Goal: Information Seeking & Learning: Learn about a topic

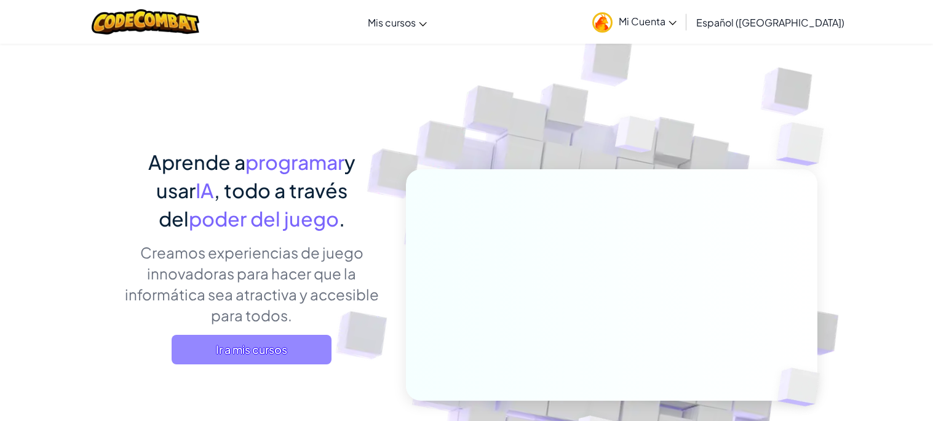
click at [300, 351] on span "Ir a mis cursos" at bounding box center [252, 350] width 160 height 30
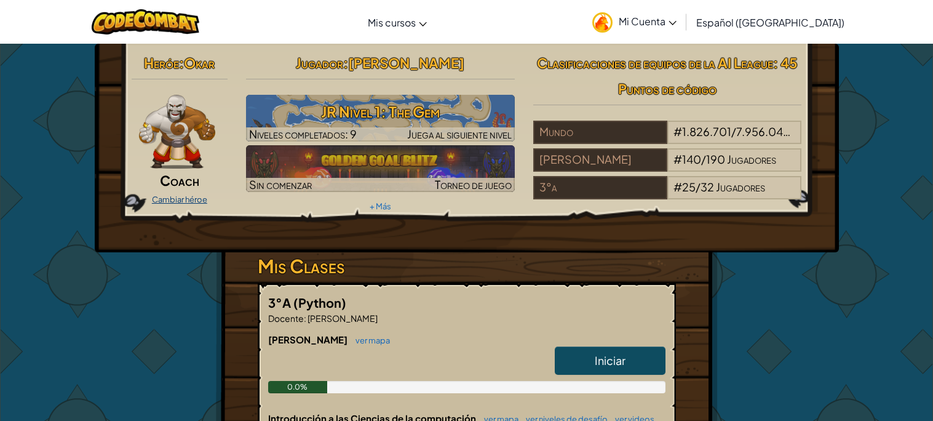
click at [178, 201] on link "Cambiar héroe" at bounding box center [179, 199] width 55 height 10
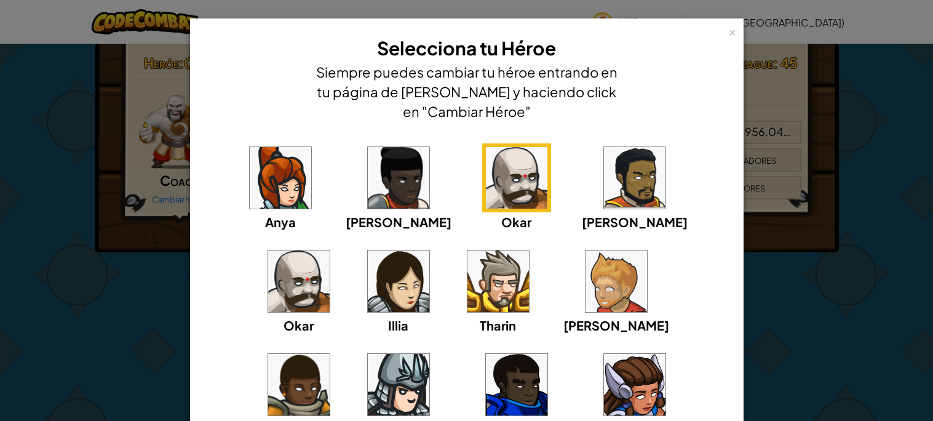
click at [368, 180] on img at bounding box center [399, 178] width 62 height 62
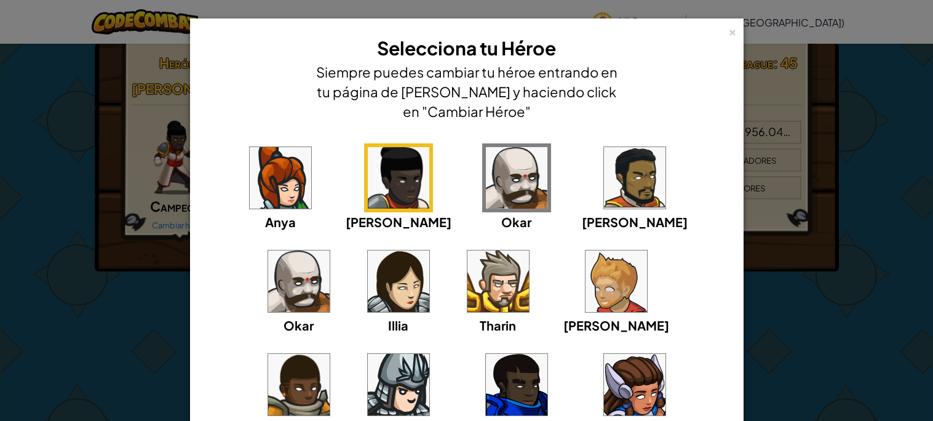
click at [289, 217] on div "Anya" at bounding box center [280, 187] width 69 height 88
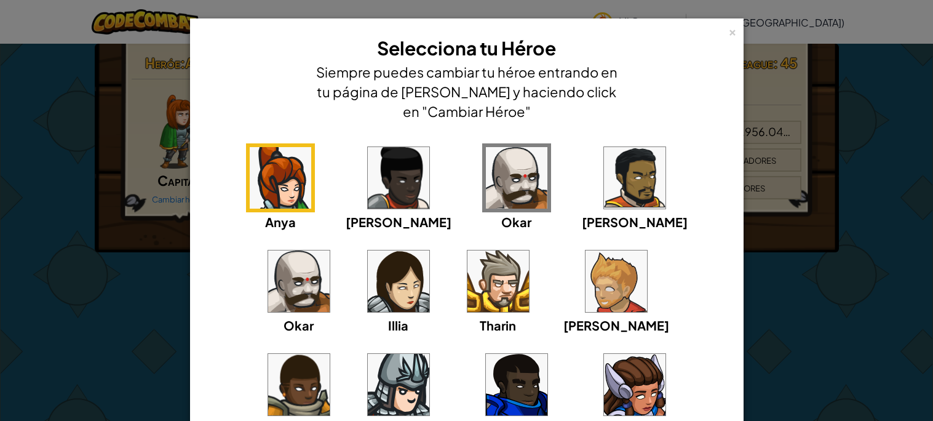
click at [468, 265] on img at bounding box center [499, 281] width 62 height 62
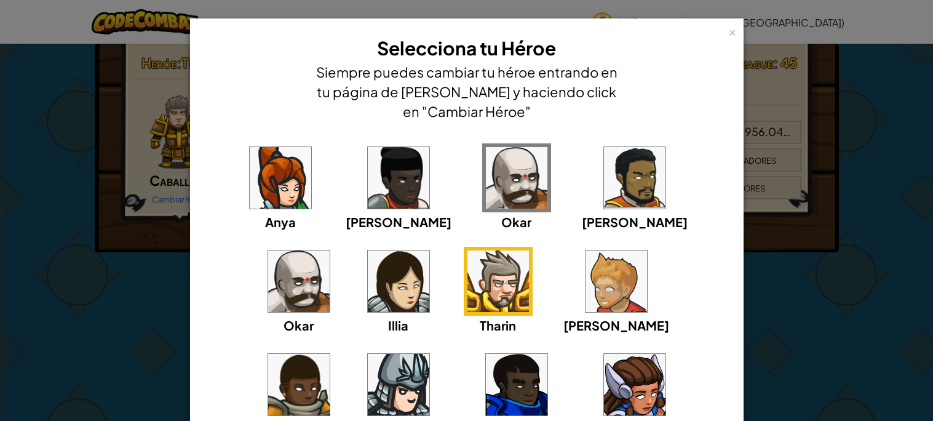
click at [586, 303] on img at bounding box center [617, 281] width 62 height 62
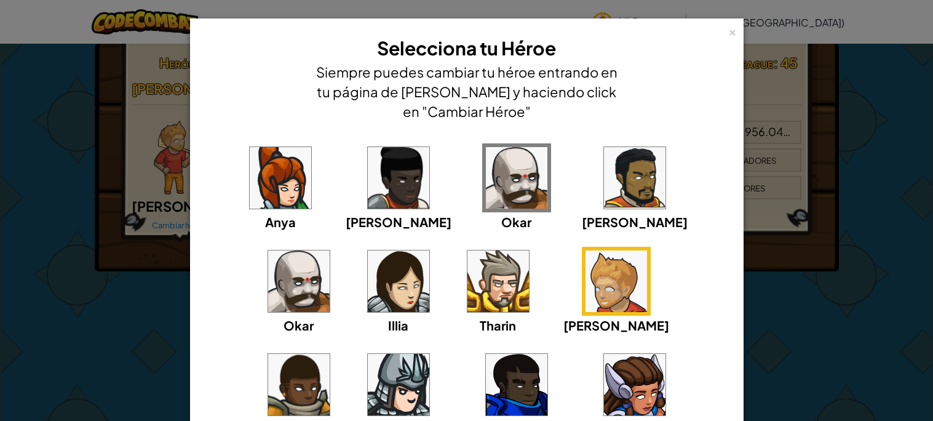
click at [330, 354] on img at bounding box center [299, 385] width 62 height 62
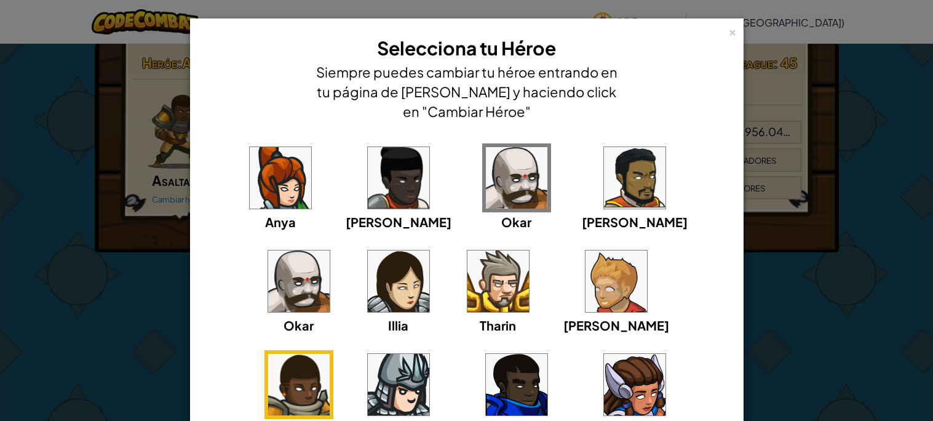
click at [430, 354] on img at bounding box center [399, 385] width 62 height 62
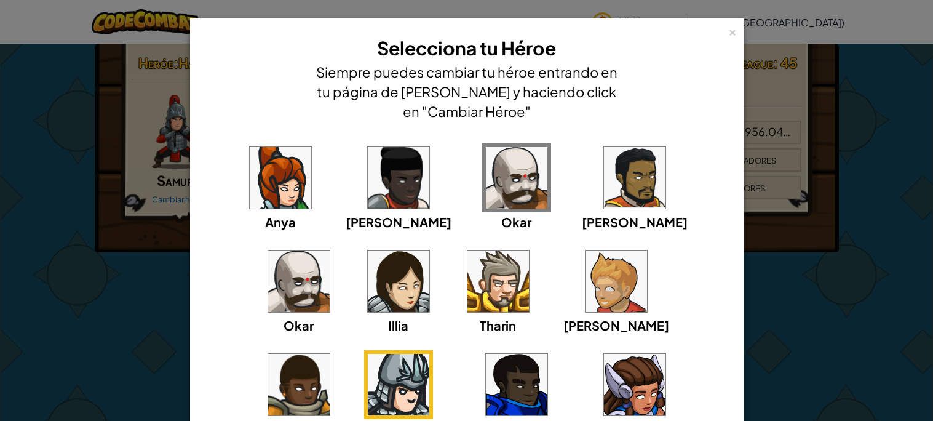
click at [486, 402] on img at bounding box center [517, 385] width 62 height 62
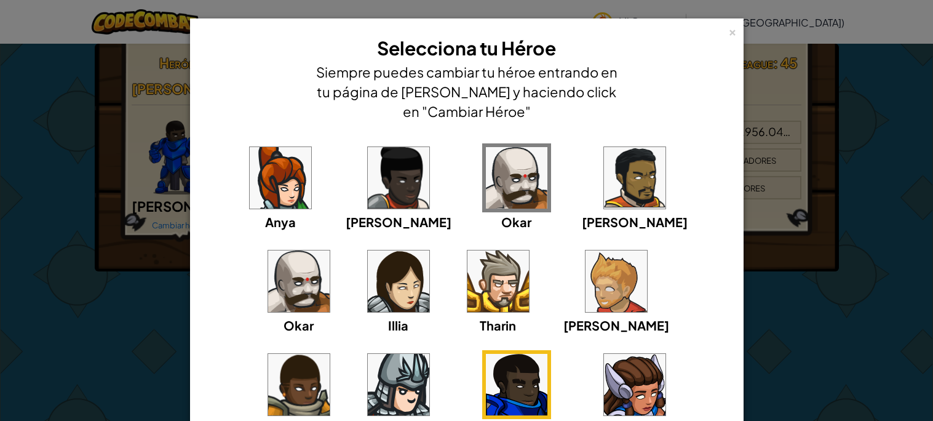
click at [604, 384] on img at bounding box center [635, 385] width 62 height 62
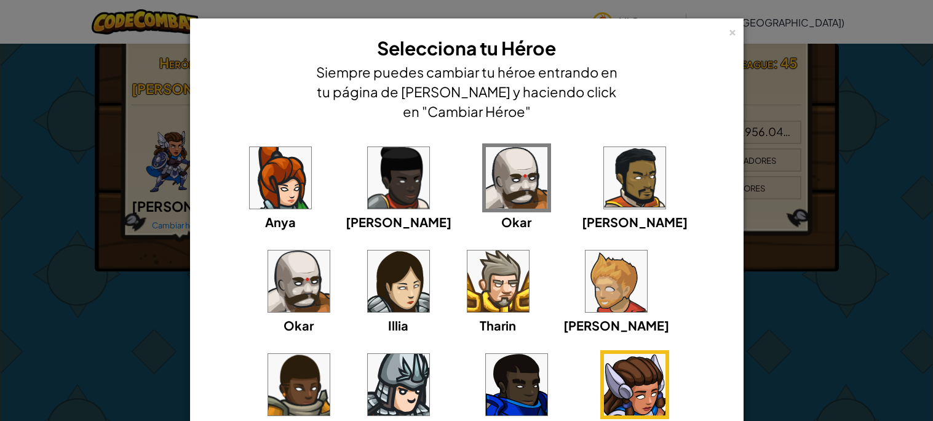
click at [486, 178] on img at bounding box center [517, 178] width 62 height 62
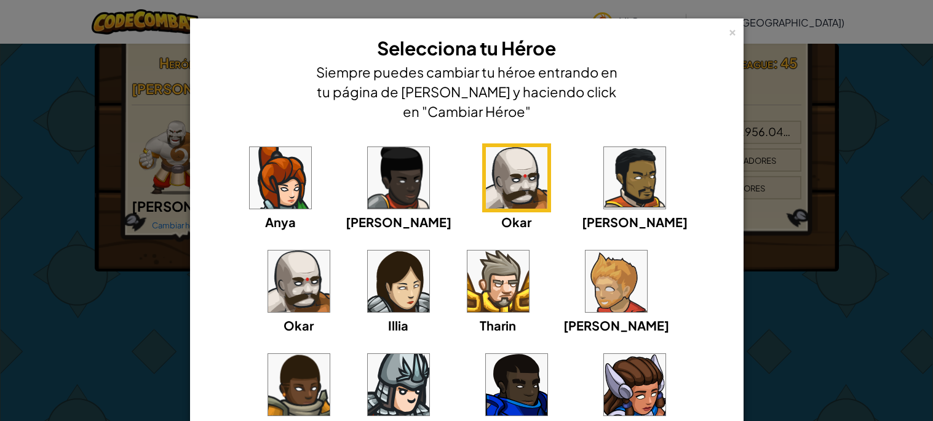
click at [330, 250] on img at bounding box center [299, 281] width 62 height 62
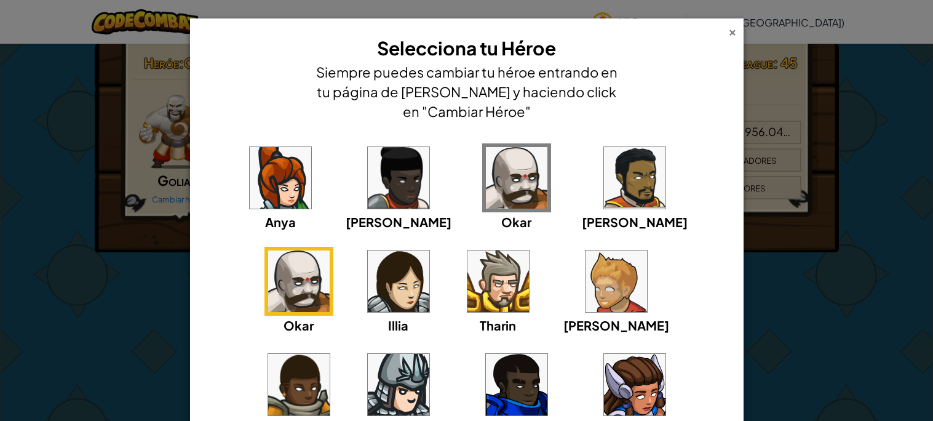
click at [729, 33] on div "×" at bounding box center [733, 30] width 9 height 13
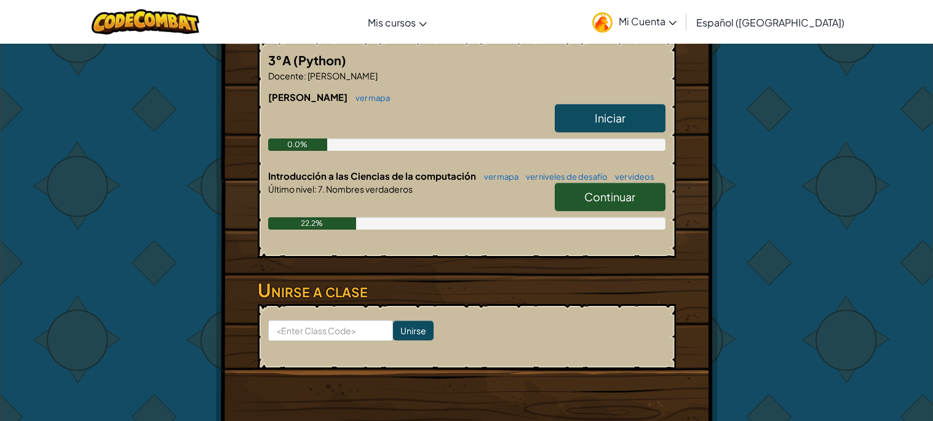
scroll to position [251, 0]
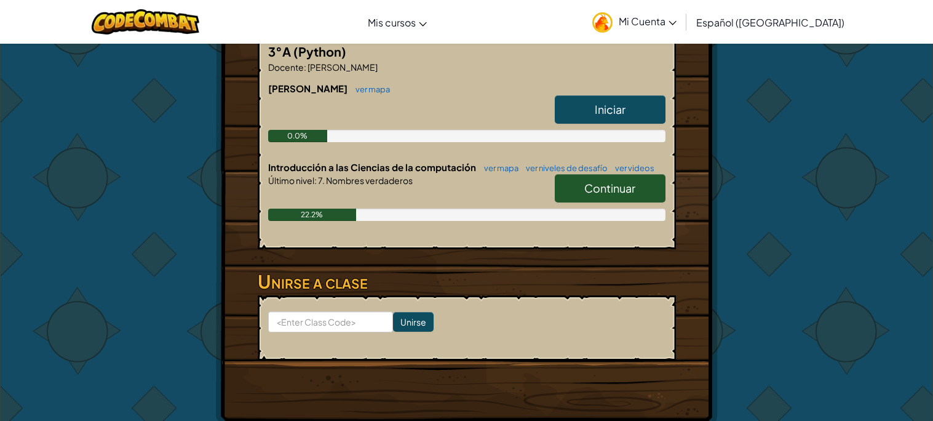
click at [621, 106] on span "Iniciar" at bounding box center [610, 109] width 31 height 14
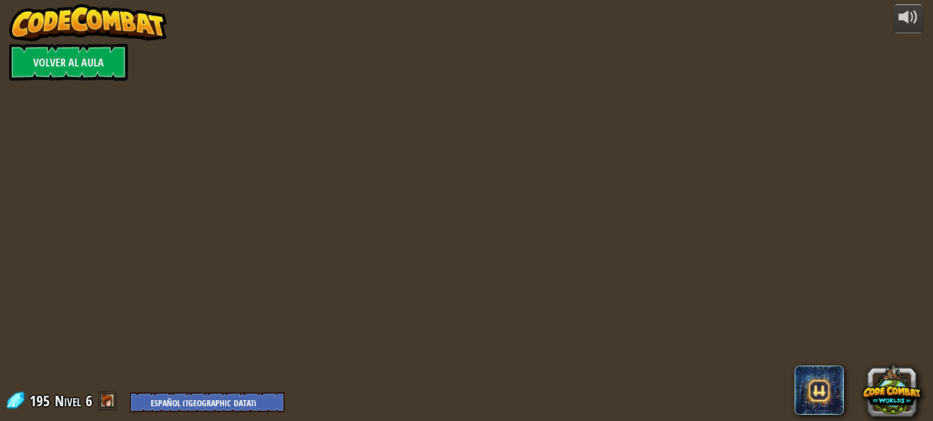
select select "es-419"
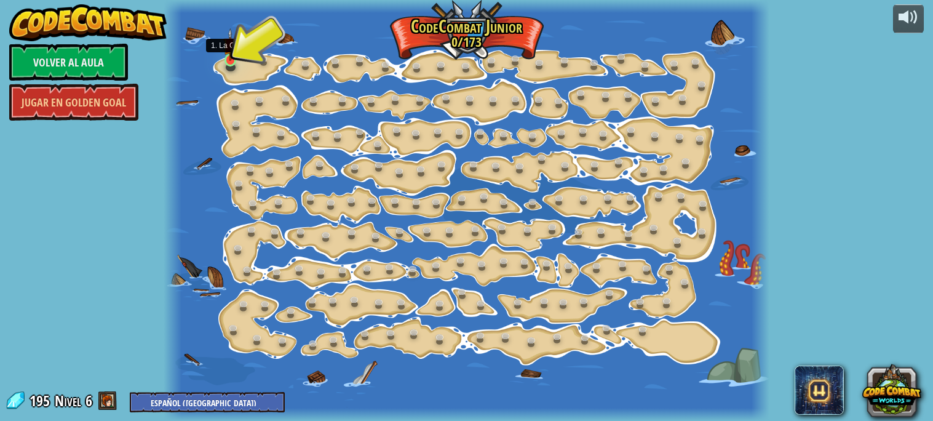
click at [229, 40] on img at bounding box center [230, 44] width 14 height 33
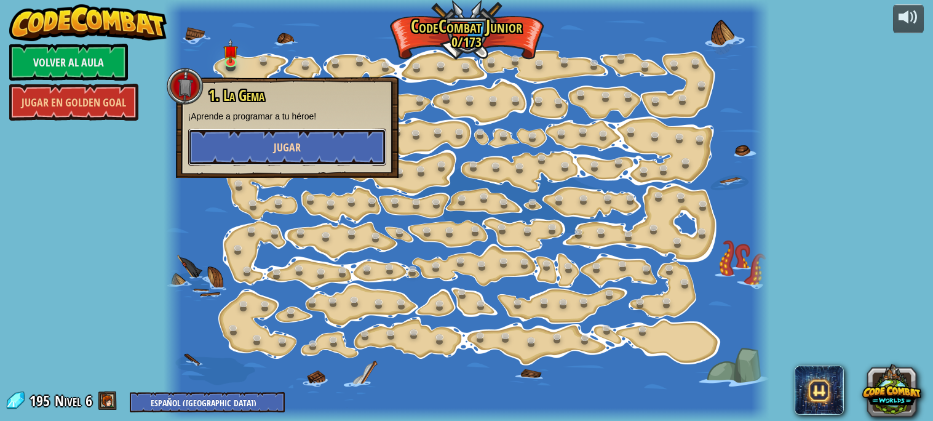
click at [246, 140] on button "Jugar" at bounding box center [287, 147] width 198 height 37
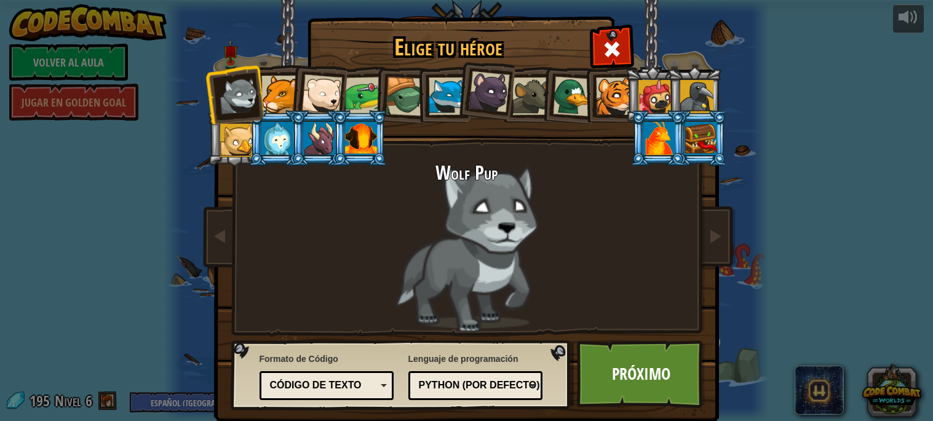
click at [369, 110] on li at bounding box center [359, 138] width 55 height 56
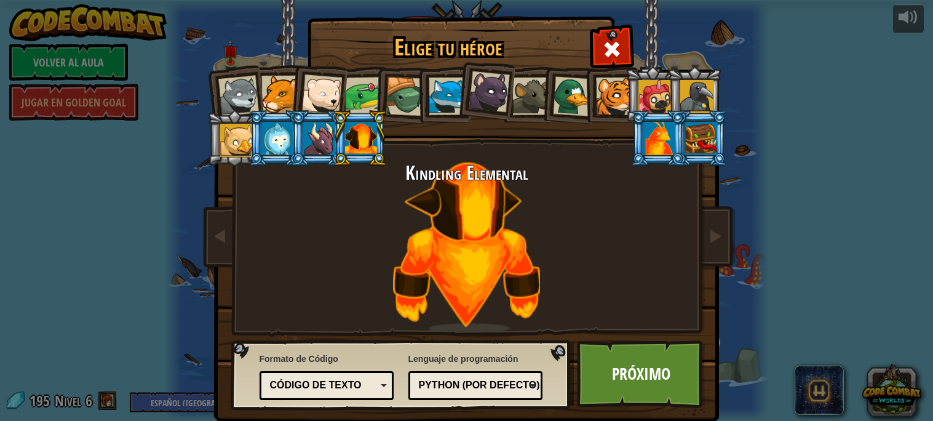
click at [529, 107] on div at bounding box center [532, 97] width 38 height 38
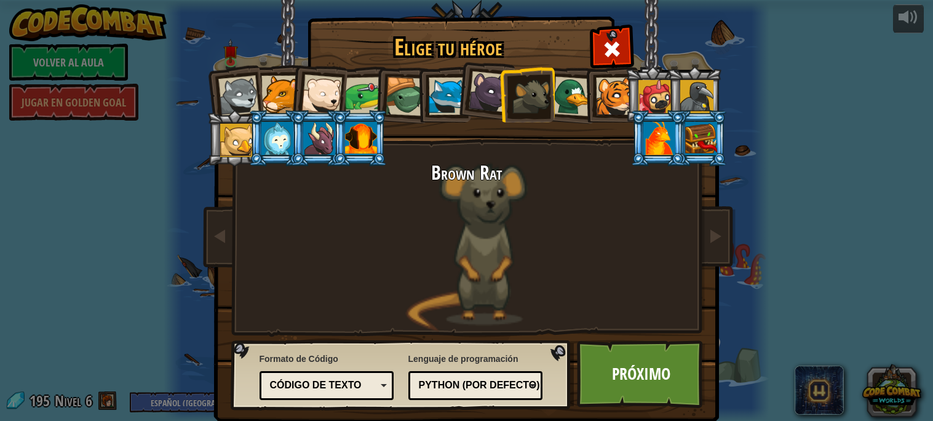
click at [448, 103] on div at bounding box center [448, 97] width 38 height 38
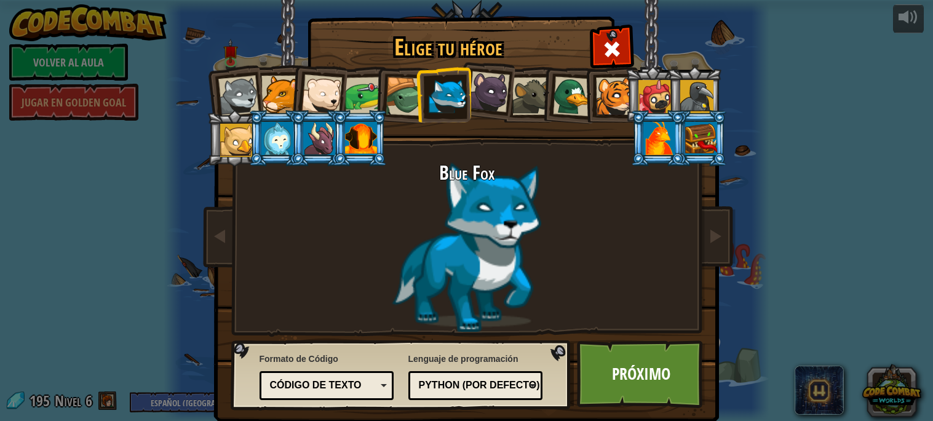
click at [366, 135] on div at bounding box center [361, 138] width 32 height 33
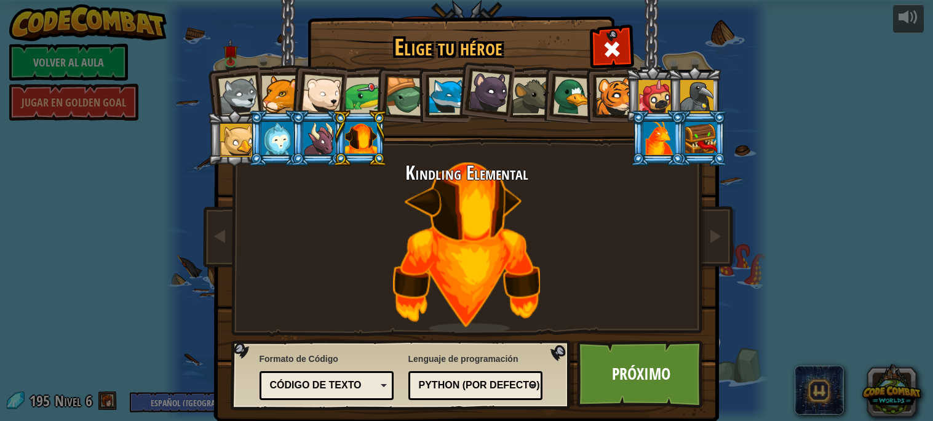
click at [335, 147] on li at bounding box center [359, 138] width 55 height 56
click at [318, 152] on div at bounding box center [319, 138] width 32 height 33
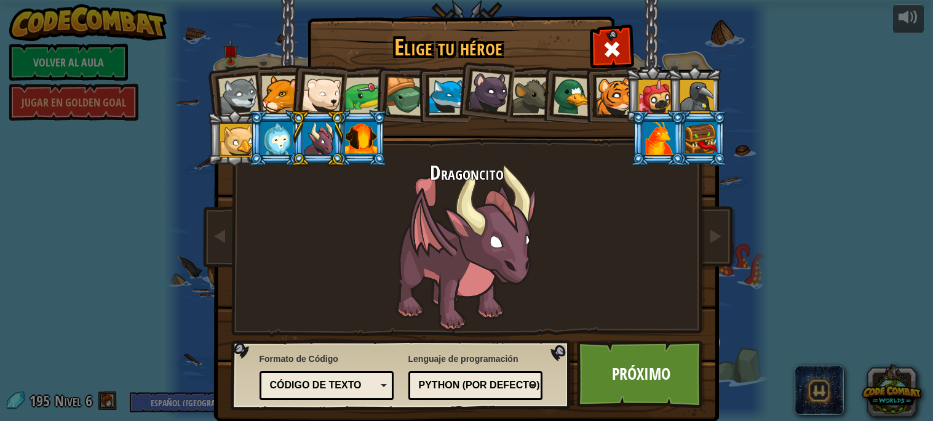
click at [566, 100] on div at bounding box center [573, 96] width 40 height 40
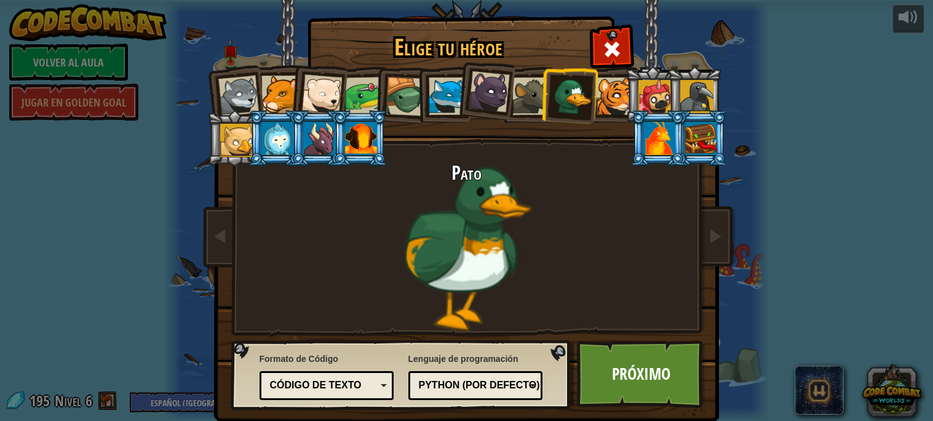
click at [626, 91] on li at bounding box center [652, 94] width 55 height 56
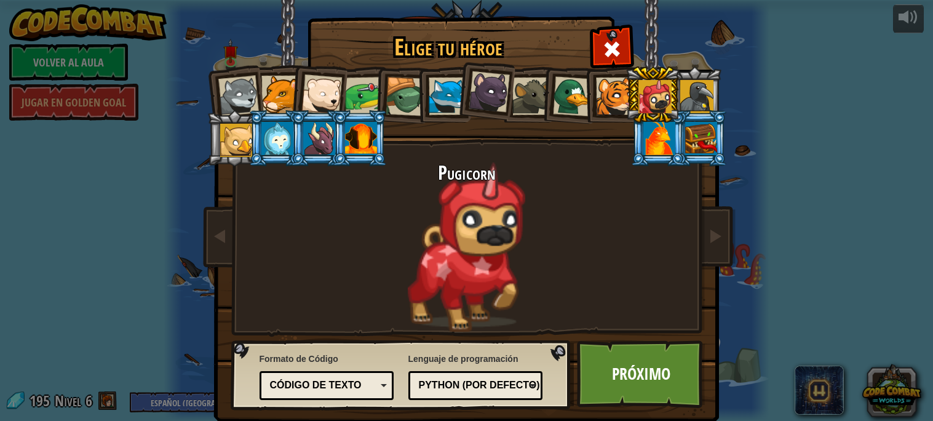
click at [623, 104] on div at bounding box center [615, 97] width 38 height 38
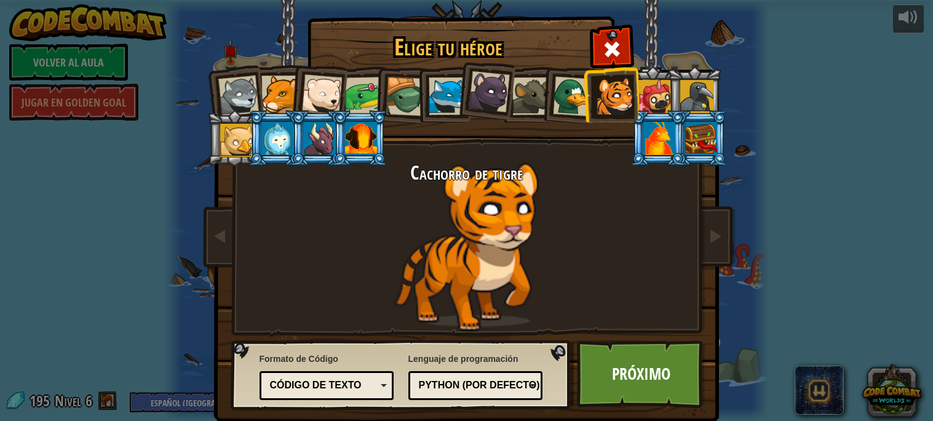
click at [706, 104] on div at bounding box center [697, 96] width 33 height 33
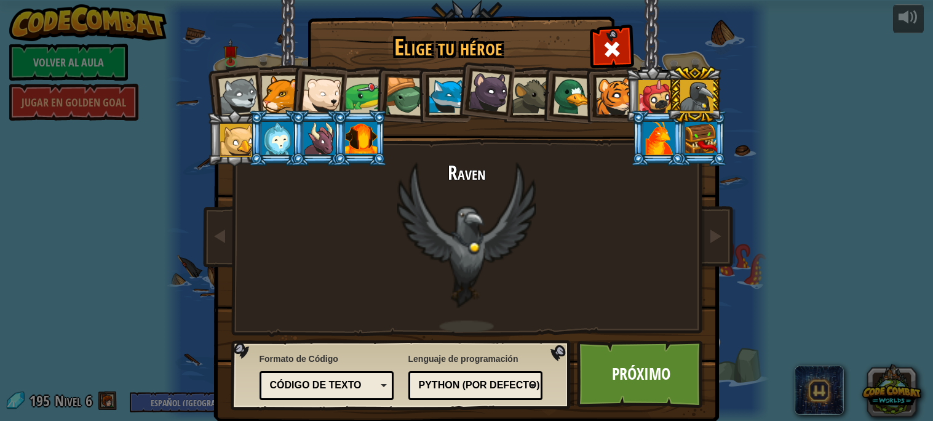
click at [678, 142] on li at bounding box center [658, 138] width 55 height 56
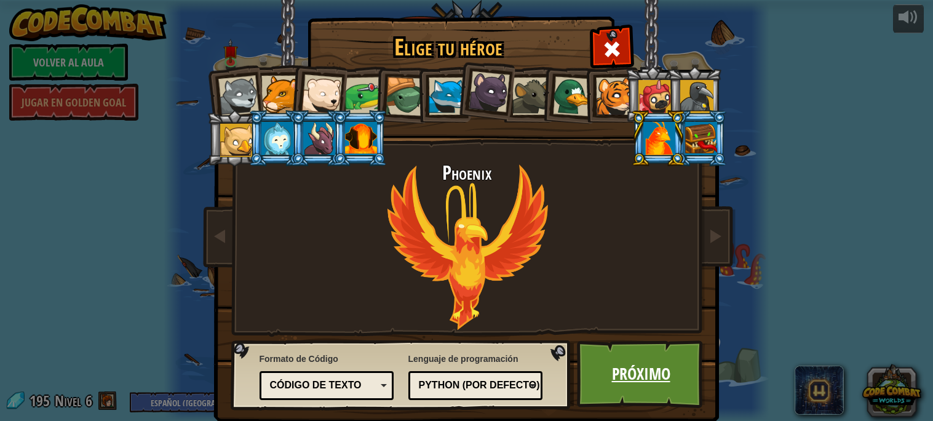
click at [630, 385] on link "Próximo" at bounding box center [641, 374] width 129 height 68
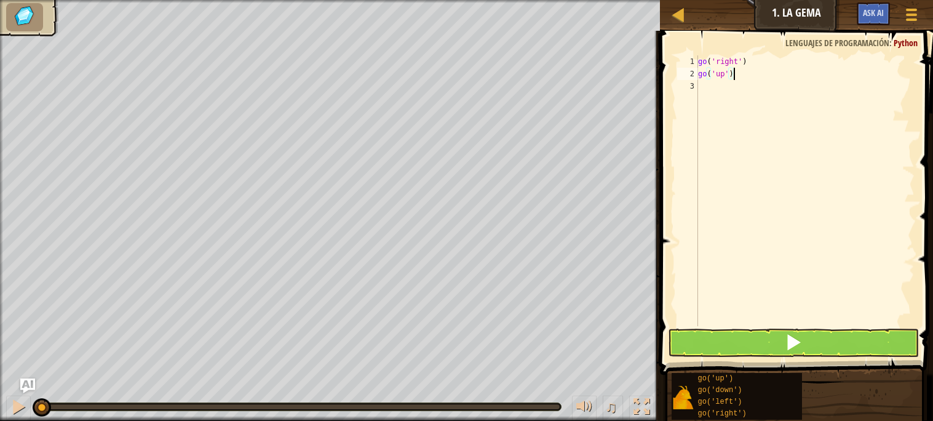
click at [735, 73] on div "go ( 'right' ) go ( 'up' )" at bounding box center [805, 202] width 219 height 295
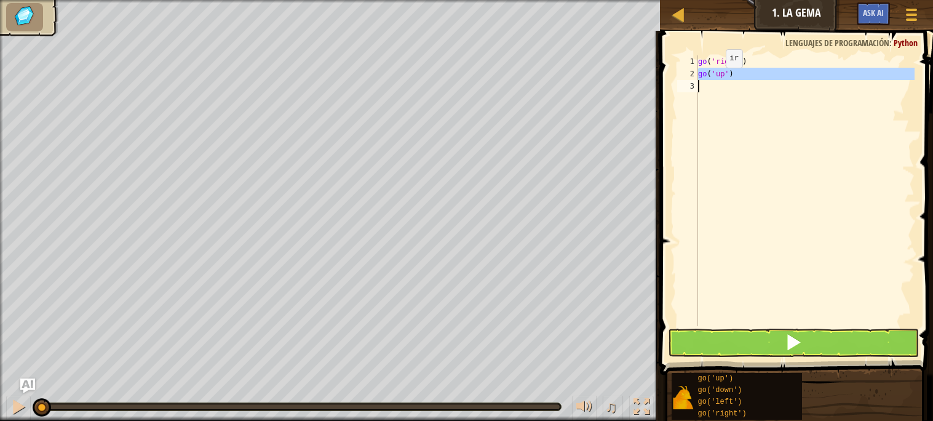
drag, startPoint x: 696, startPoint y: 69, endPoint x: 716, endPoint y: 79, distance: 22.8
click at [716, 79] on div "go('up') 1 2 3 go ( 'right' ) go ( 'up' ) ההההההההההההההההההההההההההההההההההההה…" at bounding box center [795, 190] width 240 height 271
type textarea "go('up')"
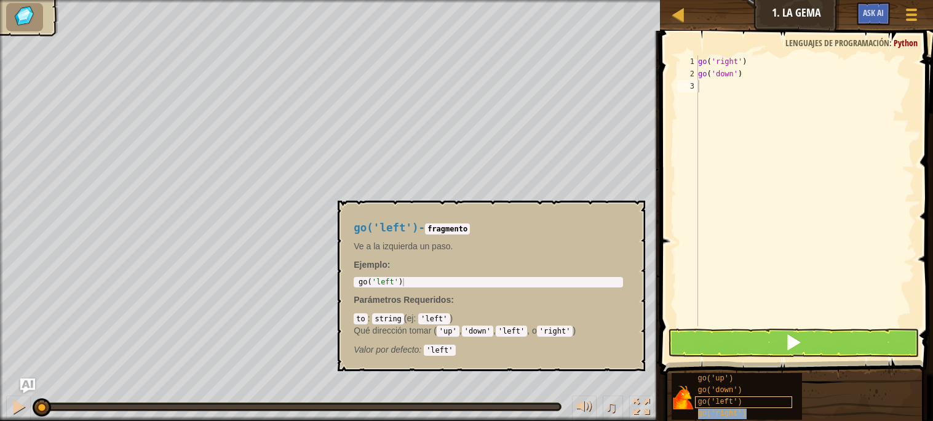
type textarea "go('right')"
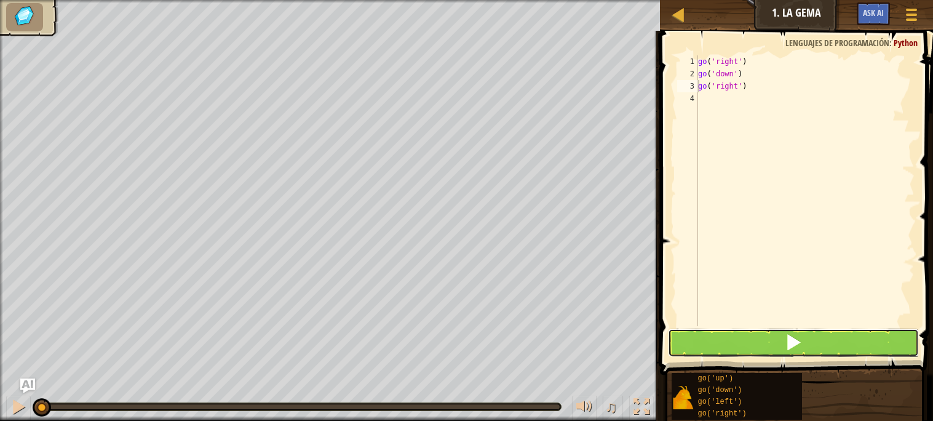
click at [809, 336] on button at bounding box center [793, 343] width 250 height 28
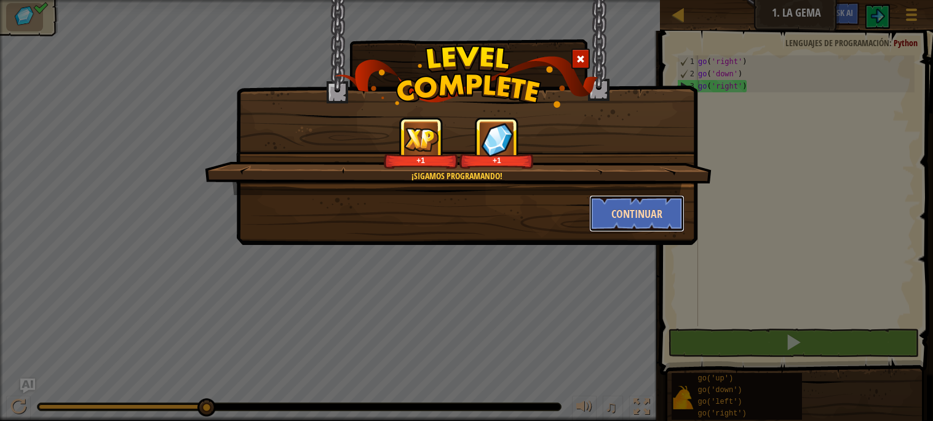
click at [635, 212] on button "Continuar" at bounding box center [637, 213] width 95 height 37
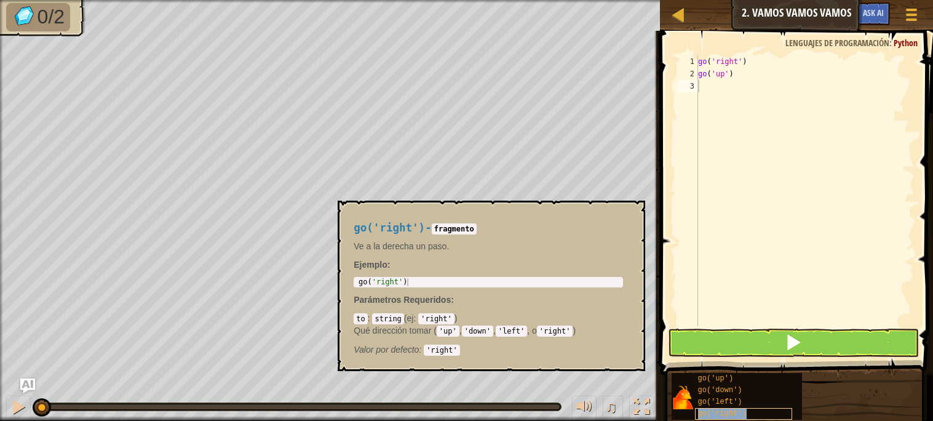
type textarea "go('right')"
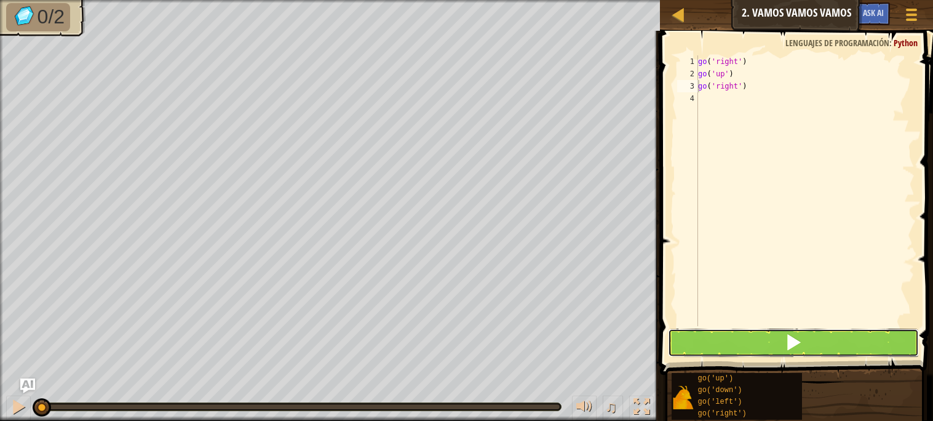
click at [786, 341] on span at bounding box center [793, 342] width 17 height 17
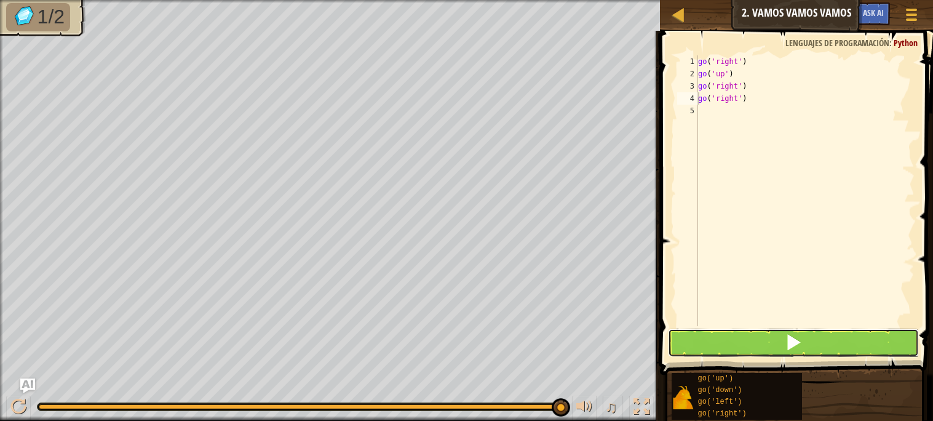
drag, startPoint x: 746, startPoint y: 336, endPoint x: 717, endPoint y: 270, distance: 71.9
click at [729, 281] on div "go('right') 1 2 3 4 5 go ( 'right' ) go ( 'up' ) go ( 'right' ) go ( 'right' ) …" at bounding box center [795, 227] width 277 height 380
click at [722, 338] on button at bounding box center [793, 343] width 250 height 28
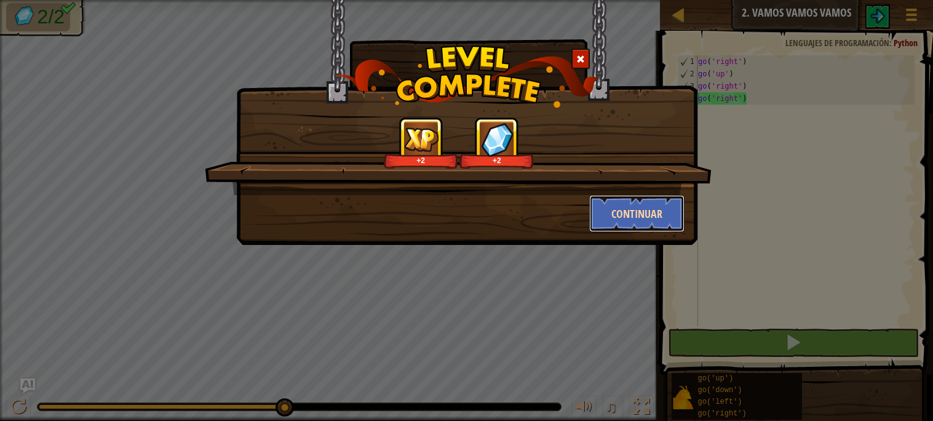
click at [620, 229] on button "Continuar" at bounding box center [637, 213] width 95 height 37
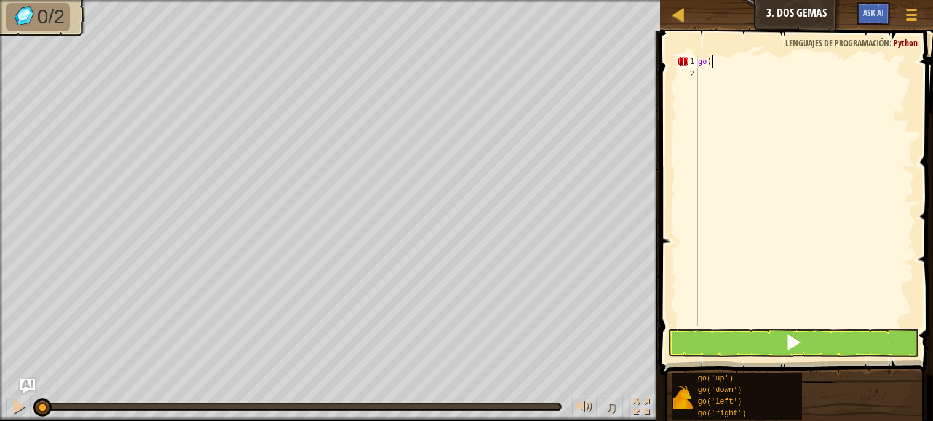
type textarea "g"
click at [774, 334] on button at bounding box center [793, 343] width 250 height 28
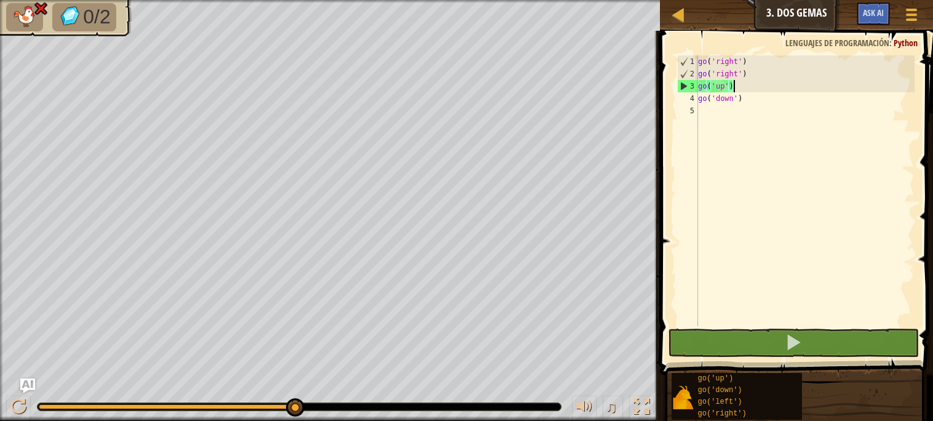
click at [733, 90] on div "go ( 'right' ) go ( 'right' ) go ( 'up' ) go ( 'down' )" at bounding box center [805, 202] width 219 height 295
drag, startPoint x: 713, startPoint y: 84, endPoint x: 729, endPoint y: 101, distance: 23.1
click at [729, 101] on div "go ( 'right' ) go ( 'right' ) go ( 'up' ) go ( 'down' )" at bounding box center [805, 202] width 219 height 295
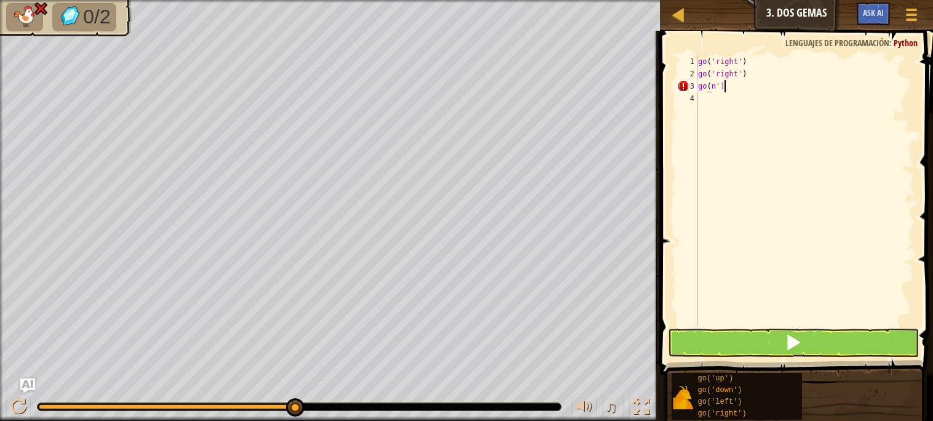
click at [727, 87] on div "go ( 'right' ) go ( 'right' ) go ( n ')" at bounding box center [805, 202] width 219 height 295
type textarea "g"
drag, startPoint x: 752, startPoint y: 372, endPoint x: 673, endPoint y: 359, distance: 79.8
click at [673, 355] on div "go('right') 1 2 3 4 go ( 'right' ) go ( 'right' ) go ( 'right' ) הההההההההההההה…" at bounding box center [795, 223] width 277 height 384
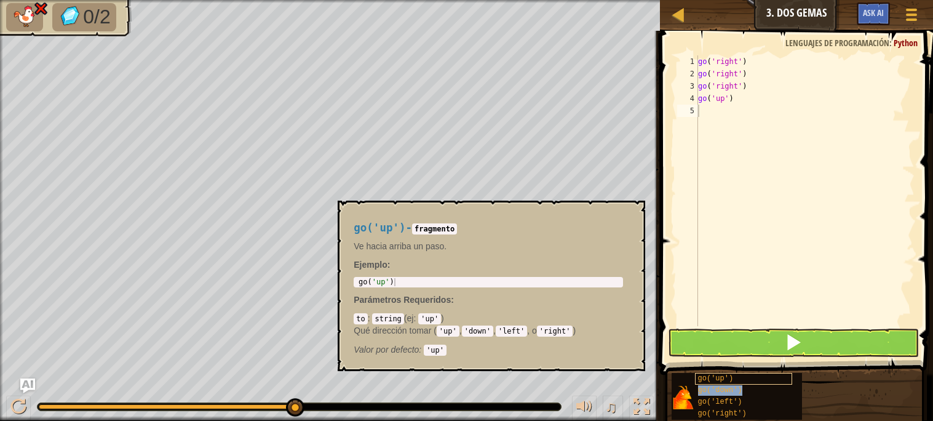
type textarea "go('down')"
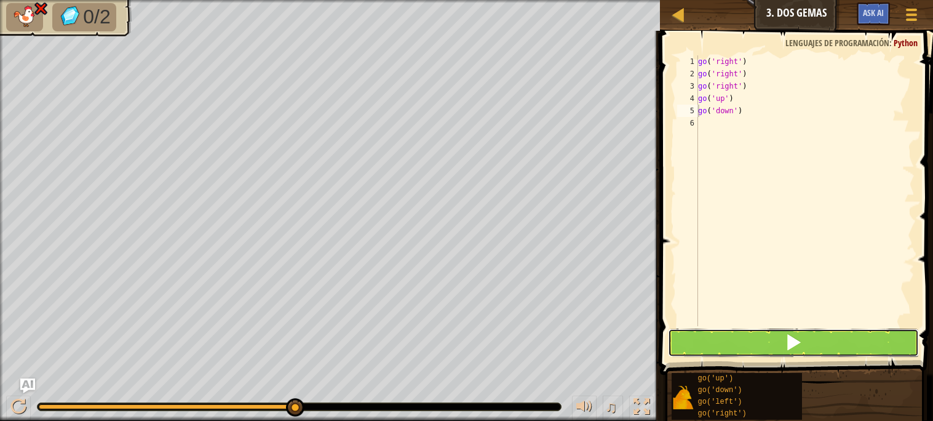
click at [689, 338] on button at bounding box center [793, 343] width 250 height 28
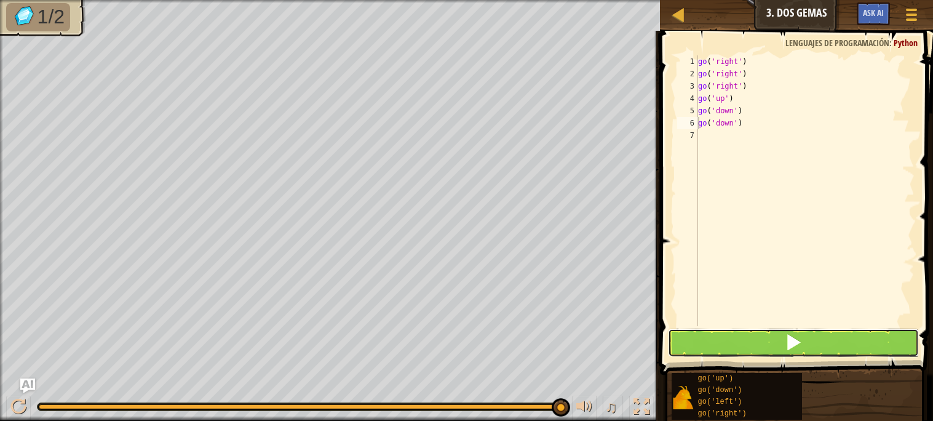
click at [768, 353] on button at bounding box center [793, 343] width 250 height 28
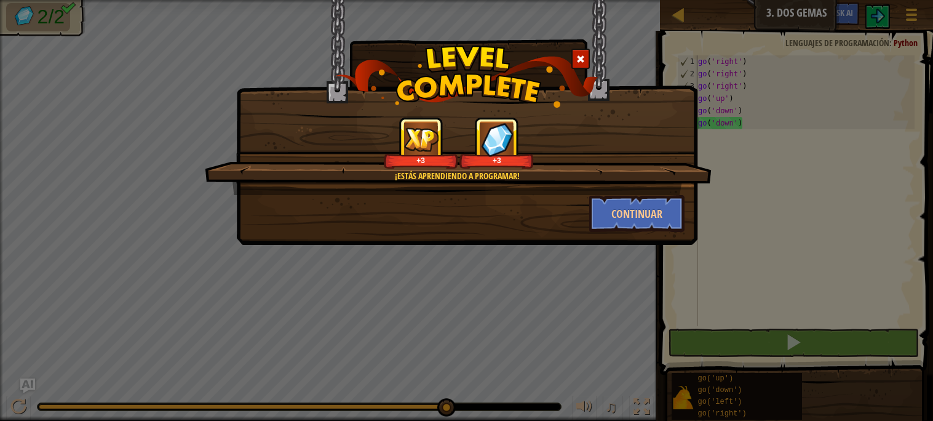
click at [647, 233] on div "¡Estás aprendiendo a programar! +3 +3 Continuar" at bounding box center [467, 122] width 462 height 245
click at [646, 216] on button "Continuar" at bounding box center [637, 213] width 95 height 37
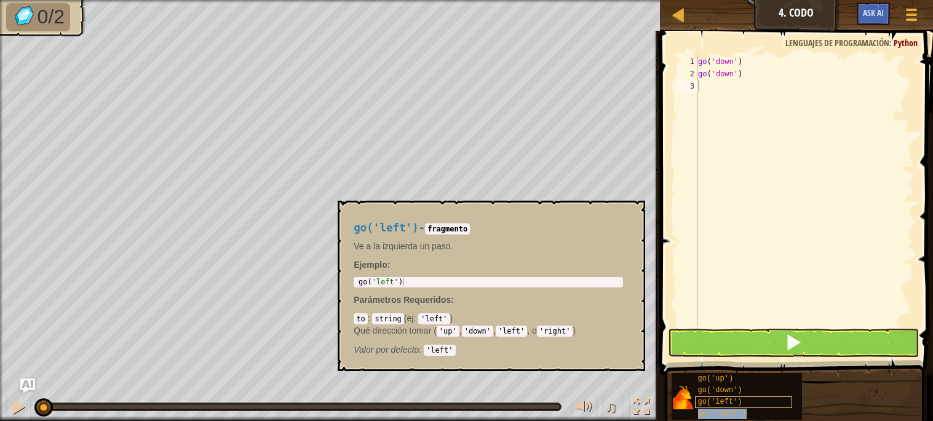
type textarea "go('right')"
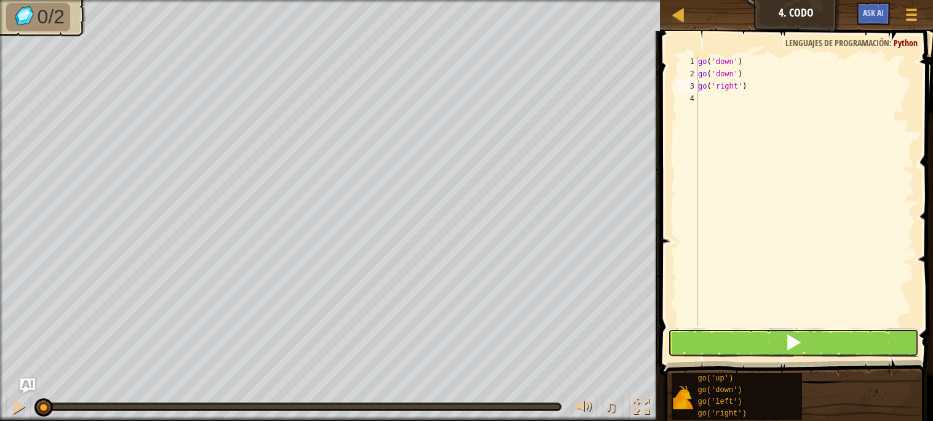
click at [753, 342] on button at bounding box center [793, 343] width 250 height 28
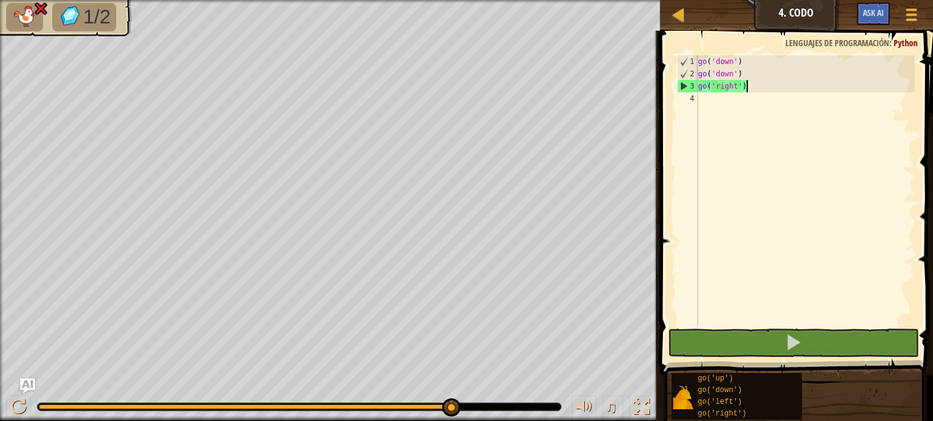
click at [748, 87] on div "go ( 'down' ) go ( 'down' ) go ( 'right' )" at bounding box center [805, 202] width 219 height 295
drag, startPoint x: 748, startPoint y: 84, endPoint x: 698, endPoint y: 88, distance: 49.4
click at [698, 88] on div "go ( 'down' ) go ( 'down' ) go ( 'right' )" at bounding box center [805, 202] width 219 height 295
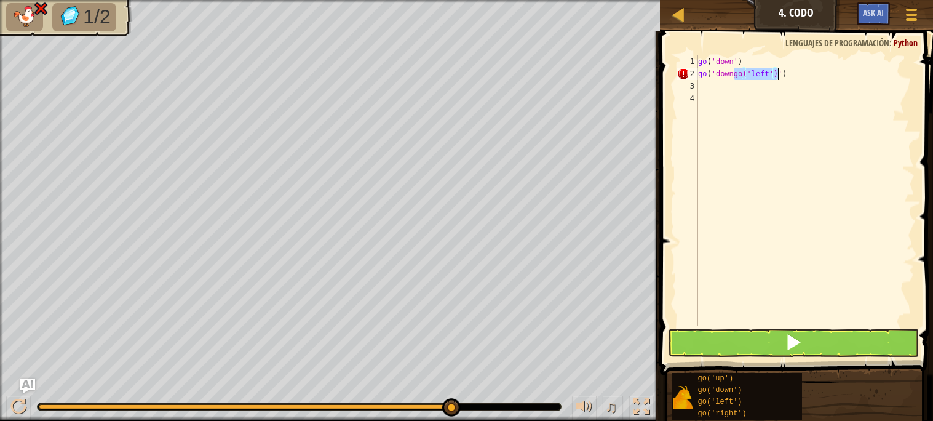
click at [746, 67] on div "go ( 'down' ) go ( 'downgo(' left ')' )" at bounding box center [805, 202] width 219 height 295
click at [782, 73] on div "go ( 'down' ) go ( 'downgo(' left ')' )" at bounding box center [805, 202] width 219 height 295
click at [792, 70] on div "go ( 'down' ) go ( 'downgo(' left ')' )" at bounding box center [805, 202] width 219 height 295
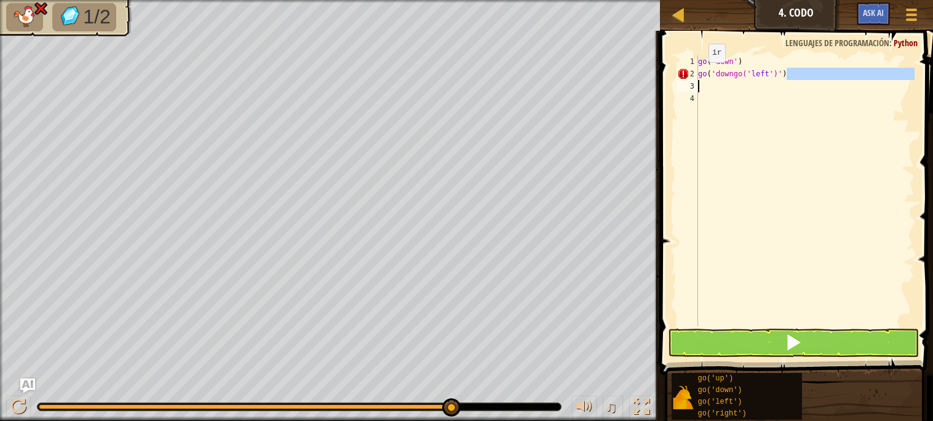
drag, startPoint x: 792, startPoint y: 73, endPoint x: 673, endPoint y: 83, distance: 119.2
click at [673, 83] on div "go('downgo('left')') 1 2 3 4 go ( 'down' ) go ( 'downgo(' left ')' ) הההההההההה…" at bounding box center [795, 227] width 277 height 380
type textarea "go('downgo('left')')"
drag, startPoint x: 697, startPoint y: 71, endPoint x: 813, endPoint y: 89, distance: 117.7
click at [813, 89] on div "go('downgo('left')') 1 2 3 4 go ( 'down' ) go ( 'downgo(' left ')' ) הההההההההה…" at bounding box center [795, 190] width 240 height 271
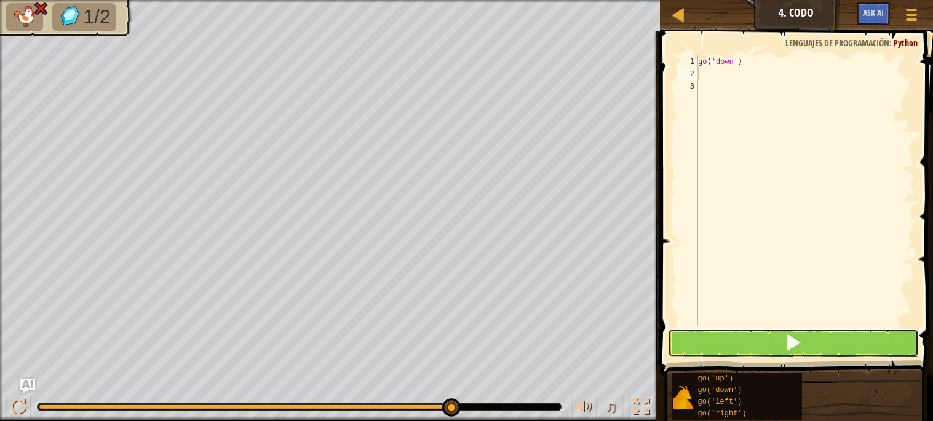
click at [730, 337] on button at bounding box center [793, 343] width 250 height 28
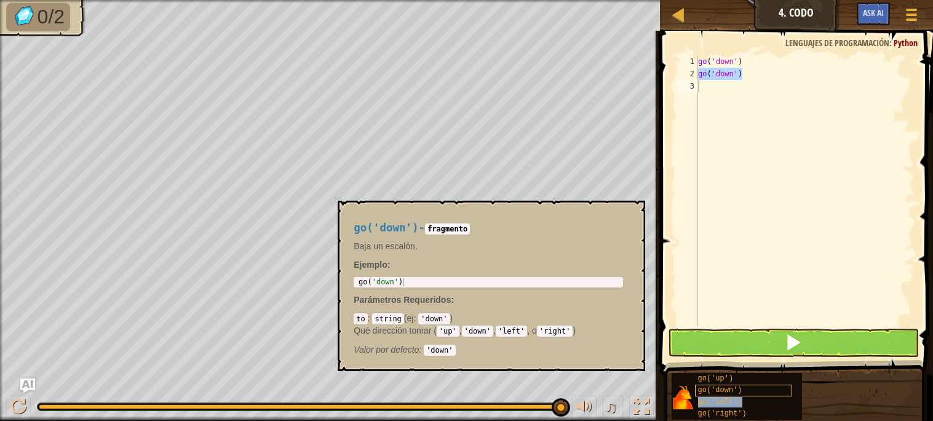
type textarea "go('left')"
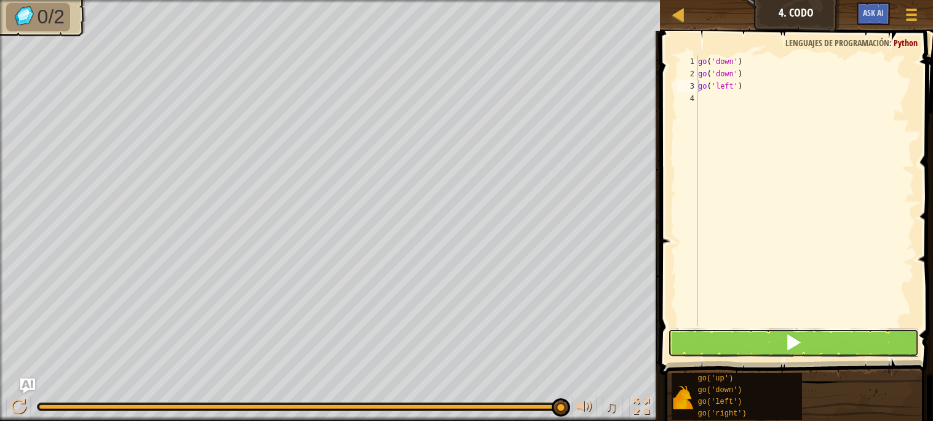
click at [681, 337] on button at bounding box center [793, 343] width 250 height 28
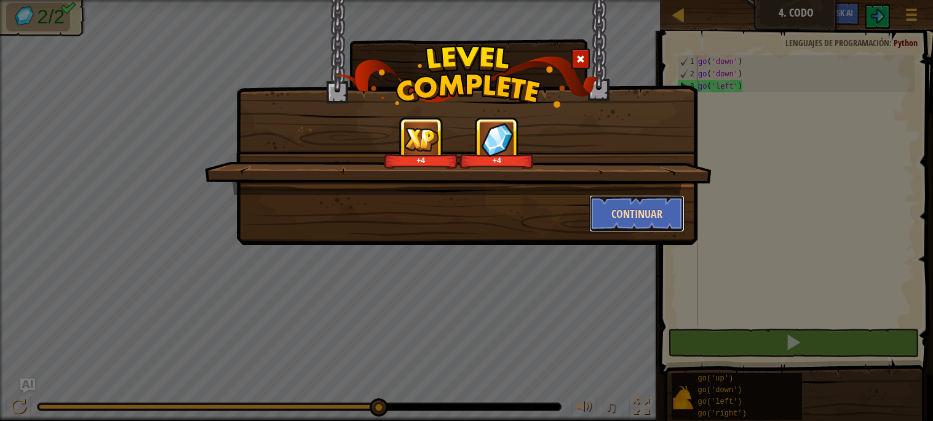
click at [599, 196] on button "Continuar" at bounding box center [637, 213] width 95 height 37
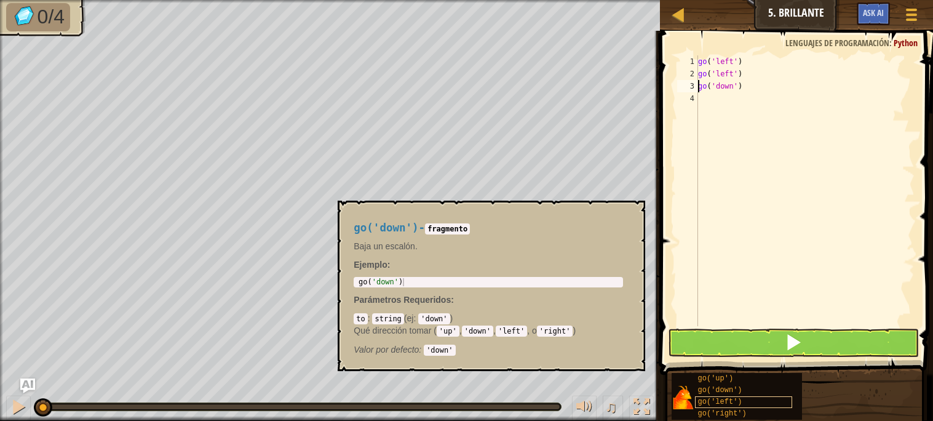
click at [728, 395] on div "go('down')" at bounding box center [744, 391] width 98 height 12
click at [726, 415] on span "go('right')" at bounding box center [722, 413] width 49 height 9
click at [735, 407] on div "go('left')" at bounding box center [744, 402] width 98 height 12
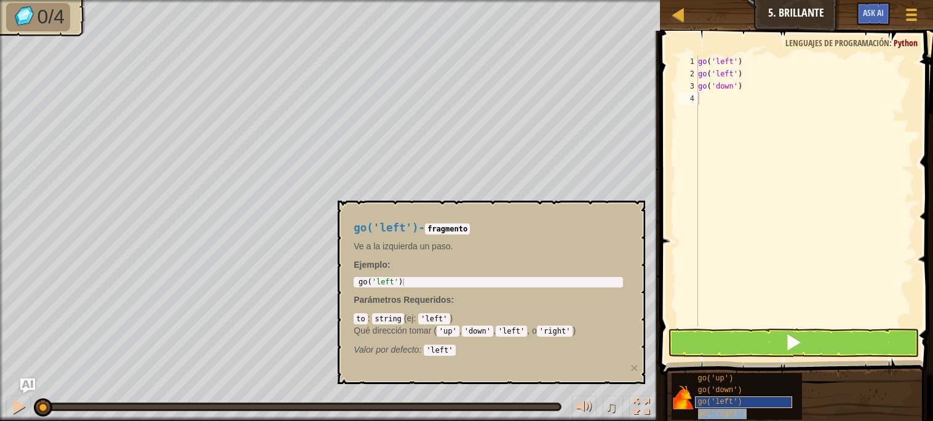
type textarea "go('right')"
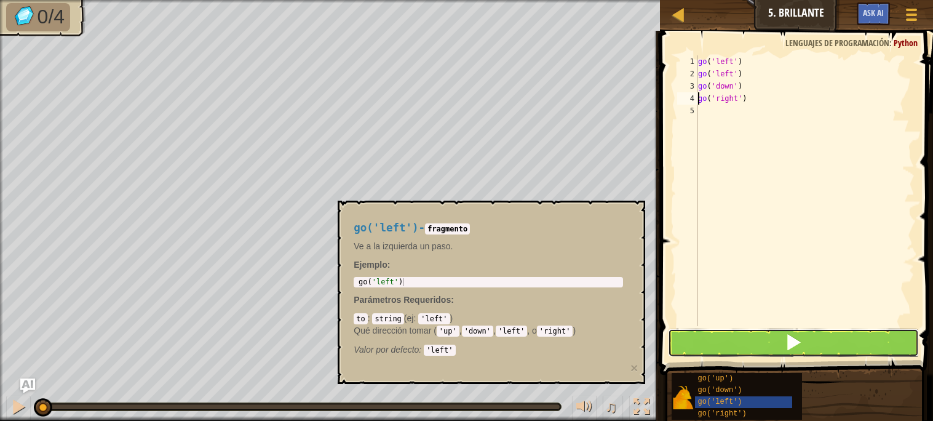
click at [707, 348] on button at bounding box center [793, 343] width 250 height 28
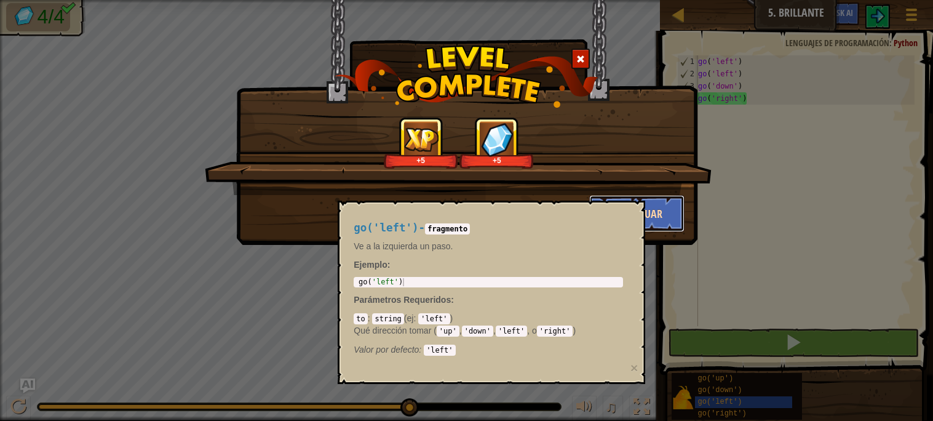
click at [659, 223] on button "Continuar" at bounding box center [637, 213] width 95 height 37
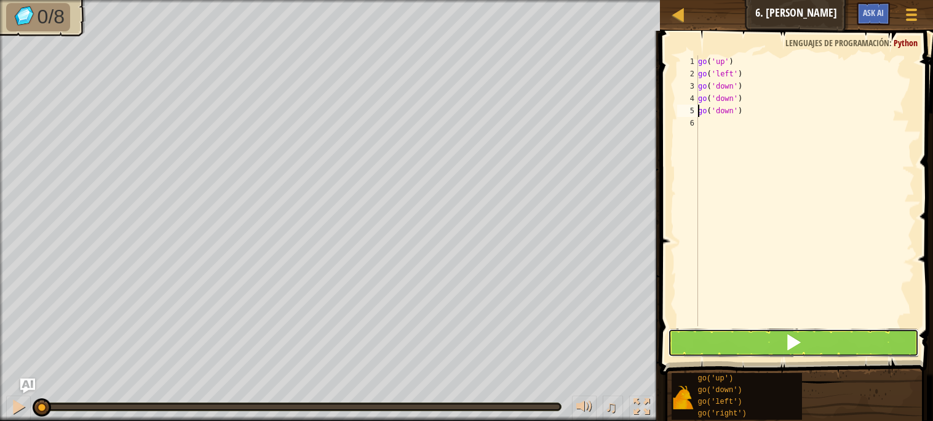
click at [761, 353] on button at bounding box center [793, 343] width 250 height 28
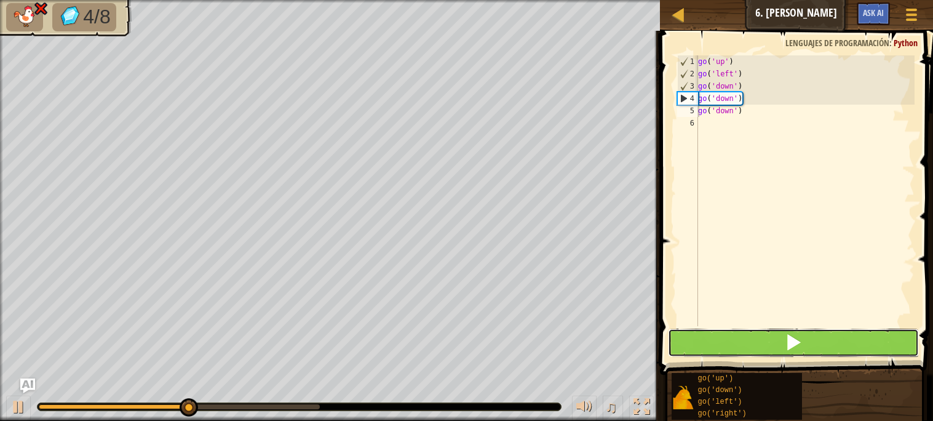
click at [781, 334] on button at bounding box center [793, 343] width 250 height 28
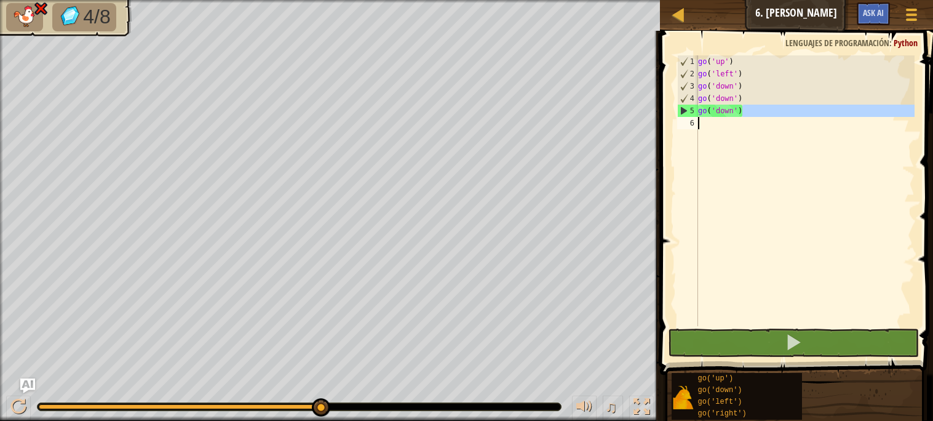
drag, startPoint x: 747, startPoint y: 106, endPoint x: 702, endPoint y: 126, distance: 49.6
click at [702, 126] on div "go ( 'up' ) go ( 'left' ) go ( 'down' ) go ( 'down' ) go ( 'down' )" at bounding box center [805, 202] width 219 height 295
click at [753, 109] on div "go ( 'up' ) go ( 'left' ) go ( 'down' ) go ( 'down' ) go ( 'down' )" at bounding box center [805, 202] width 219 height 295
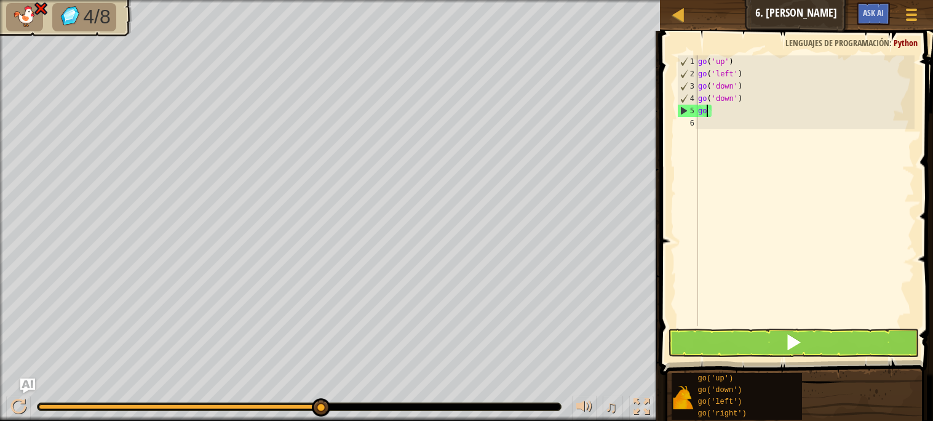
type textarea "g"
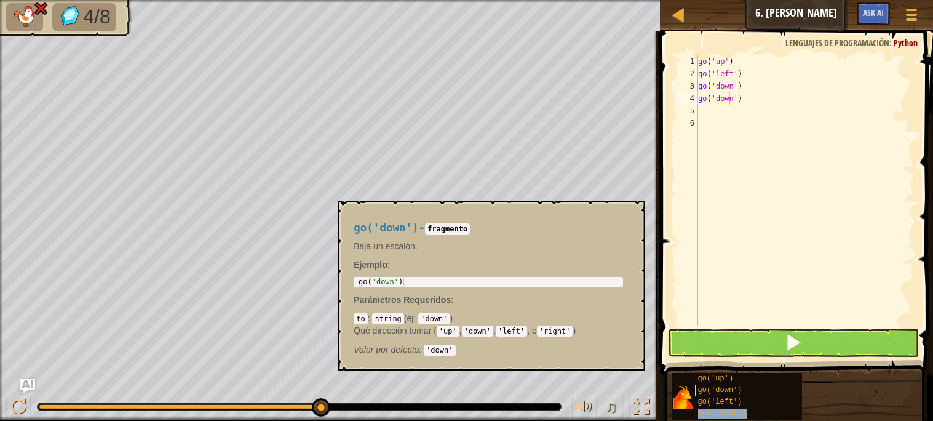
type textarea "go('dowgo('right')n')"
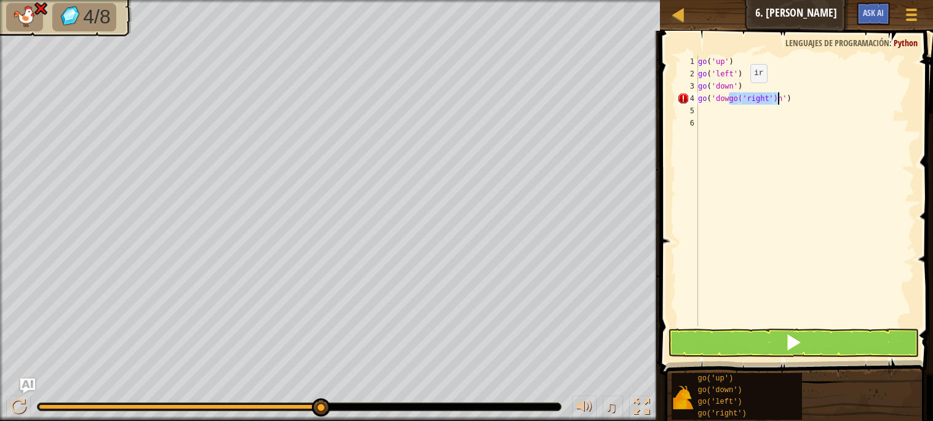
click at [741, 94] on div "go ( 'up' ) go ( 'left' ) go ( 'down' ) go ( 'dowgo(' right ')n' )" at bounding box center [805, 190] width 219 height 271
drag, startPoint x: 794, startPoint y: 97, endPoint x: 693, endPoint y: 102, distance: 101.0
click at [693, 102] on div "go('dowgo('right')n') 1 2 3 4 5 6 go ( 'up' ) go ( 'left' ) go ( 'down' ) go ( …" at bounding box center [795, 190] width 240 height 271
drag, startPoint x: 709, startPoint y: 94, endPoint x: 794, endPoint y: 108, distance: 86.0
click at [794, 108] on div "go ( 'up' ) go ( 'left' ) go ( 'down' ) go ( 'dowgo(' right ')n' )" at bounding box center [805, 202] width 219 height 295
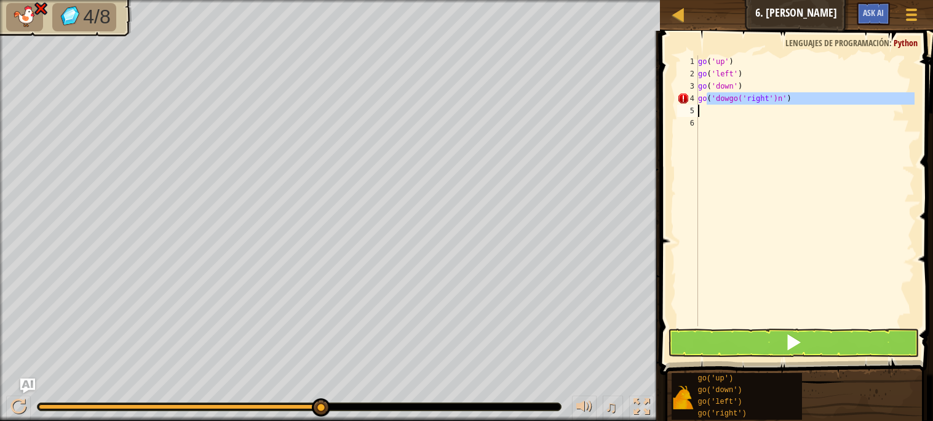
type textarea "go"
drag, startPoint x: 712, startPoint y: 96, endPoint x: 679, endPoint y: 98, distance: 33.3
click at [679, 98] on div "go 1 2 3 4 5 go ( 'up' ) go ( 'left' ) go ( 'down' ) go ההההההההההההההההההההההה…" at bounding box center [795, 190] width 240 height 271
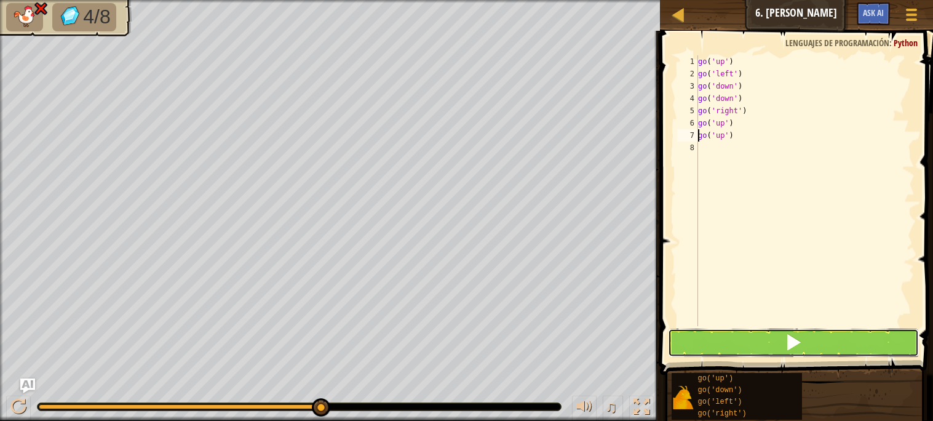
click at [725, 342] on button at bounding box center [793, 343] width 250 height 28
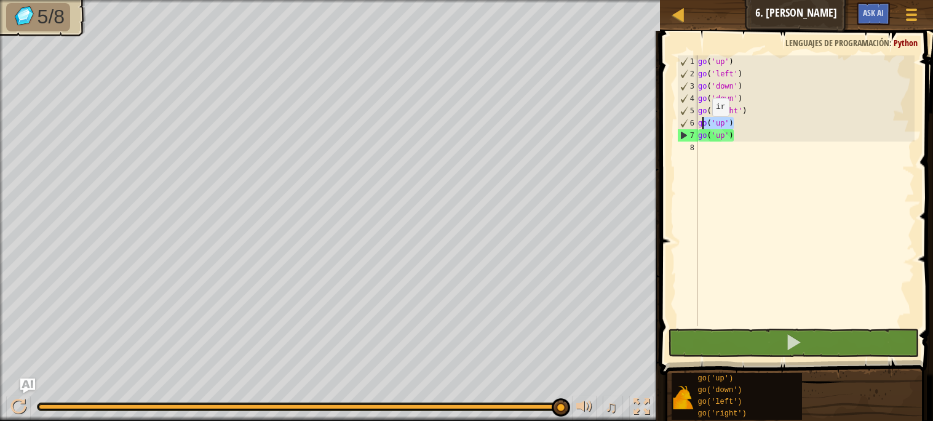
drag, startPoint x: 737, startPoint y: 119, endPoint x: 703, endPoint y: 128, distance: 34.9
click at [703, 128] on div "go ( 'up' ) go ( 'left' ) go ( 'down' ) go ( 'down' ) go ( 'right' ) go ( 'up' …" at bounding box center [805, 202] width 219 height 295
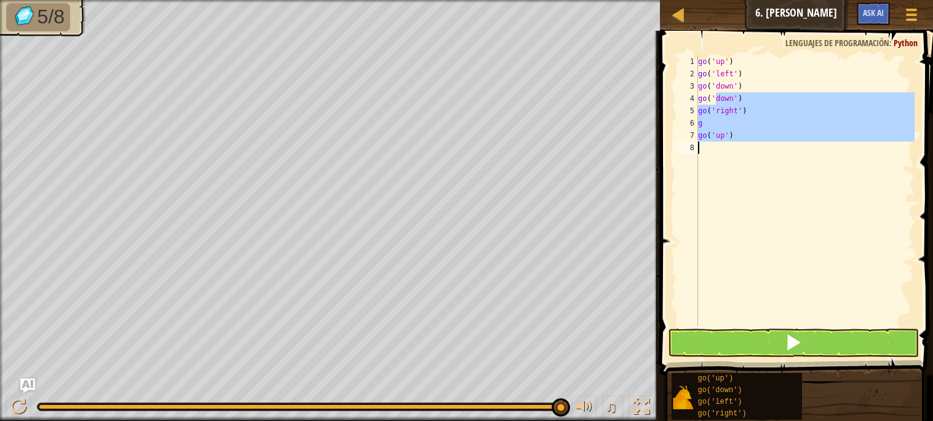
drag, startPoint x: 717, startPoint y: 103, endPoint x: 732, endPoint y: 146, distance: 46.1
click at [732, 146] on div "go ( 'up' ) go ( 'left' ) go ( 'down' ) go ( 'down' ) go ( 'right' ) g go ( 'up…" at bounding box center [805, 202] width 219 height 295
type textarea "go('up')"
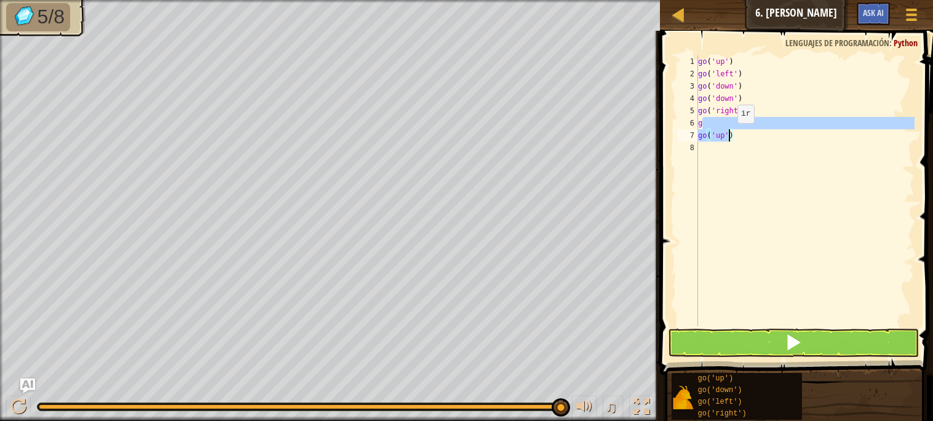
drag, startPoint x: 727, startPoint y: 127, endPoint x: 728, endPoint y: 135, distance: 8.0
click at [728, 135] on div "go ( 'up' ) go ( 'left' ) go ( 'down' ) go ( 'down' ) go ( 'right' ) g go ( 'up…" at bounding box center [805, 202] width 219 height 295
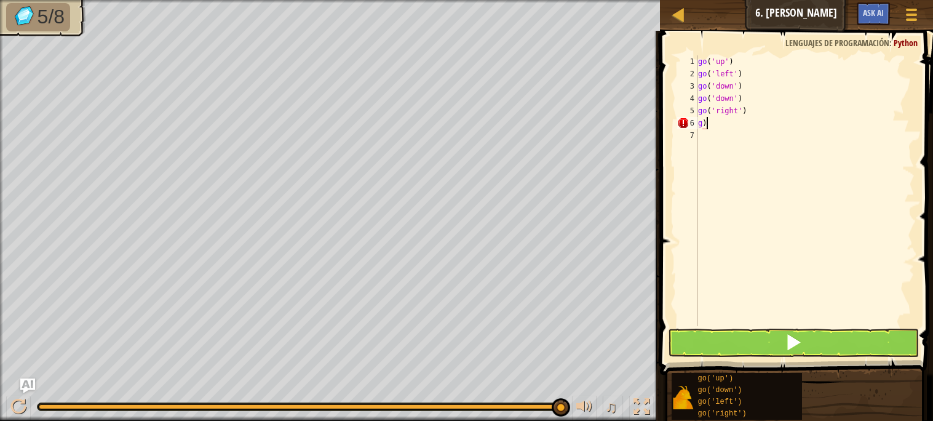
click at [710, 125] on div "go ( 'up' ) go ( 'left' ) go ( 'down' ) go ( 'down' ) go ( 'right' ) g )" at bounding box center [805, 202] width 219 height 295
type textarea "g"
drag, startPoint x: 734, startPoint y: 370, endPoint x: 737, endPoint y: 385, distance: 14.5
click at [737, 385] on div "go('up') go('down') go('left') go('right')" at bounding box center [798, 396] width 254 height 48
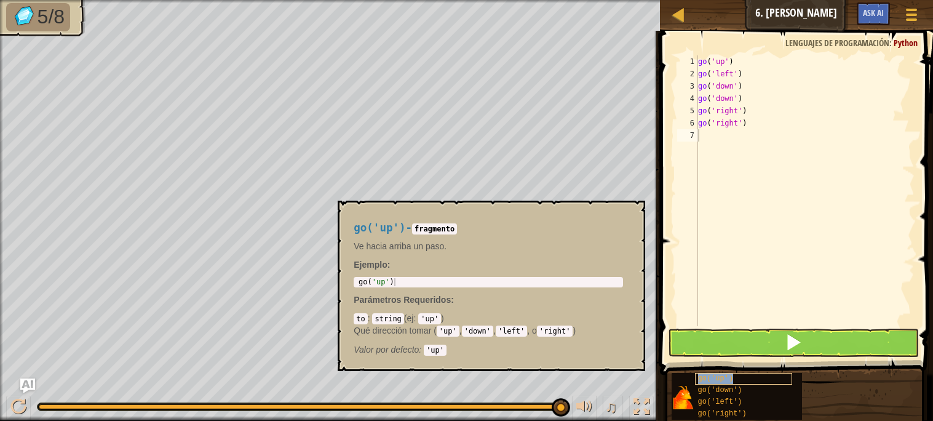
type textarea "go('up')"
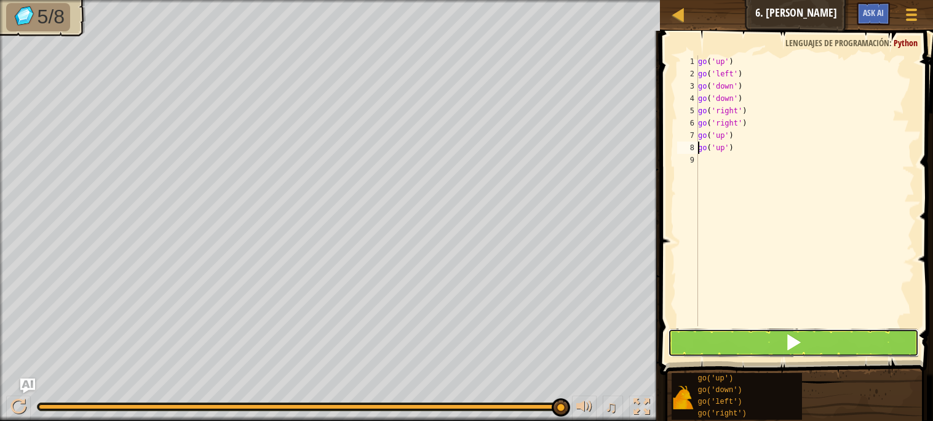
click at [757, 346] on button at bounding box center [793, 343] width 250 height 28
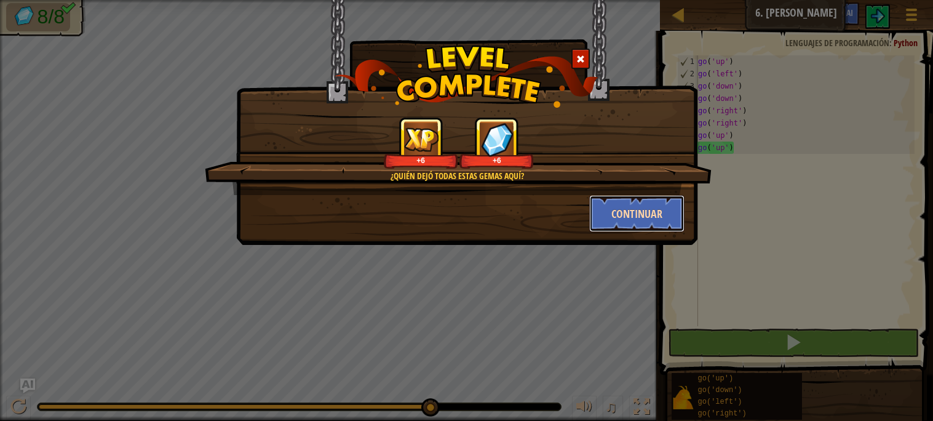
click at [634, 204] on button "Continuar" at bounding box center [637, 213] width 95 height 37
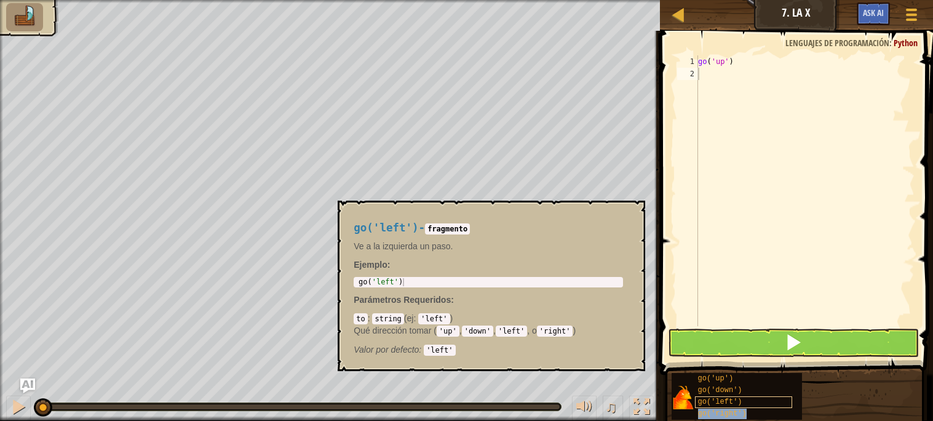
type textarea "go('right')"
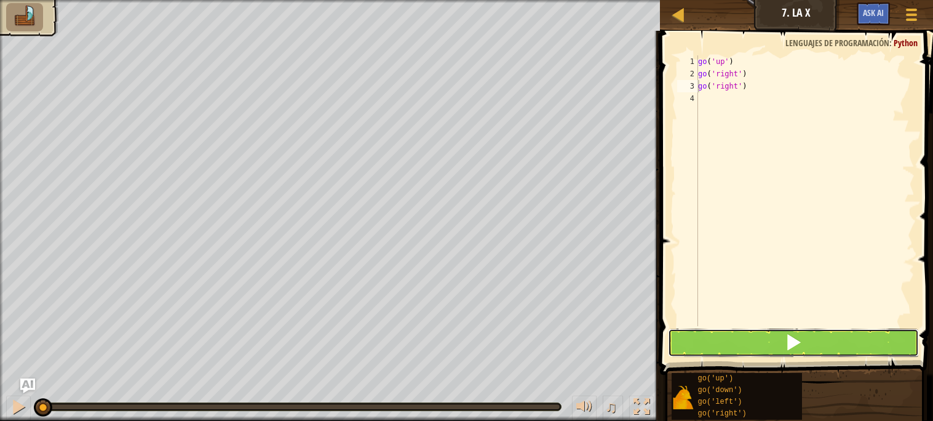
click at [770, 335] on button at bounding box center [793, 343] width 250 height 28
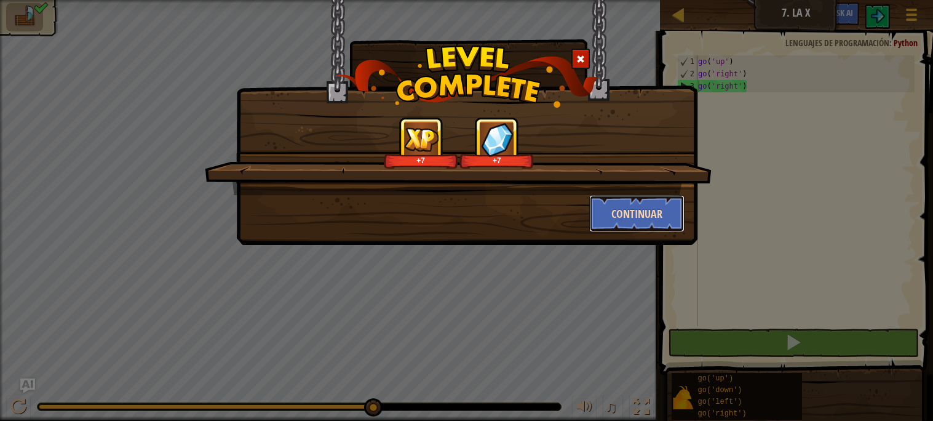
click at [633, 220] on button "Continuar" at bounding box center [637, 213] width 95 height 37
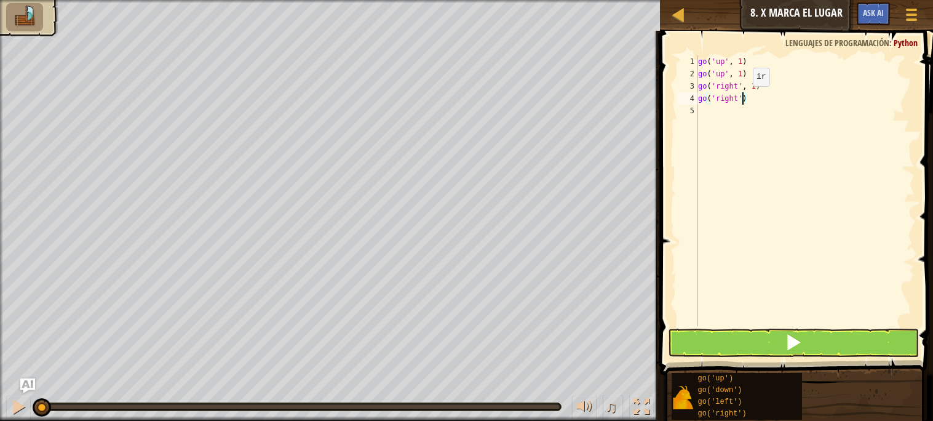
click at [743, 98] on div "go ( 'up' , 1 ) go ( 'up' , 1 ) go ( 'right' , 1 ) go ( 'right' )" at bounding box center [805, 202] width 219 height 295
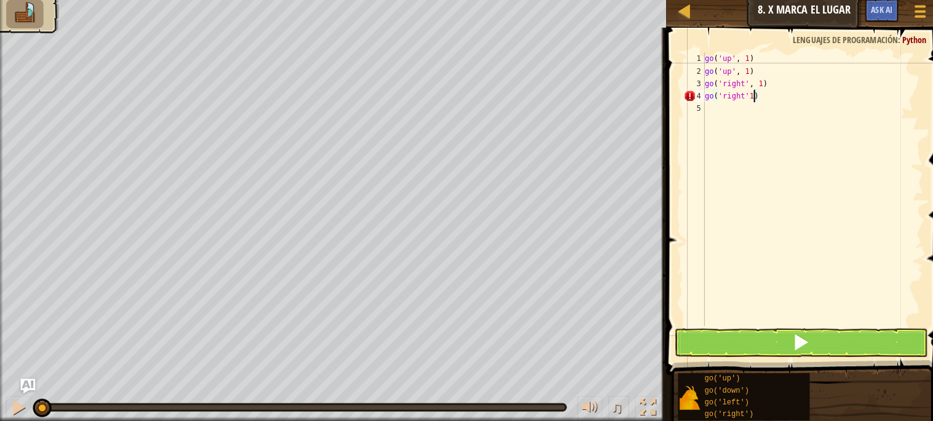
type textarea "go('right')"
click at [750, 348] on button at bounding box center [793, 343] width 250 height 28
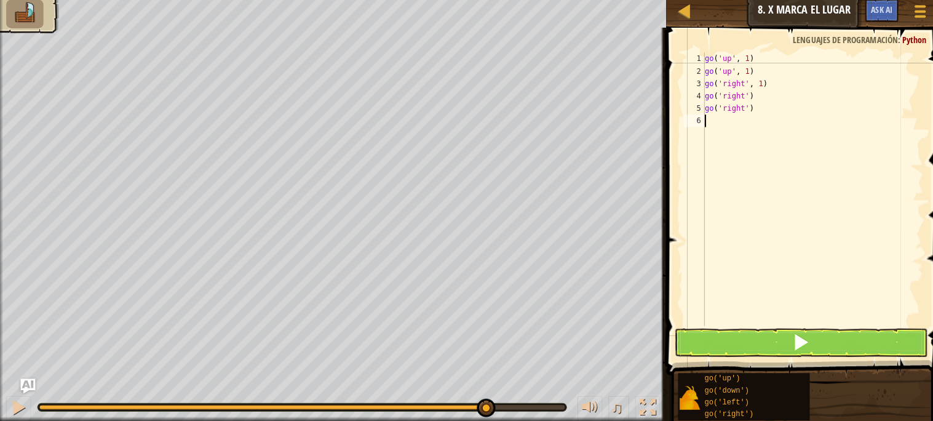
click at [750, 195] on div "go ( 'up' , 1 ) go ( 'up' , 1 ) go ( 'right' , 1 ) go ( 'right' ) go ( 'right' )" at bounding box center [805, 202] width 219 height 295
click at [836, 341] on button at bounding box center [793, 343] width 250 height 28
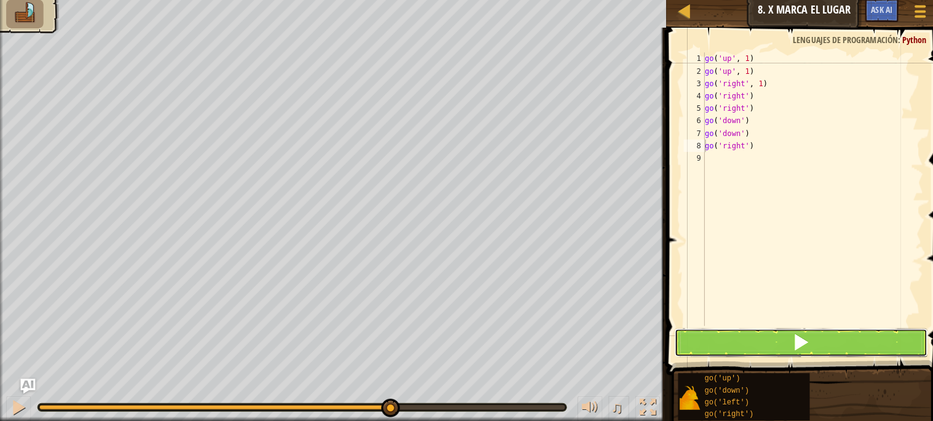
click at [801, 342] on span at bounding box center [793, 342] width 17 height 17
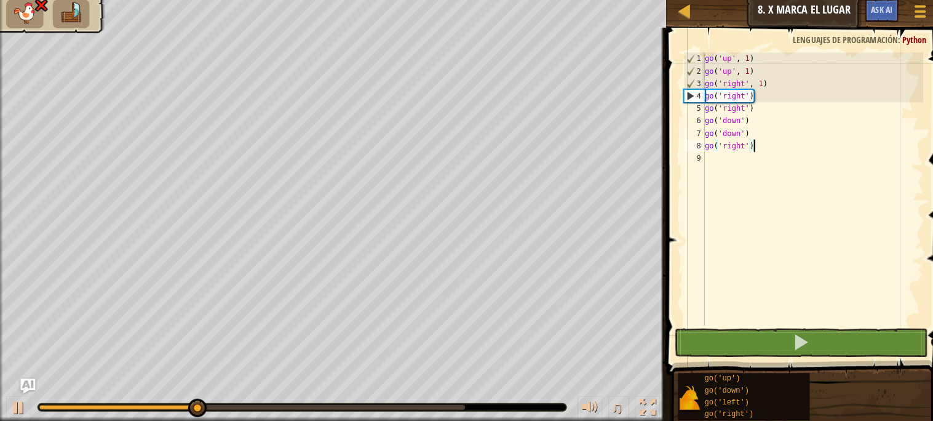
click at [748, 145] on div "go ( 'up' , 1 ) go ( 'up' , 1 ) go ( 'right' , 1 ) go ( 'right' ) go ( 'right' …" at bounding box center [805, 202] width 219 height 295
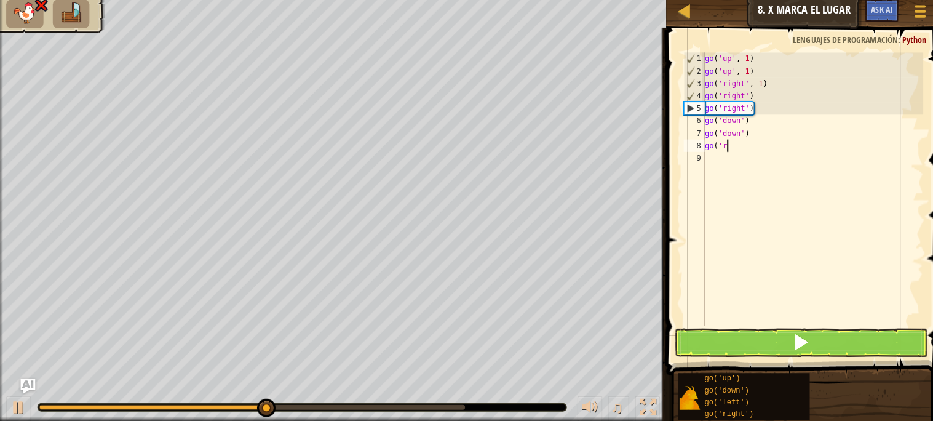
type textarea "g"
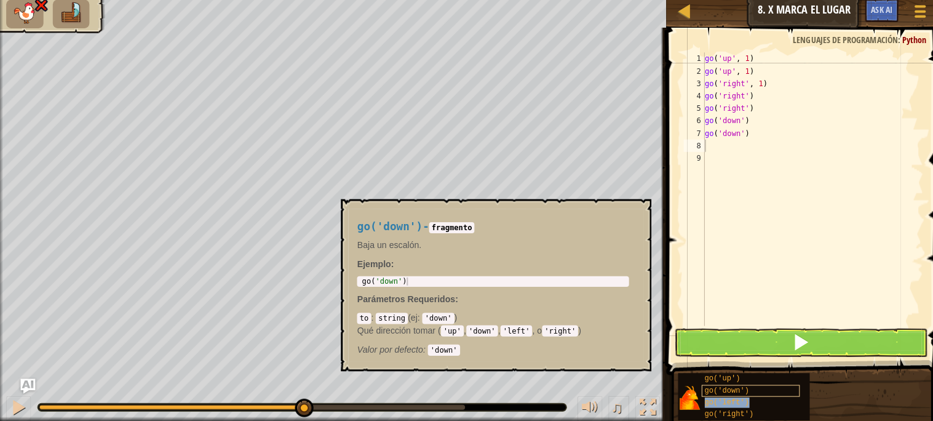
type textarea "go('left')"
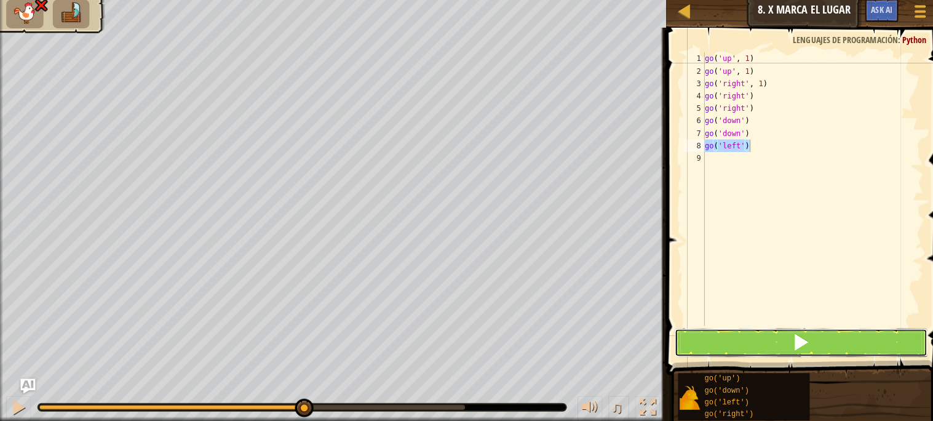
click at [706, 345] on button at bounding box center [793, 343] width 250 height 28
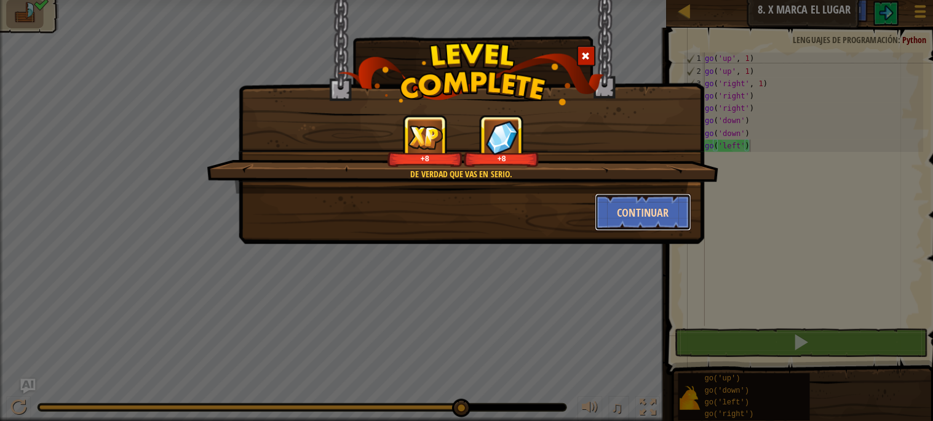
click at [667, 222] on button "Continuar" at bounding box center [637, 213] width 95 height 37
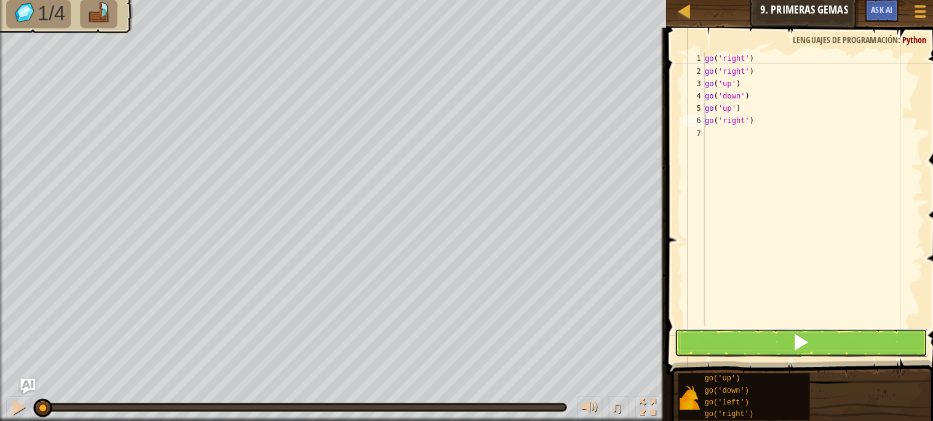
click at [726, 335] on button at bounding box center [793, 343] width 250 height 28
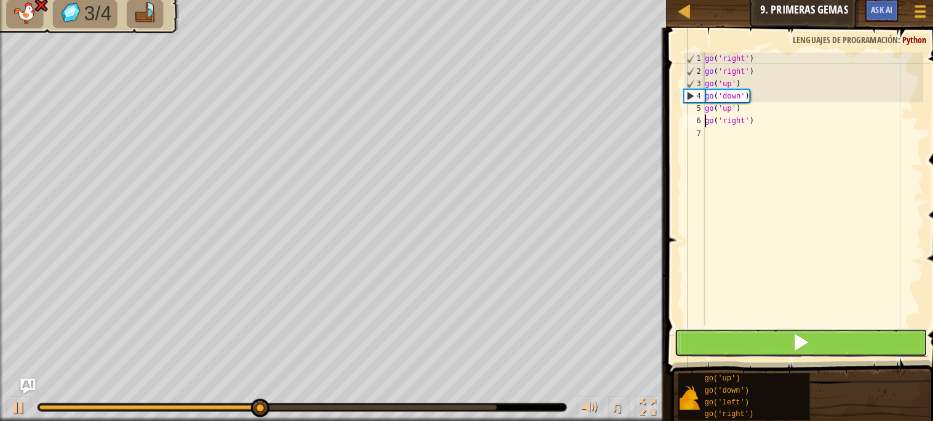
click at [776, 335] on button at bounding box center [793, 343] width 250 height 28
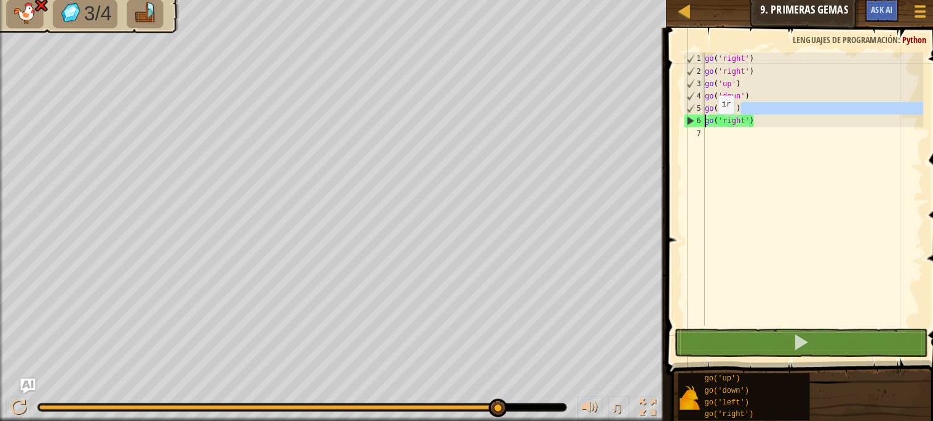
drag, startPoint x: 737, startPoint y: 110, endPoint x: 699, endPoint y: 114, distance: 38.5
click at [698, 114] on div "go ( 'right' ) go ( 'right' ) go ( 'up' ) go ( 'down' ) go ( 'up' ) go ( 'right…" at bounding box center [805, 202] width 219 height 295
type textarea "go('up')"
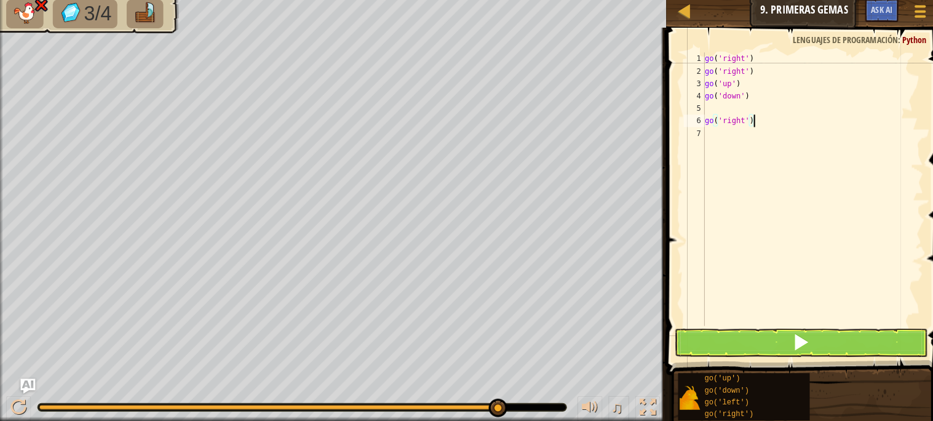
click at [754, 119] on div "go ( 'right' ) go ( 'right' ) go ( 'up' ) go ( 'down' ) go ( 'right' )" at bounding box center [805, 202] width 219 height 295
type textarea "g"
click at [721, 342] on button at bounding box center [793, 343] width 250 height 28
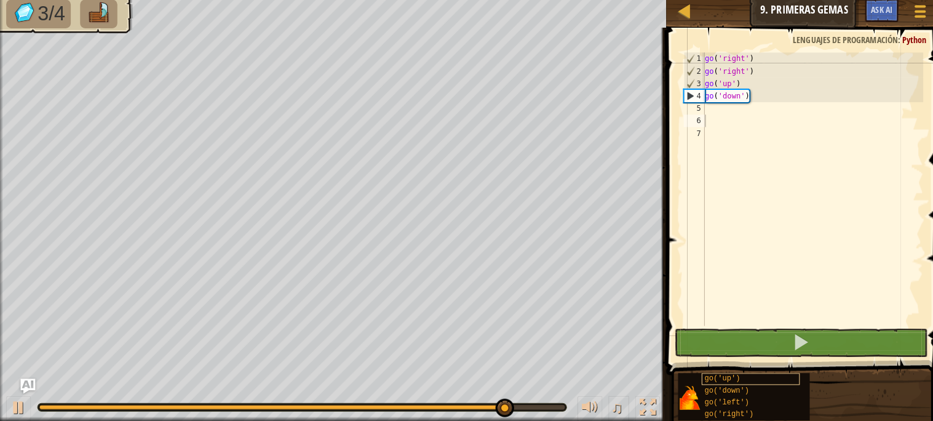
drag, startPoint x: 724, startPoint y: 214, endPoint x: 714, endPoint y: 375, distance: 162.1
click at [718, 388] on div "go('up') go('down') go('left') go('right')" at bounding box center [798, 396] width 254 height 48
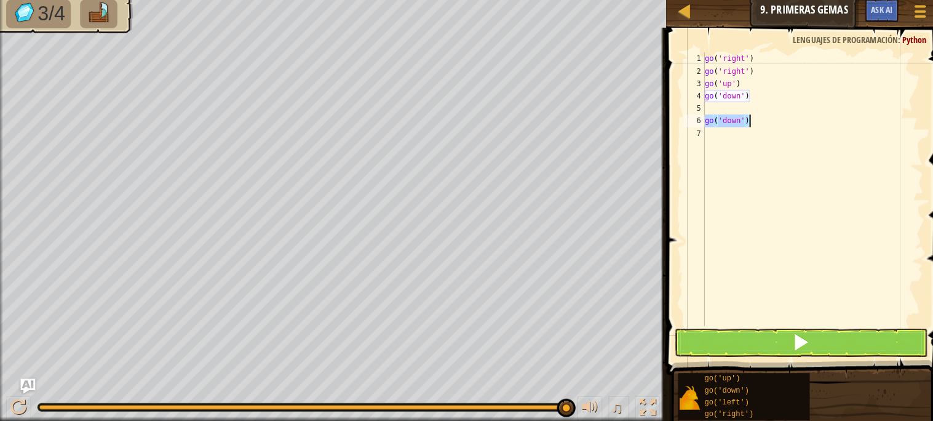
click at [746, 122] on div "go ( 'right' ) go ( 'right' ) go ( 'up' ) go ( 'down' ) go ( 'down' )" at bounding box center [805, 190] width 219 height 271
type textarea "g"
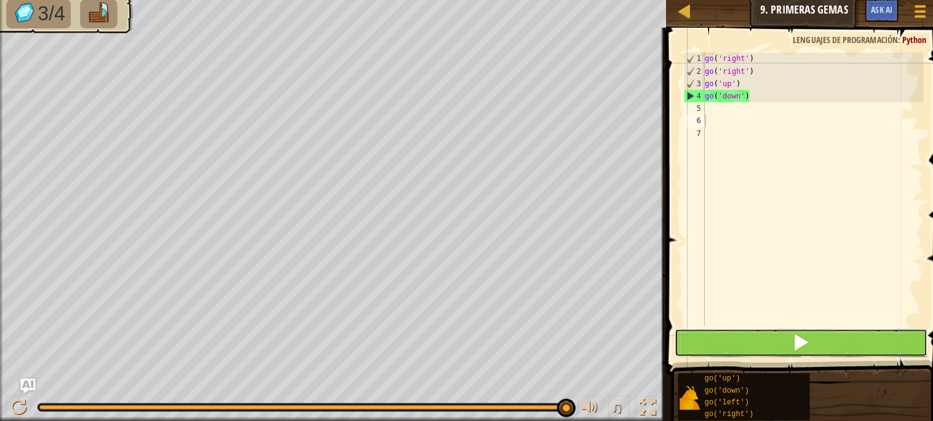
click at [721, 342] on button at bounding box center [793, 343] width 250 height 28
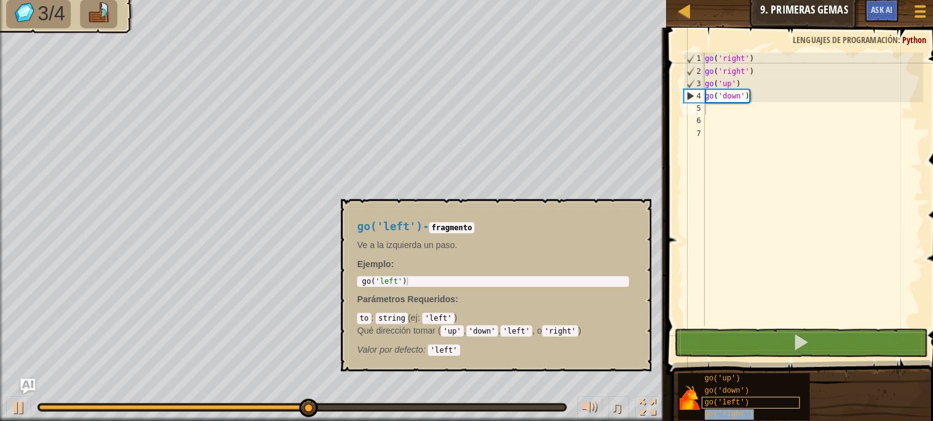
type textarea "go('right')"
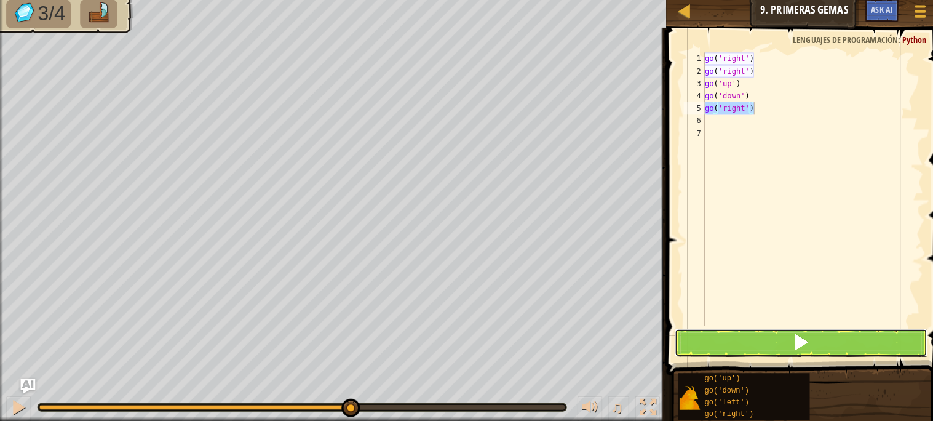
click at [745, 342] on button at bounding box center [793, 343] width 250 height 28
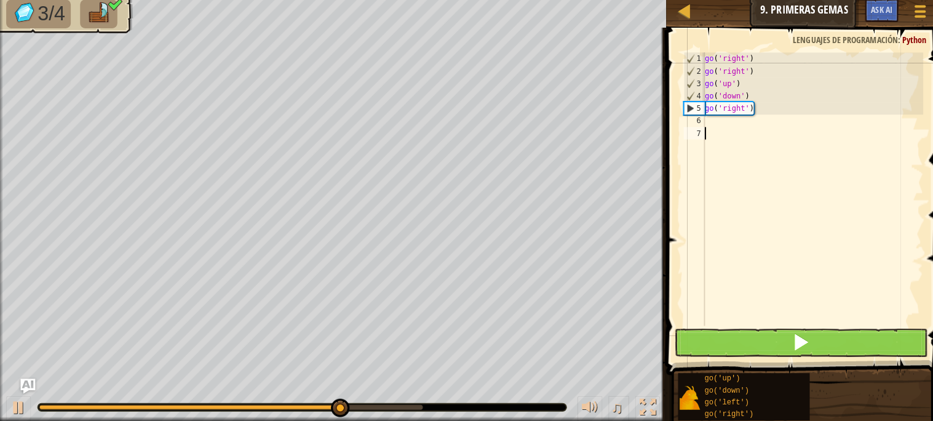
drag, startPoint x: 805, startPoint y: 324, endPoint x: 802, endPoint y: 350, distance: 26.0
click at [806, 338] on div "go('right') 1 2 3 4 5 6 7 go ( 'right' ) go ( 'right' ) go ( 'up' ) go ( 'down'…" at bounding box center [795, 227] width 277 height 380
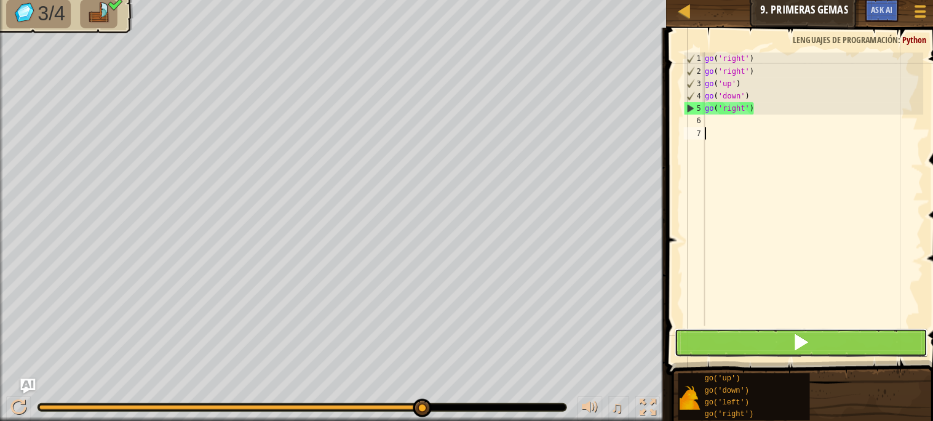
click at [802, 348] on button at bounding box center [793, 343] width 250 height 28
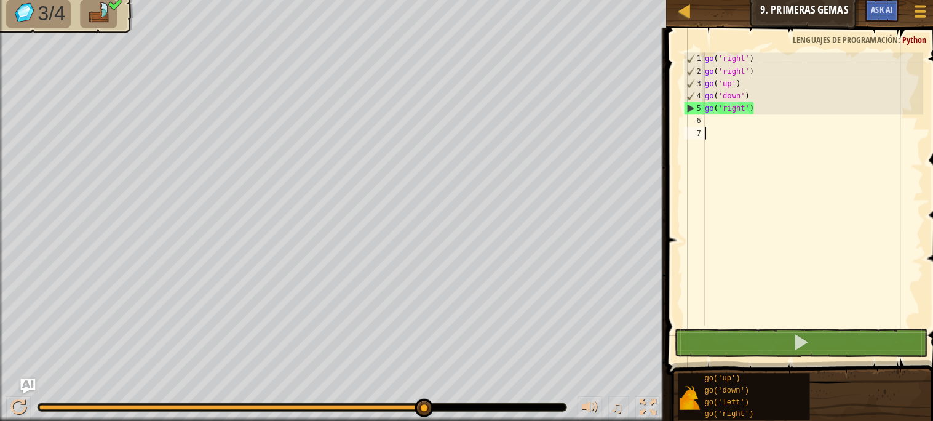
click at [58, 407] on div at bounding box center [229, 406] width 380 height 5
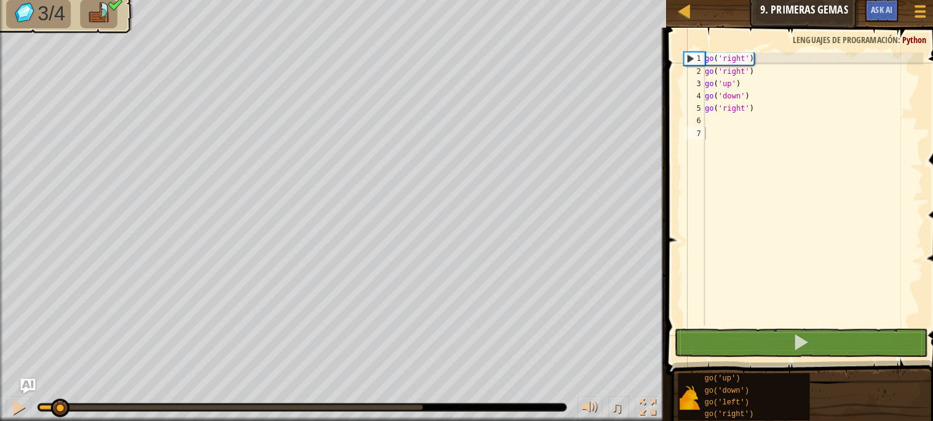
click at [41, 410] on div at bounding box center [299, 406] width 525 height 9
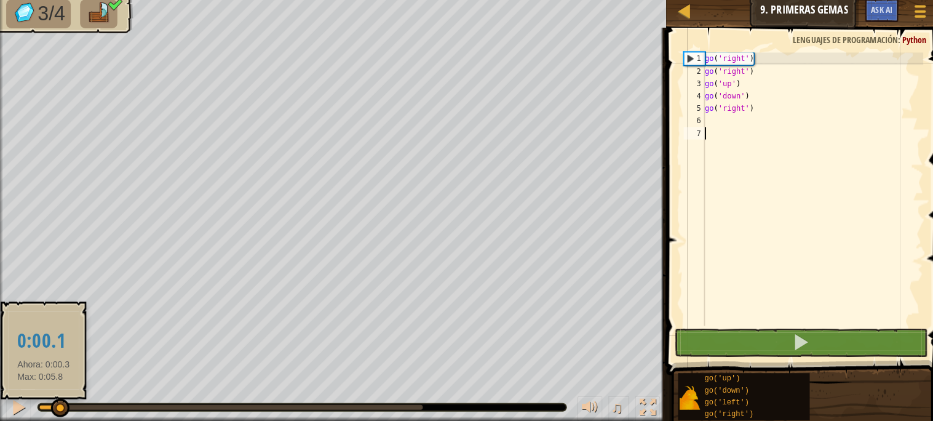
click at [42, 409] on div at bounding box center [49, 406] width 20 height 5
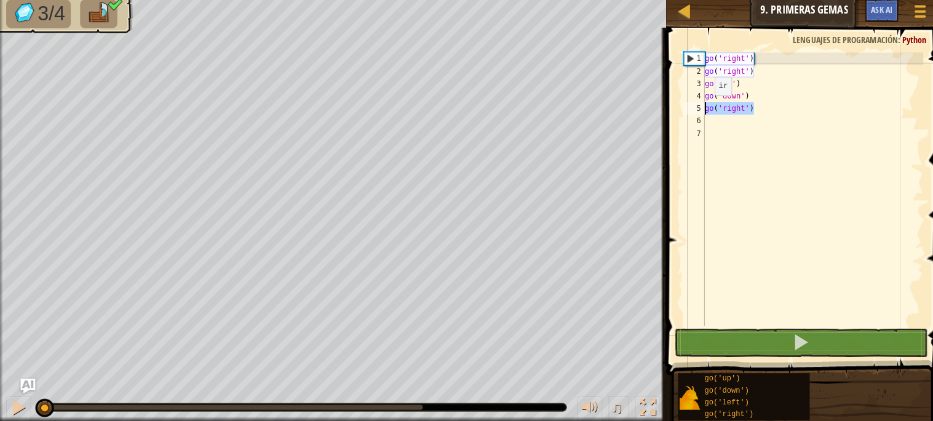
drag, startPoint x: 747, startPoint y: 110, endPoint x: 671, endPoint y: 116, distance: 75.9
click at [676, 116] on div "1 2 3 4 5 6 7 go ( 'right' ) go ( 'right' ) go ( 'up' ) go ( 'down' ) go ( 'rig…" at bounding box center [795, 190] width 240 height 271
type textarea "go('right')"
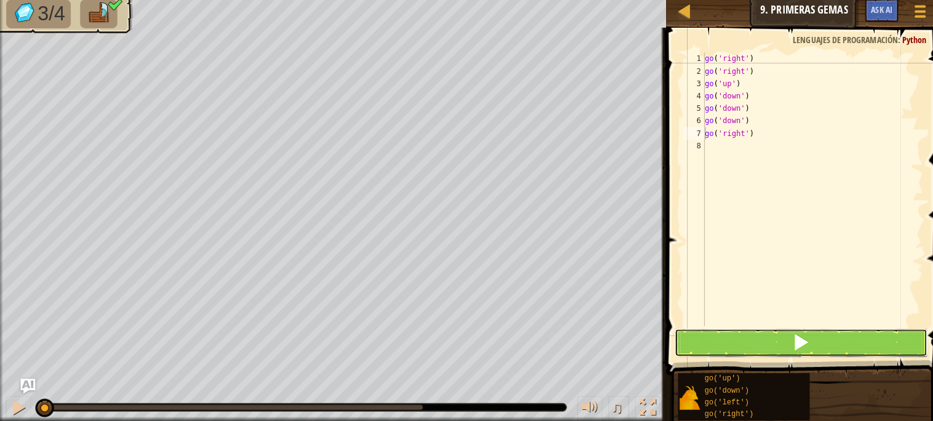
click at [772, 334] on button at bounding box center [793, 343] width 250 height 28
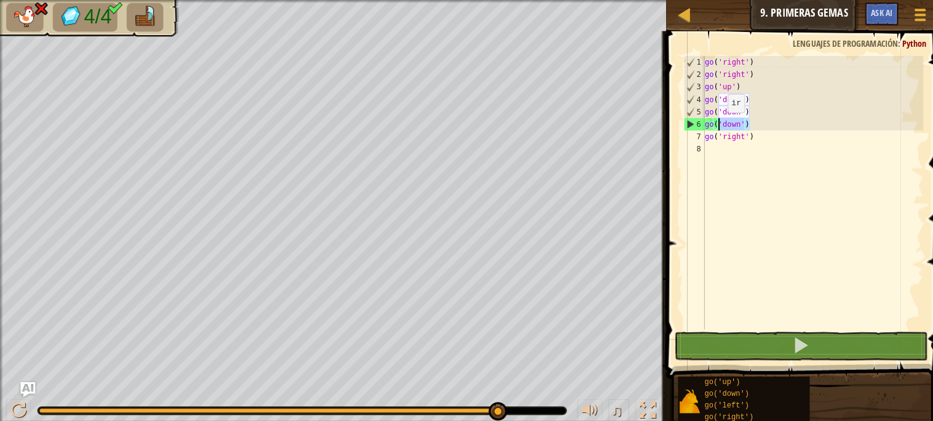
drag, startPoint x: 746, startPoint y: 122, endPoint x: 706, endPoint y: 124, distance: 40.0
click at [711, 123] on div "go ( 'right' ) go ( 'right' ) go ( 'up' ) go ( 'down' ) go ( 'down' ) go ( 'dow…" at bounding box center [805, 202] width 219 height 295
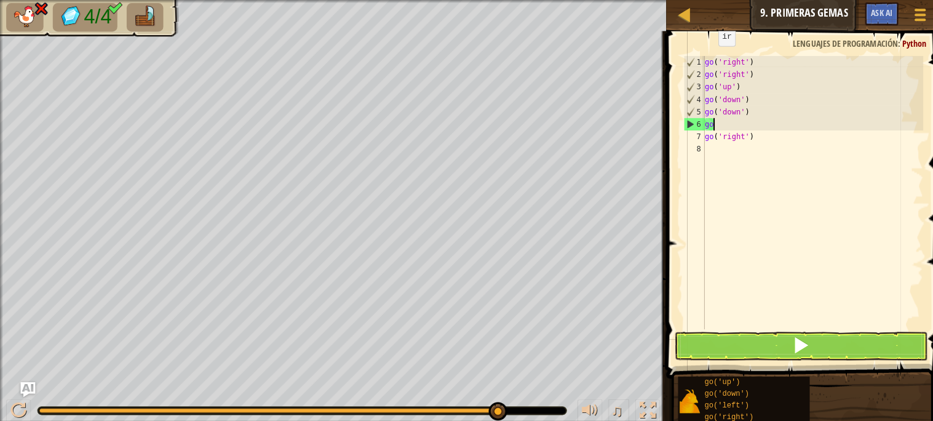
type textarea "g"
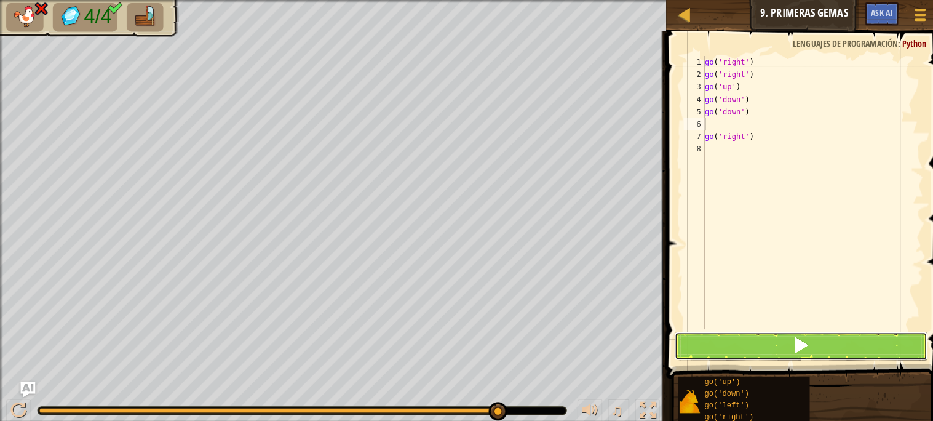
click at [678, 330] on button at bounding box center [793, 343] width 250 height 28
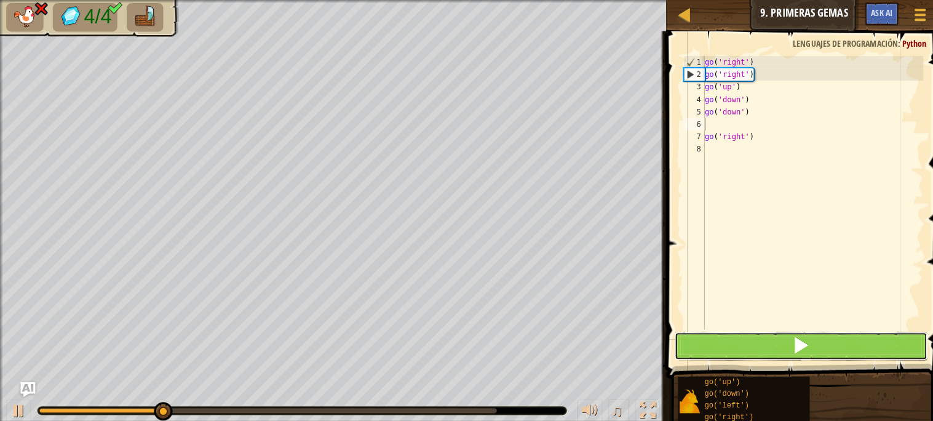
click at [738, 343] on button at bounding box center [793, 343] width 250 height 28
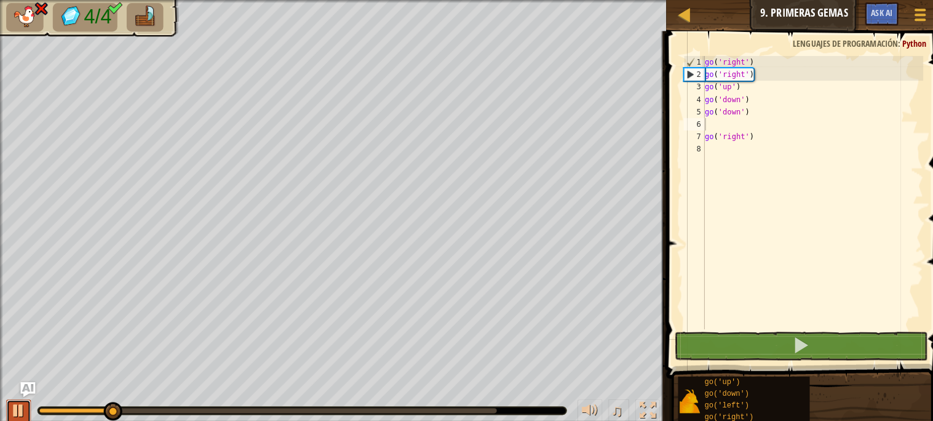
click at [7, 400] on button at bounding box center [18, 408] width 25 height 25
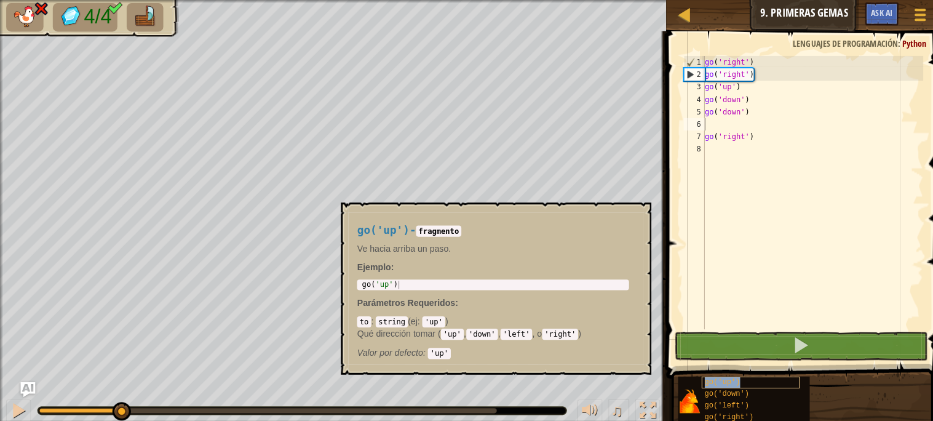
type textarea "go('up')"
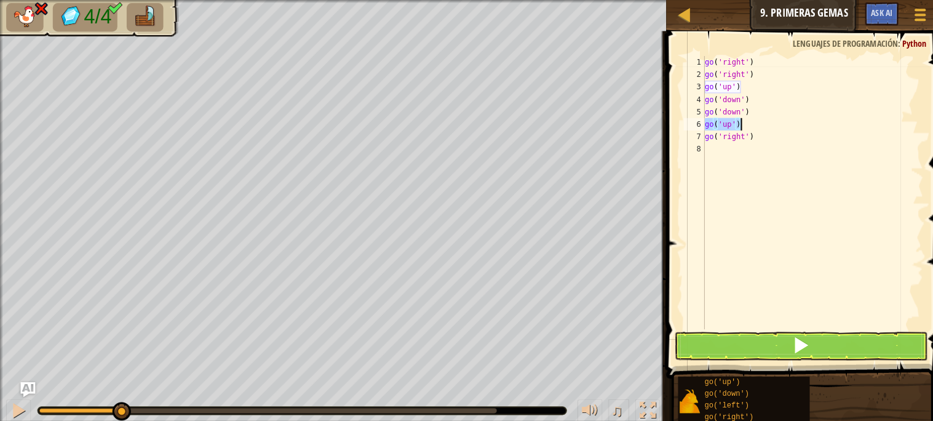
click at [748, 327] on span at bounding box center [798, 185] width 283 height 380
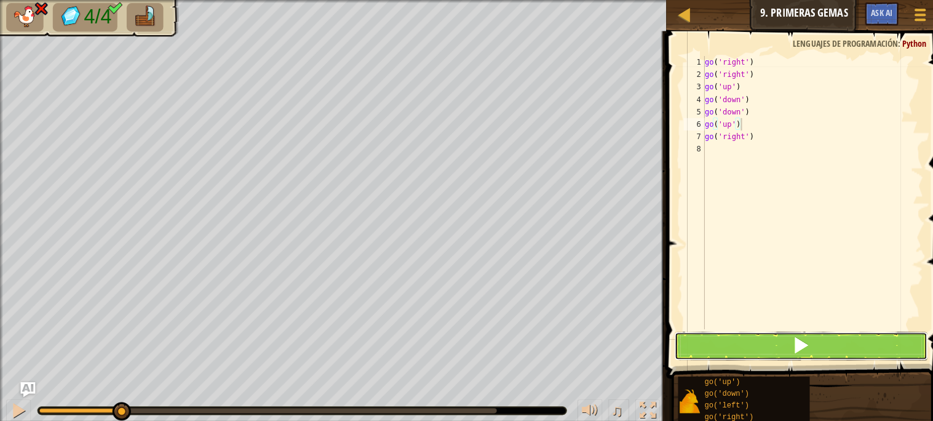
click at [748, 337] on button at bounding box center [793, 343] width 250 height 28
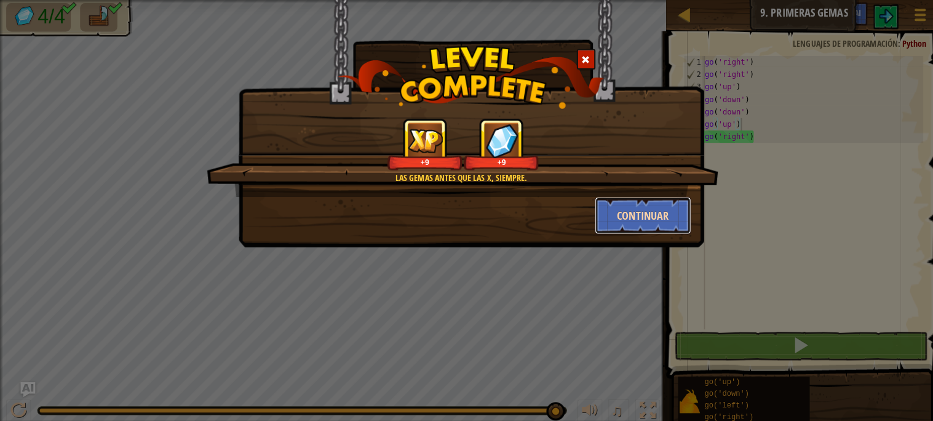
click at [665, 209] on button "Continuar" at bounding box center [637, 213] width 95 height 37
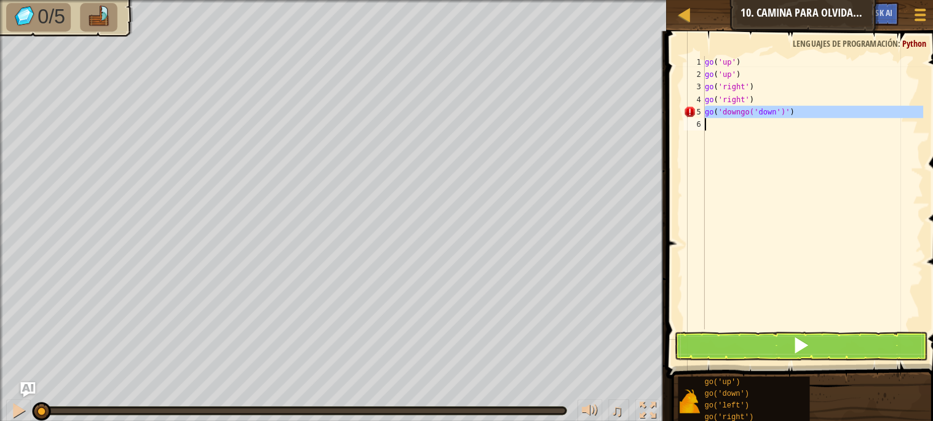
drag, startPoint x: 698, startPoint y: 114, endPoint x: 810, endPoint y: 123, distance: 112.4
click at [810, 123] on div "go ( 'up' ) go ( 'up' ) go ( 'right' ) go ( 'right' ) go ( 'downgo(' down ')' )" at bounding box center [805, 202] width 219 height 295
type textarea "go('downgo('down')')"
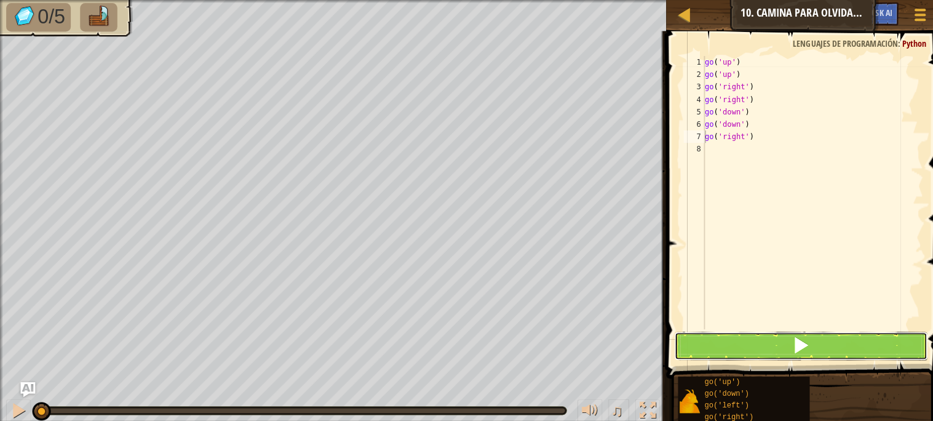
click at [726, 345] on button at bounding box center [793, 343] width 250 height 28
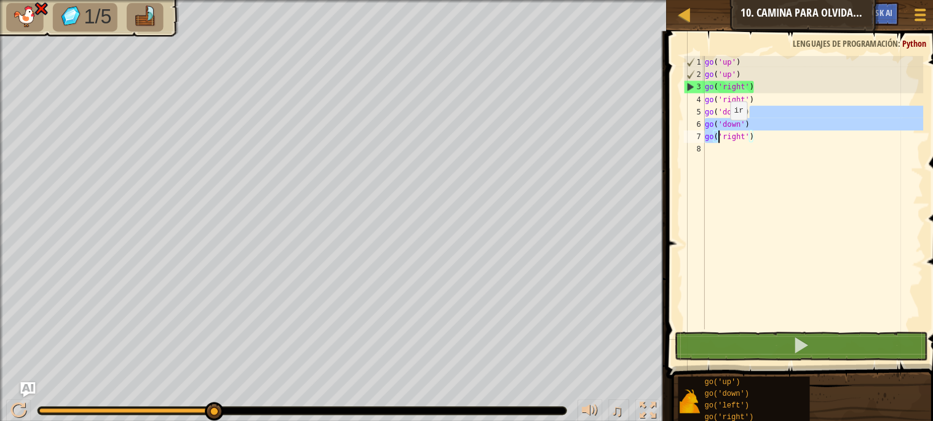
drag, startPoint x: 748, startPoint y: 108, endPoint x: 711, endPoint y: 132, distance: 43.9
click at [711, 132] on div "go ( 'up' ) go ( 'up' ) go ( 'right' ) go ( 'right' ) go ( 'down' ) go ( 'down'…" at bounding box center [805, 202] width 219 height 295
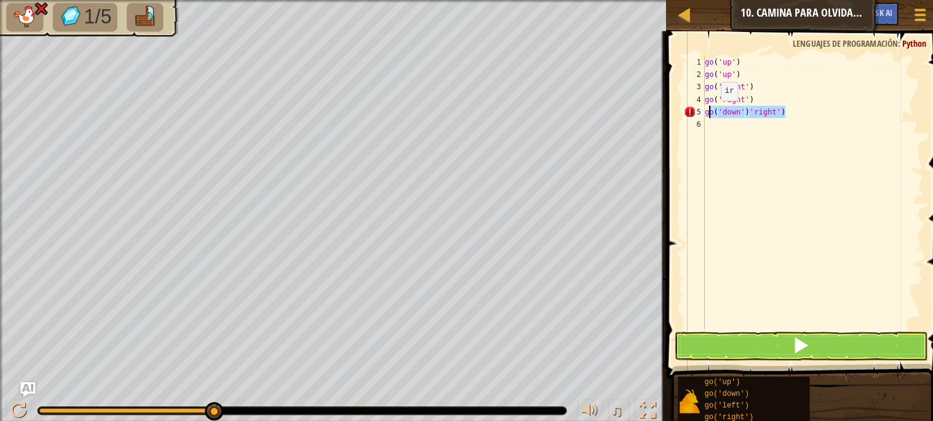
drag, startPoint x: 776, startPoint y: 110, endPoint x: 679, endPoint y: 119, distance: 97.7
click at [679, 119] on div "go('down')'right') 1 2 3 4 5 6 go ( 'up' ) go ( 'up' ) go ( 'right' ) go ( 'rig…" at bounding box center [795, 190] width 240 height 271
type textarea "go('down')'right')"
drag, startPoint x: 700, startPoint y: 105, endPoint x: 785, endPoint y: 123, distance: 87.5
click at [785, 123] on div "go ( 'up' ) go ( 'up' ) go ( 'right' ) go ( 'right' ) go ( 'down' ) 'right' )" at bounding box center [805, 202] width 219 height 295
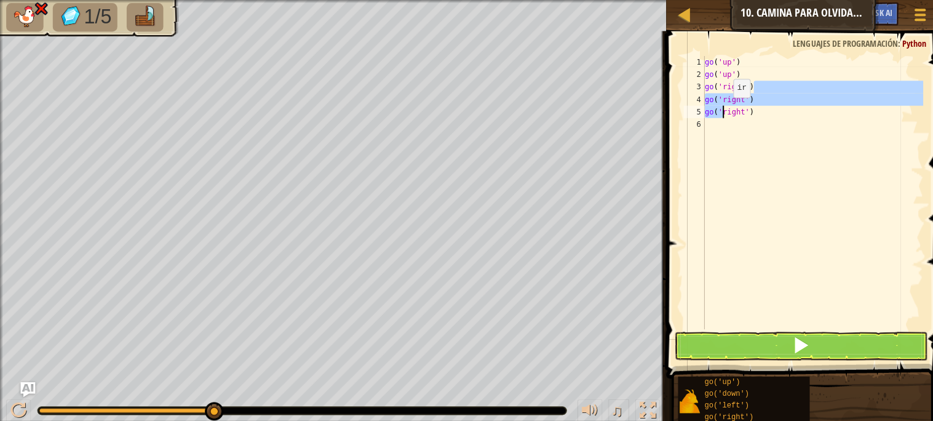
drag, startPoint x: 748, startPoint y: 82, endPoint x: 717, endPoint y: 108, distance: 41.0
click at [717, 108] on div "go ( 'up' ) go ( 'up' ) go ( 'right' ) go ( 'right' ) go ( 'right' )" at bounding box center [805, 202] width 219 height 295
type textarea "go('right')right')"
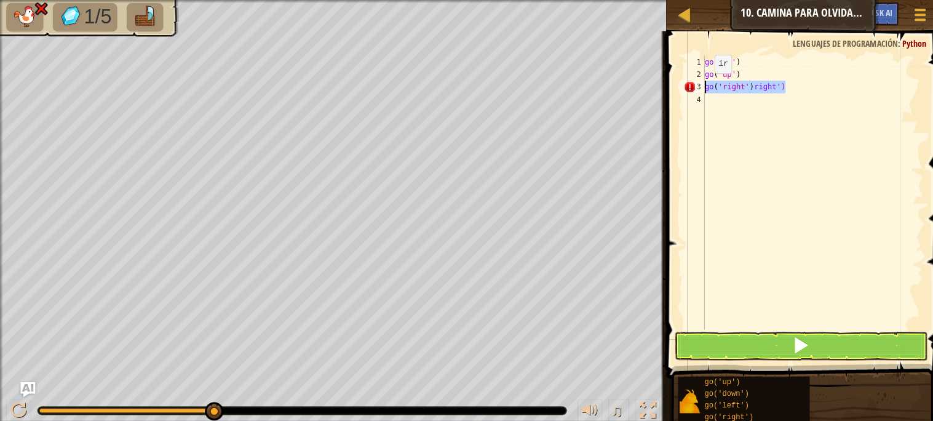
drag, startPoint x: 777, startPoint y: 87, endPoint x: 687, endPoint y: 85, distance: 90.5
click at [687, 85] on div "go('right')right') 1 2 3 4 go ( 'up' ) go ( 'up' ) go ( 'right' ) right ') הההה…" at bounding box center [795, 190] width 240 height 271
type textarea "gogo('up')('up')"
drag, startPoint x: 782, startPoint y: 74, endPoint x: 654, endPoint y: 74, distance: 128.0
click at [657, 74] on div "gogo('up')('up') 1 2 3 4 go ( 'up' ) gogo ( 'up' ) ( 'up' ) ההההההההההההההההההה…" at bounding box center [795, 226] width 277 height 390
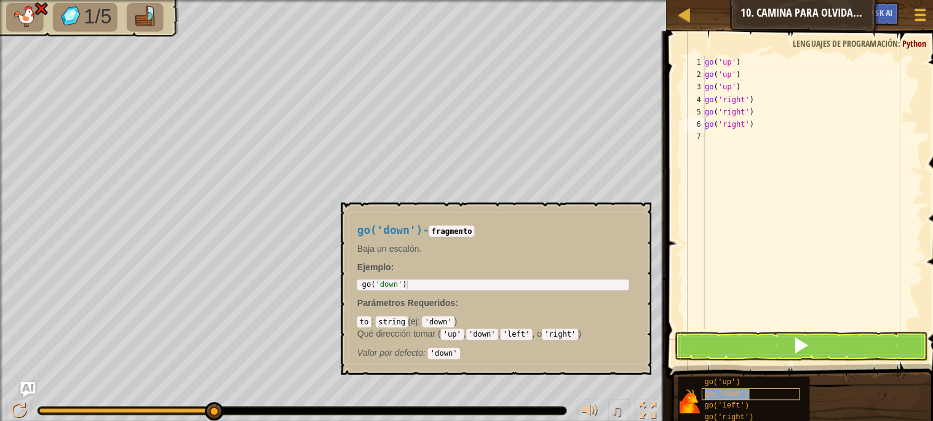
click at [729, 390] on div "go('down')" at bounding box center [744, 391] width 98 height 12
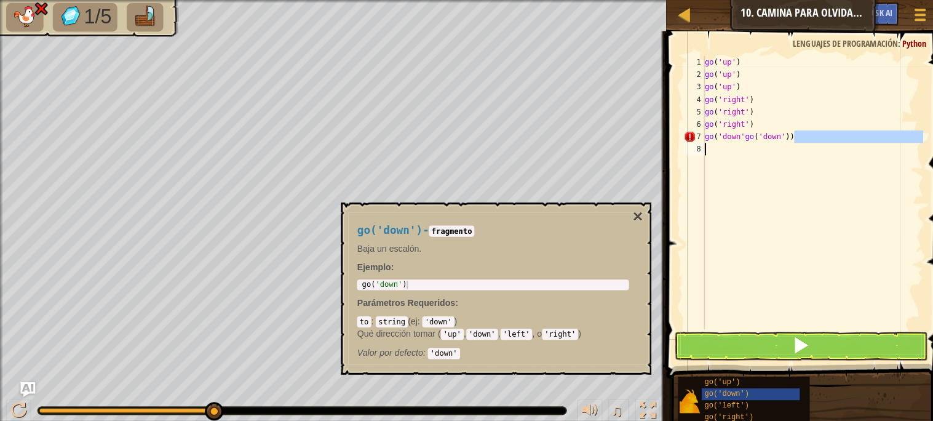
drag, startPoint x: 802, startPoint y: 136, endPoint x: 665, endPoint y: 153, distance: 137.7
click at [665, 153] on div "go('down'go('down')) 1 2 3 4 5 6 7 8 go ( 'up' ) go ( 'up' ) go ( 'up' ) go ( '…" at bounding box center [795, 227] width 277 height 380
drag, startPoint x: 735, startPoint y: 132, endPoint x: 710, endPoint y: 132, distance: 25.2
click at [714, 131] on div "go ( 'up' ) go ( 'up' ) go ( 'up' ) go ( 'right' ) go ( 'right' ) go ( 'right' …" at bounding box center [805, 202] width 219 height 295
drag, startPoint x: 694, startPoint y: 134, endPoint x: 732, endPoint y: 134, distance: 38.2
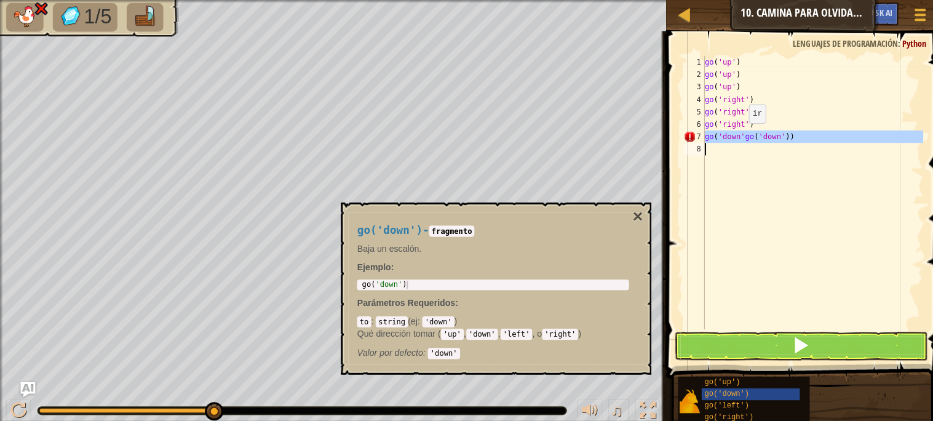
click at [732, 134] on div "go('down'go('down')) 1 2 3 4 5 6 7 8 go ( 'up' ) go ( 'up' ) go ( 'up' ) go ( '…" at bounding box center [795, 190] width 240 height 271
type textarea "go('down'go('down'))"
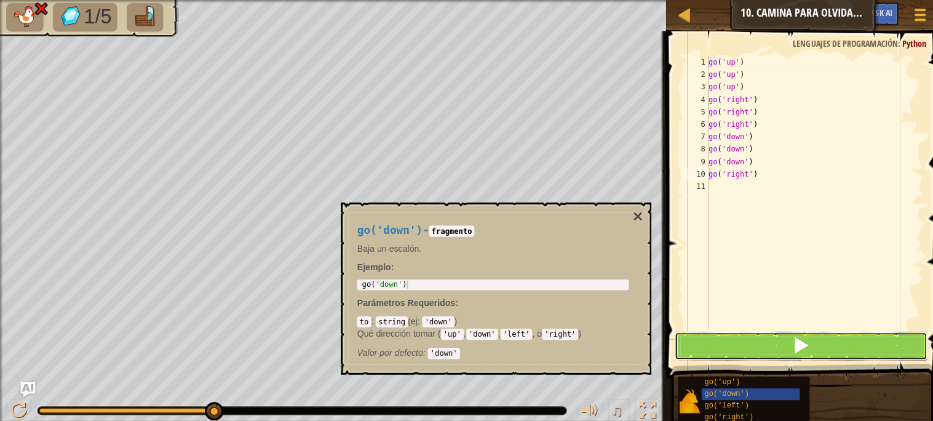
click at [691, 334] on button at bounding box center [793, 343] width 250 height 28
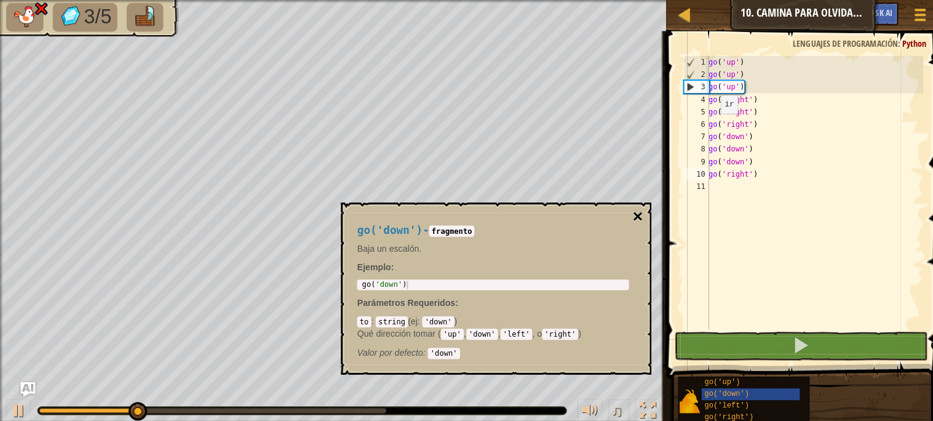
click at [634, 212] on button "×" at bounding box center [632, 214] width 10 height 17
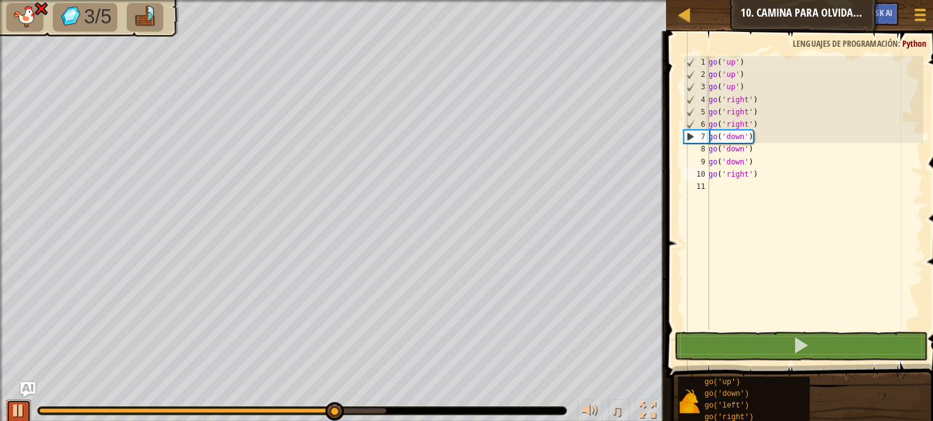
click at [20, 406] on div at bounding box center [18, 407] width 16 height 16
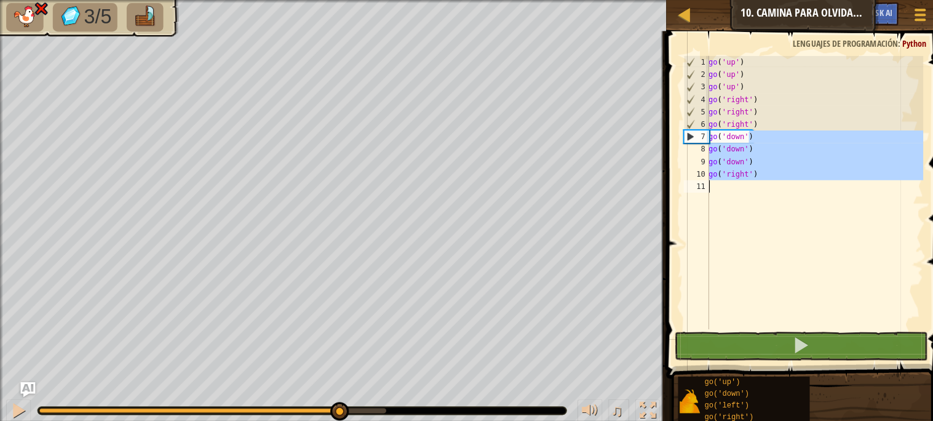
drag, startPoint x: 744, startPoint y: 130, endPoint x: 712, endPoint y: 193, distance: 71.0
click at [712, 193] on div "go ( 'up' ) go ( 'up' ) go ( 'up' ) go ( 'right' ) go ( 'right' ) go ( 'right' …" at bounding box center [807, 202] width 215 height 295
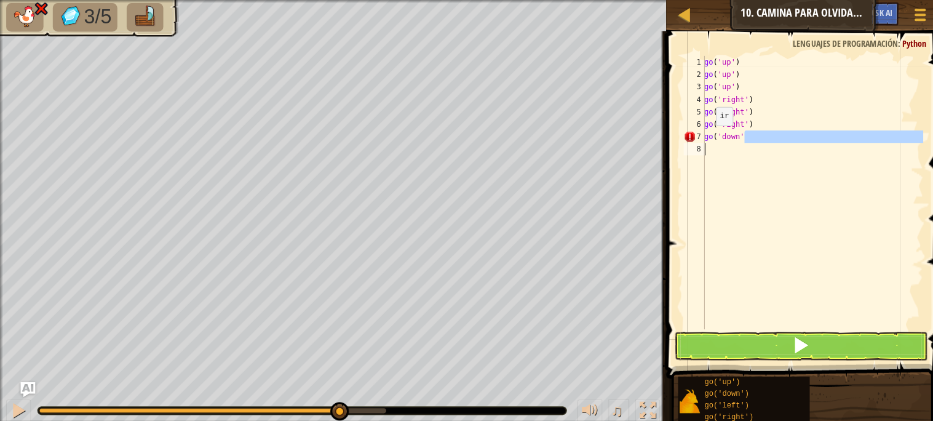
click at [650, 144] on div "Mapa Júnior 10. Camina para olvidarlo Menú del Juego Ask AI 1 ההההההההההההההההה…" at bounding box center [466, 210] width 933 height 421
drag, startPoint x: 742, startPoint y: 126, endPoint x: 732, endPoint y: 143, distance: 19.8
click at [732, 143] on div "go ( 'up' ) go ( 'up' ) go ( 'up' ) go ( 'right' ) go ( 'right' ) go ( 'right' …" at bounding box center [805, 202] width 220 height 295
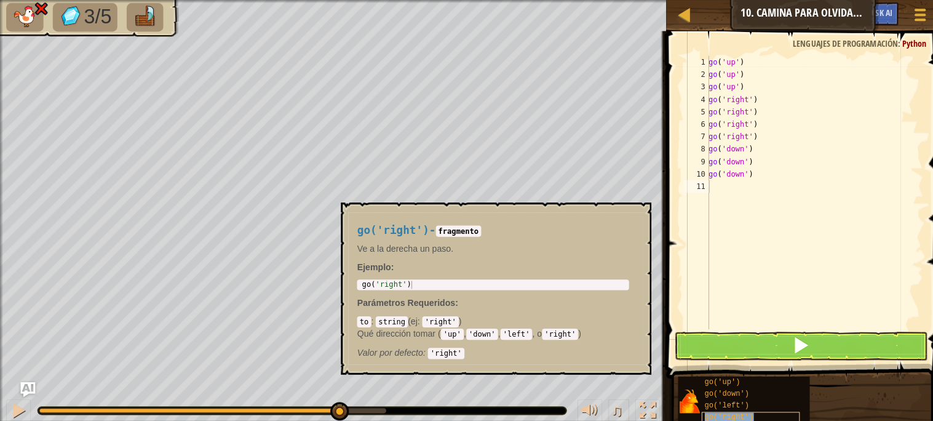
type textarea "go('right')"
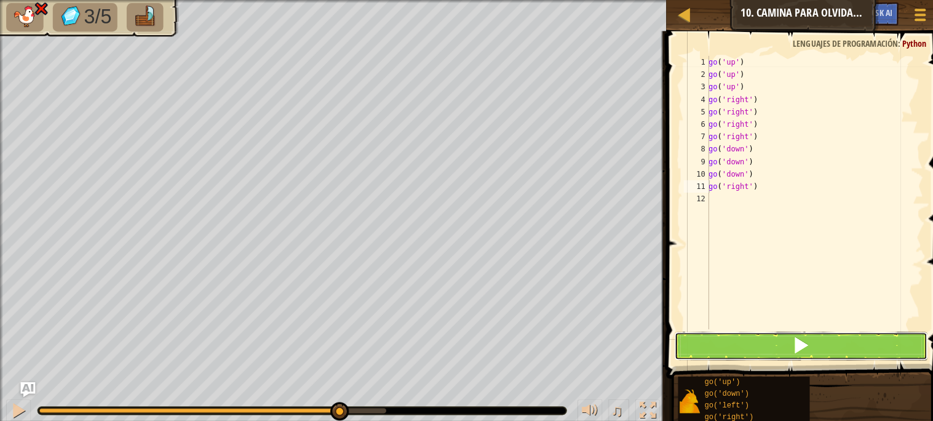
click at [725, 345] on button at bounding box center [793, 343] width 250 height 28
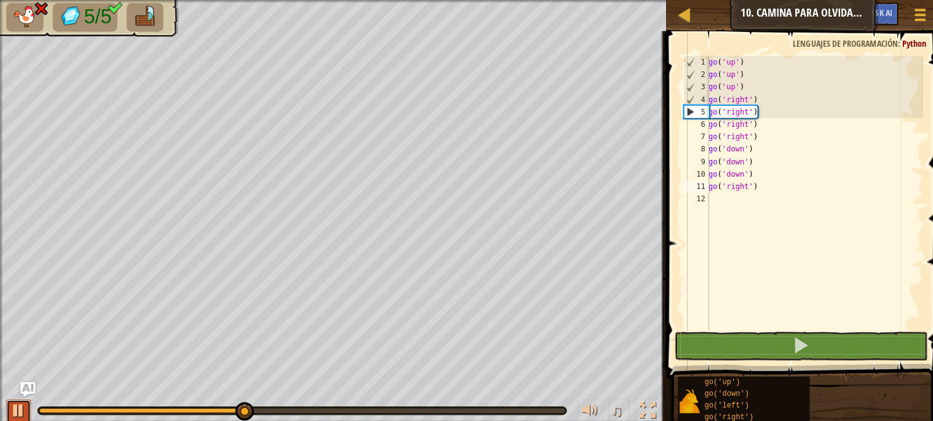
click at [22, 403] on div at bounding box center [18, 407] width 16 height 16
drag, startPoint x: 761, startPoint y: 186, endPoint x: 655, endPoint y: 188, distance: 105.8
click at [657, 188] on div "go('right') 1 2 3 4 5 6 7 8 9 10 11 12 go ( 'up' ) go ( 'up' ) go ( 'up' ) go (…" at bounding box center [795, 226] width 277 height 390
click at [806, 204] on div "go ( 'up' ) go ( 'up' ) go ( 'up' ) go ( 'right' ) go ( 'right' ) go ( 'right' …" at bounding box center [807, 202] width 215 height 295
drag, startPoint x: 705, startPoint y: 183, endPoint x: 766, endPoint y: 192, distance: 61.6
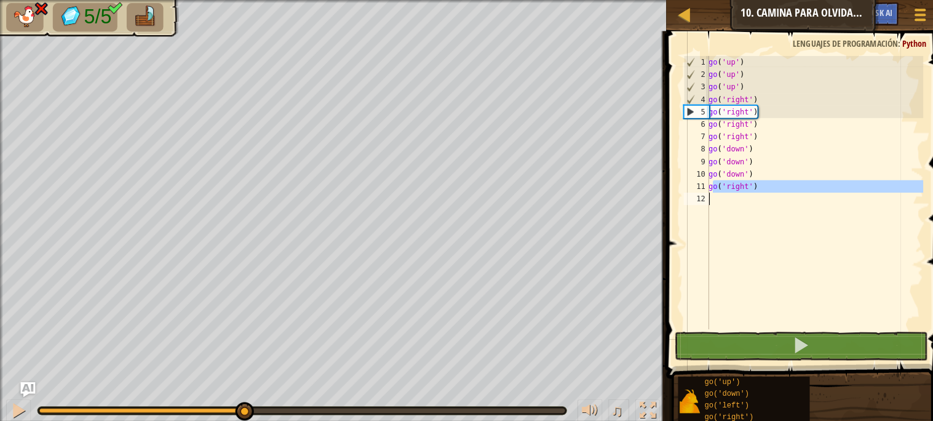
click at [766, 192] on div "go ( 'up' ) go ( 'up' ) go ( 'up' ) go ( 'right' ) go ( 'right' ) go ( 'right' …" at bounding box center [807, 202] width 215 height 295
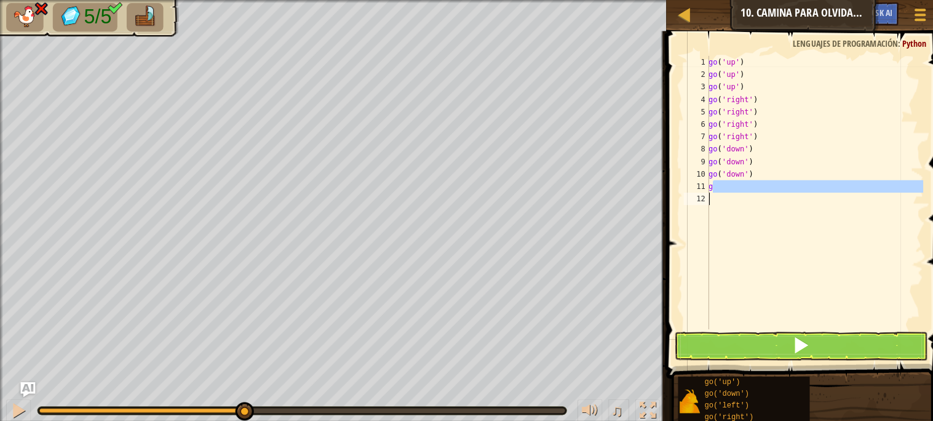
drag, startPoint x: 713, startPoint y: 190, endPoint x: 673, endPoint y: 204, distance: 42.2
click at [673, 197] on div "g 1 2 3 4 5 6 7 8 9 10 11 12 go ( 'up' ) go ( 'up' ) go ( 'up' ) go ( 'right' )…" at bounding box center [795, 227] width 277 height 380
type textarea "g"
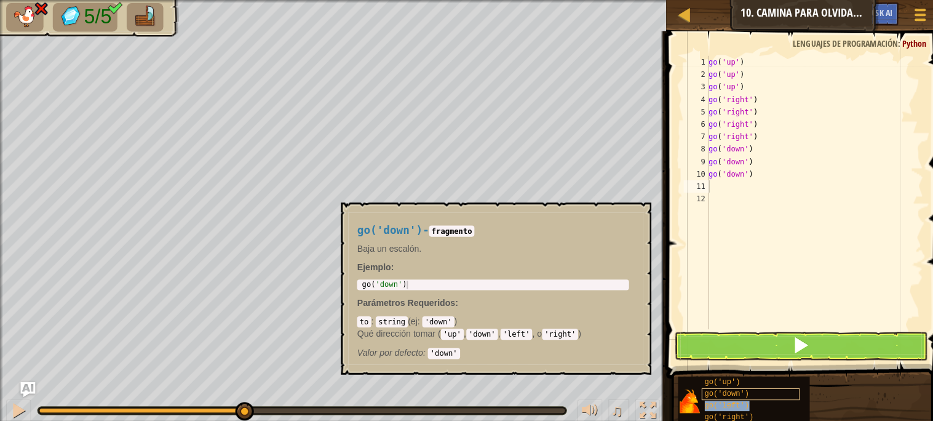
type textarea "go('left')"
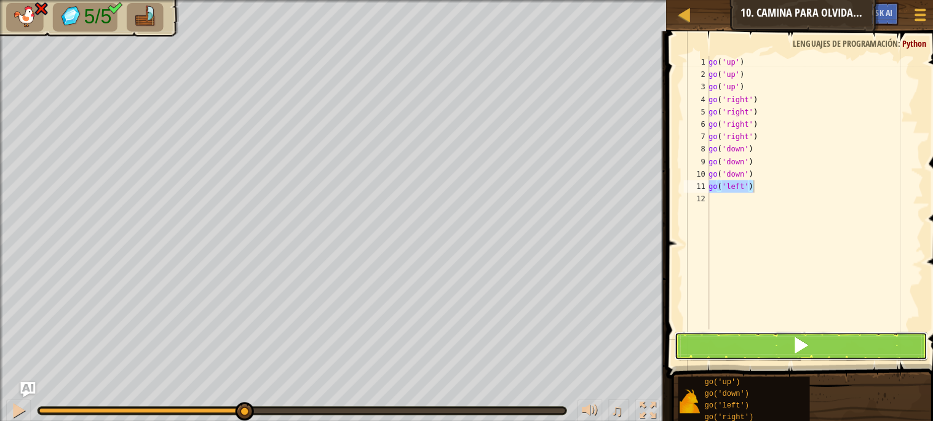
click at [715, 338] on button at bounding box center [793, 343] width 250 height 28
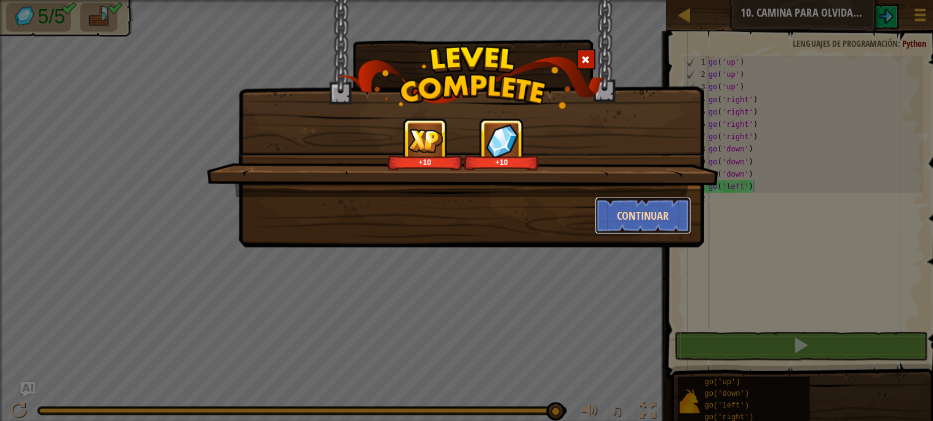
click at [626, 220] on button "Continuar" at bounding box center [637, 213] width 95 height 37
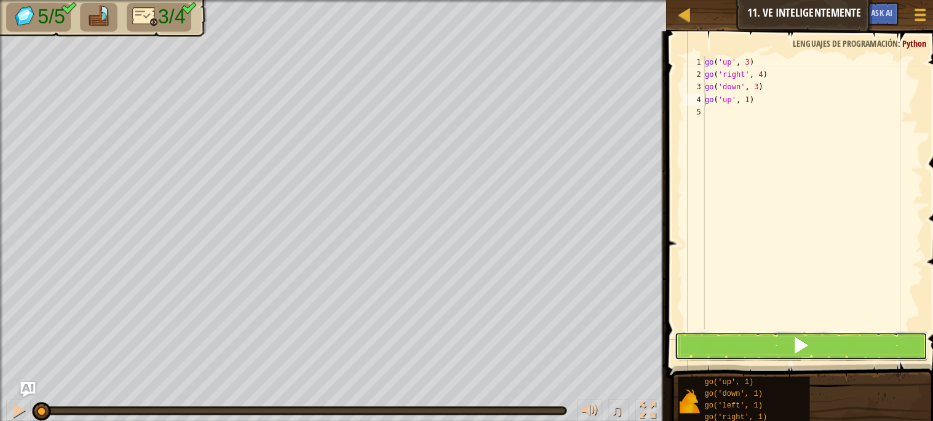
click at [718, 342] on button at bounding box center [793, 343] width 250 height 28
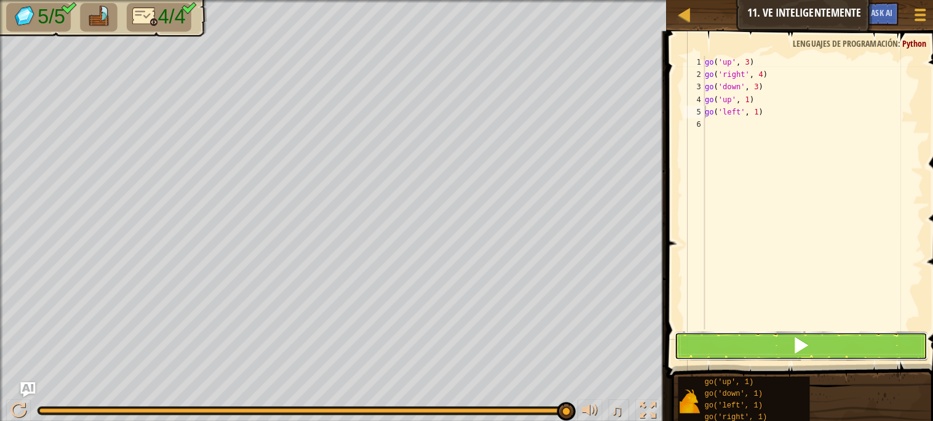
drag, startPoint x: 737, startPoint y: 345, endPoint x: 740, endPoint y: 352, distance: 7.7
click at [732, 348] on button at bounding box center [793, 343] width 250 height 28
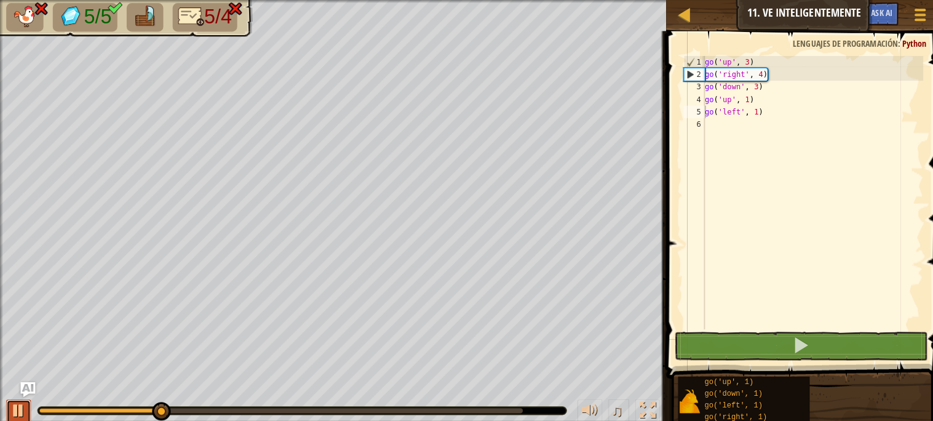
click at [22, 400] on div at bounding box center [18, 407] width 16 height 16
click at [752, 88] on div "go ( 'up' , 3 ) go ( 'right' , 4 ) go ( 'down' , 3 ) go ( 'up' , 1 ) go ( 'left…" at bounding box center [805, 202] width 219 height 295
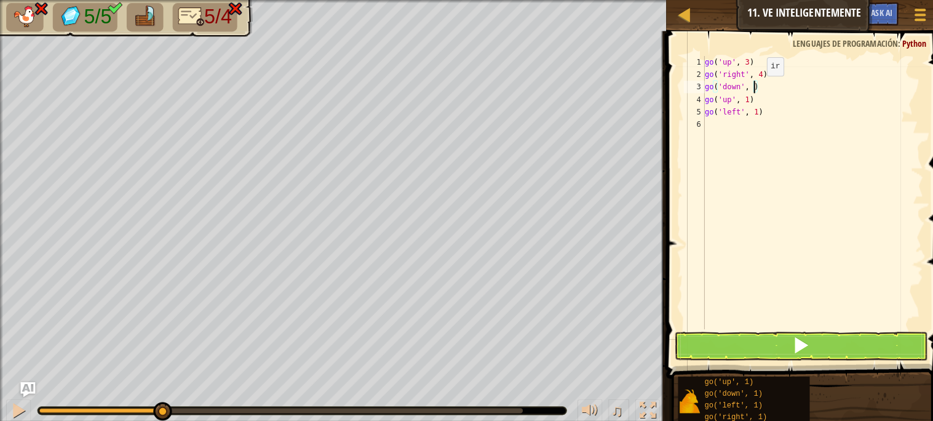
scroll to position [5, 4]
click at [726, 346] on button at bounding box center [793, 343] width 250 height 28
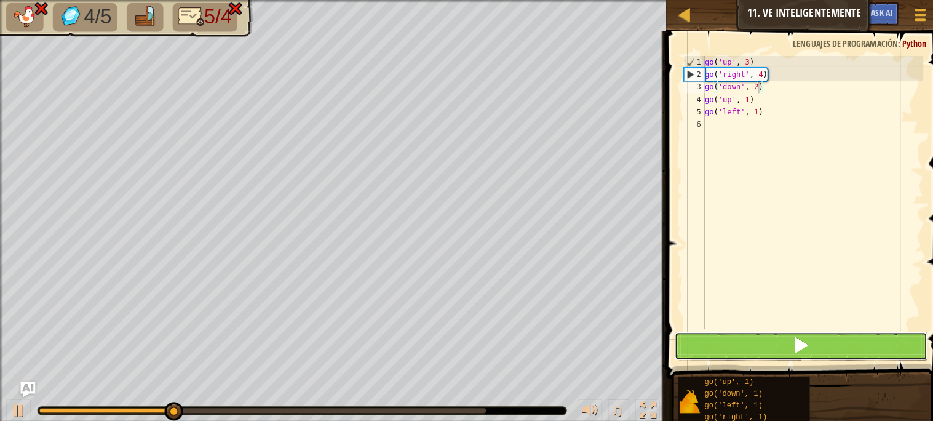
click at [727, 347] on button at bounding box center [793, 343] width 250 height 28
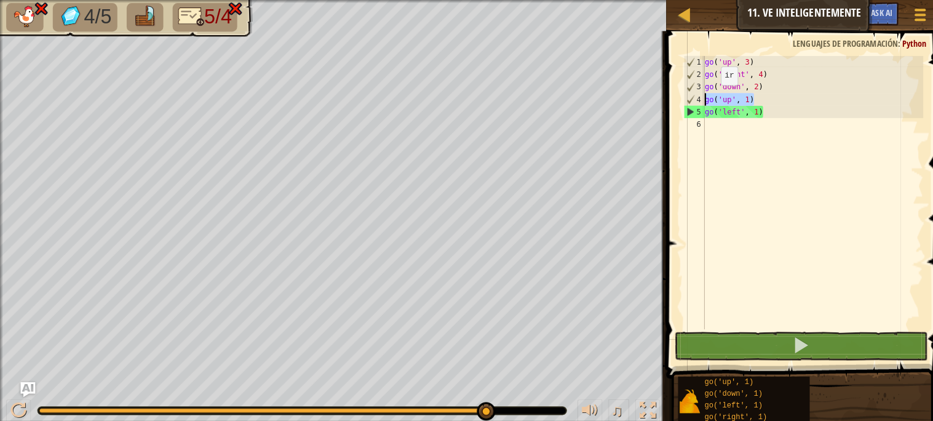
drag, startPoint x: 753, startPoint y: 99, endPoint x: 686, endPoint y: 97, distance: 67.1
click at [689, 97] on div "go('down', 2) 1 2 3 4 5 6 go ( 'up' , 3 ) go ( 'right' , 4 ) go ( 'down' , 2 ) …" at bounding box center [795, 190] width 240 height 271
type textarea "go('up', 1)"
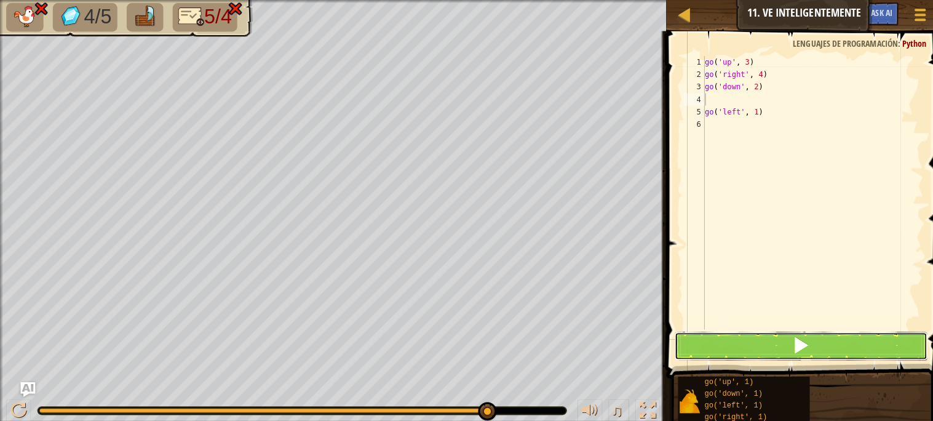
click at [750, 343] on button at bounding box center [793, 343] width 250 height 28
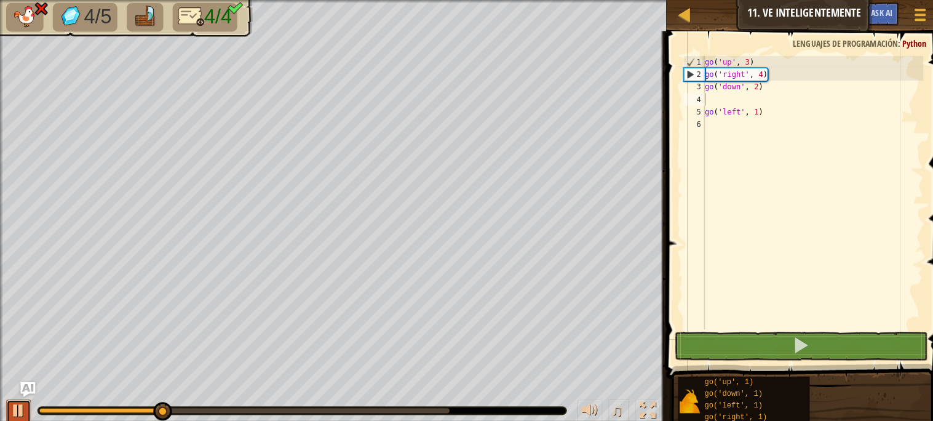
click at [15, 407] on div at bounding box center [18, 407] width 16 height 16
drag, startPoint x: 759, startPoint y: 88, endPoint x: 676, endPoint y: 89, distance: 82.5
click at [676, 89] on div "1 2 3 4 5 6 go ( 'up' , 3 ) go ( 'right' , 4 ) go ( 'down' , 2 ) go ( 'left' , …" at bounding box center [795, 190] width 240 height 271
type textarea "go('down', 2)"
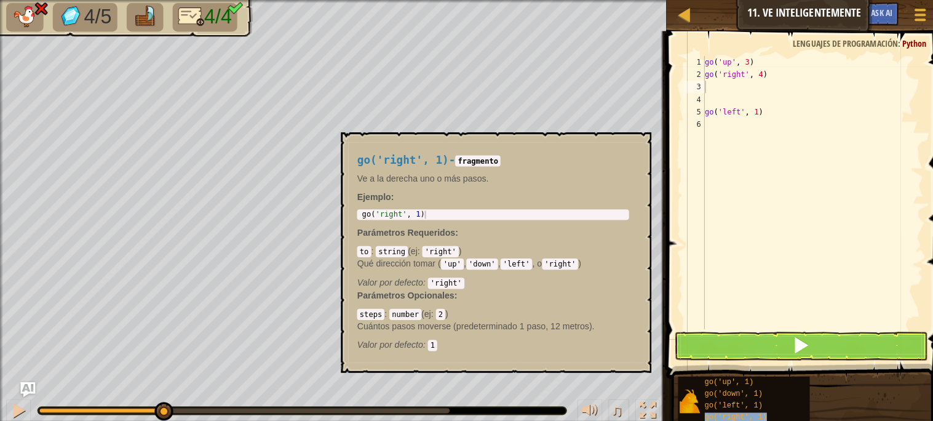
type textarea "go('right', 1)"
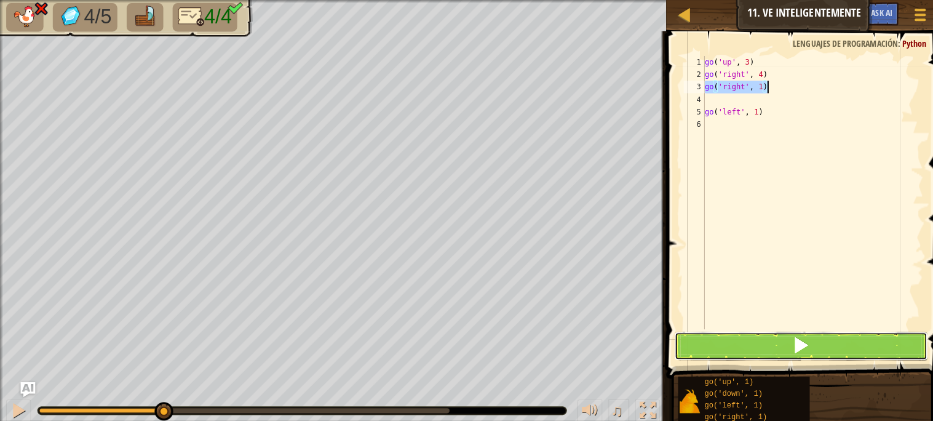
click at [799, 345] on span at bounding box center [793, 342] width 17 height 17
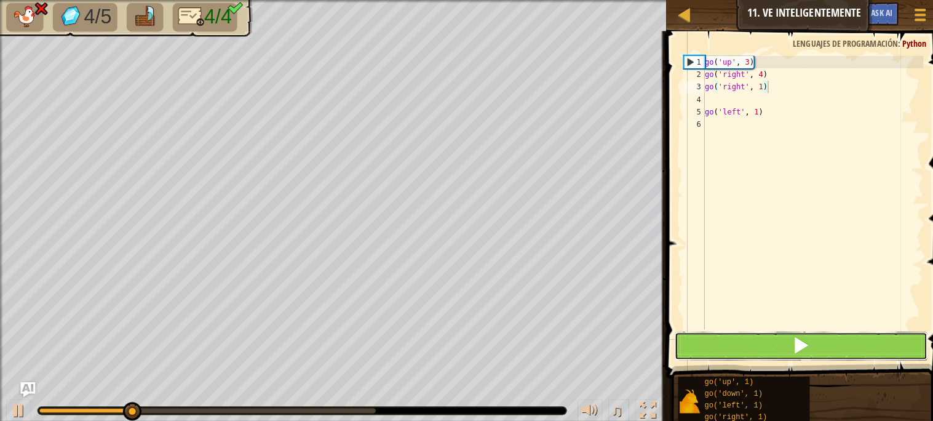
click at [764, 350] on button at bounding box center [793, 343] width 250 height 28
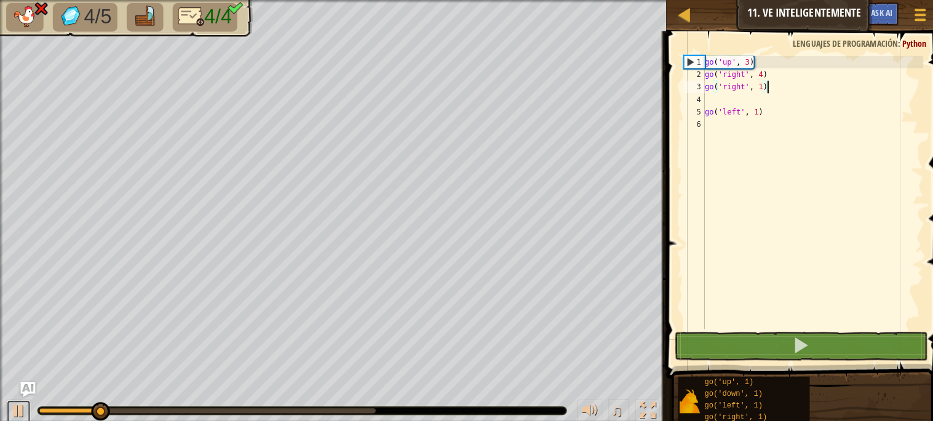
drag, startPoint x: 25, startPoint y: 400, endPoint x: 33, endPoint y: 398, distance: 8.2
click at [28, 400] on button at bounding box center [18, 408] width 25 height 25
drag, startPoint x: 762, startPoint y: 89, endPoint x: 678, endPoint y: 88, distance: 84.3
click at [678, 88] on div "go('right', 1) 1 2 3 4 5 6 go ( 'up' , 3 ) go ( 'right' , 4 ) go ( 'right' , 1 …" at bounding box center [795, 190] width 240 height 271
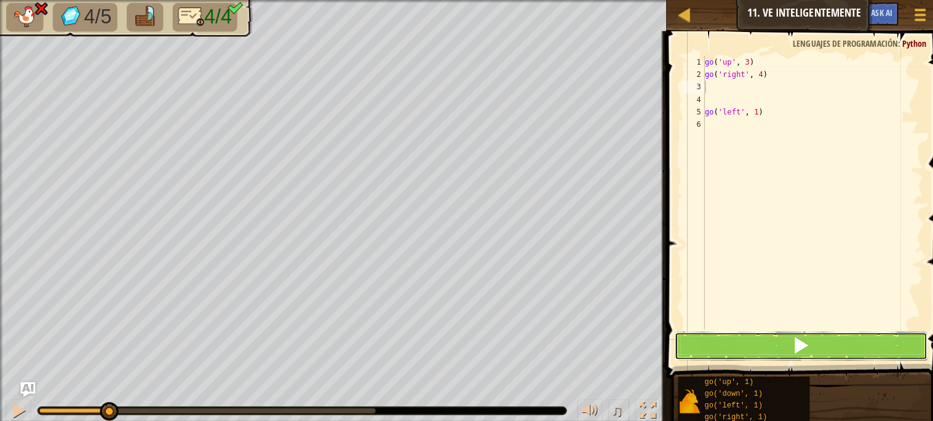
click at [725, 332] on button at bounding box center [793, 343] width 250 height 28
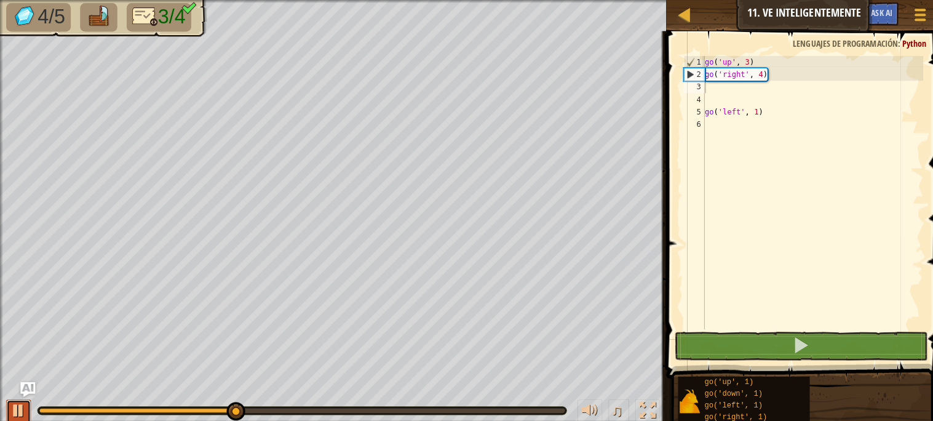
click at [22, 410] on div at bounding box center [18, 407] width 16 height 16
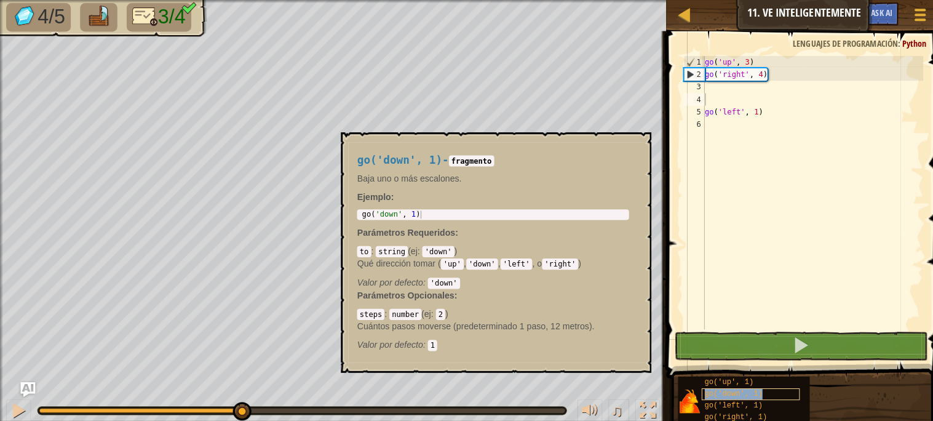
type textarea "go('down', 1)"
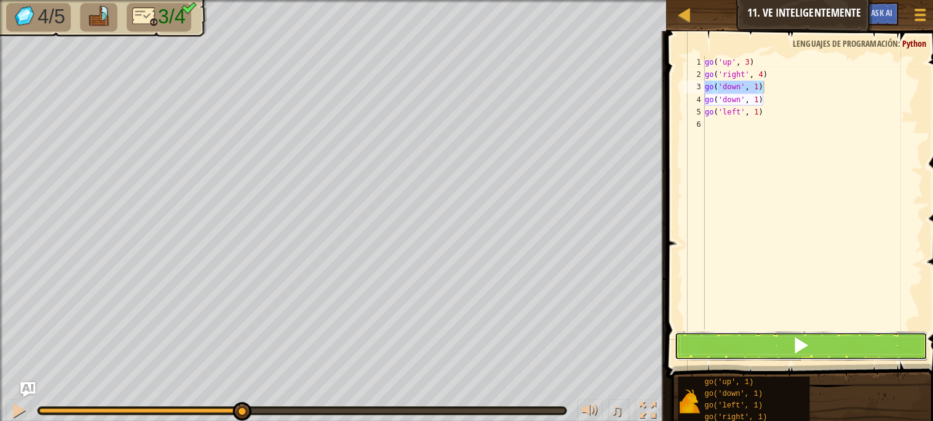
drag, startPoint x: 739, startPoint y: 327, endPoint x: 734, endPoint y: 303, distance: 24.6
click at [735, 303] on div "go('down', 1) 1 2 3 4 5 6 go ( 'up' , 3 ) go ( 'right' , 4 ) go ( 'down' , 1 ) …" at bounding box center [795, 227] width 277 height 380
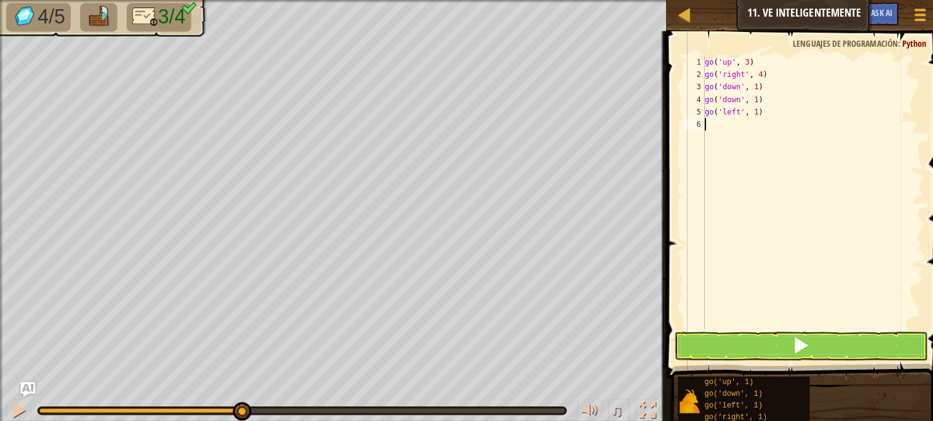
drag, startPoint x: 739, startPoint y: 319, endPoint x: 748, endPoint y: 302, distance: 19.5
click at [745, 316] on div "go ( 'up' , 3 ) go ( 'right' , 4 ) go ( 'down' , 1 ) go ( 'down' , 1 ) go ( 'le…" at bounding box center [805, 202] width 219 height 295
click at [729, 342] on button at bounding box center [793, 343] width 250 height 28
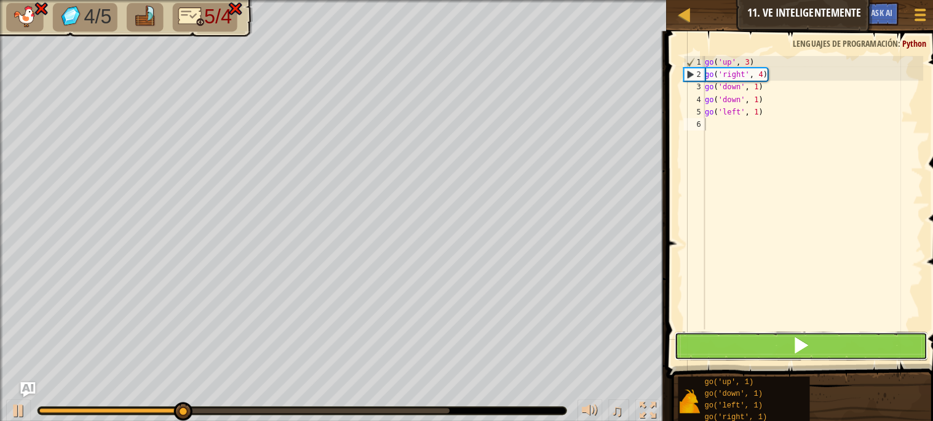
click at [766, 338] on button at bounding box center [793, 343] width 250 height 28
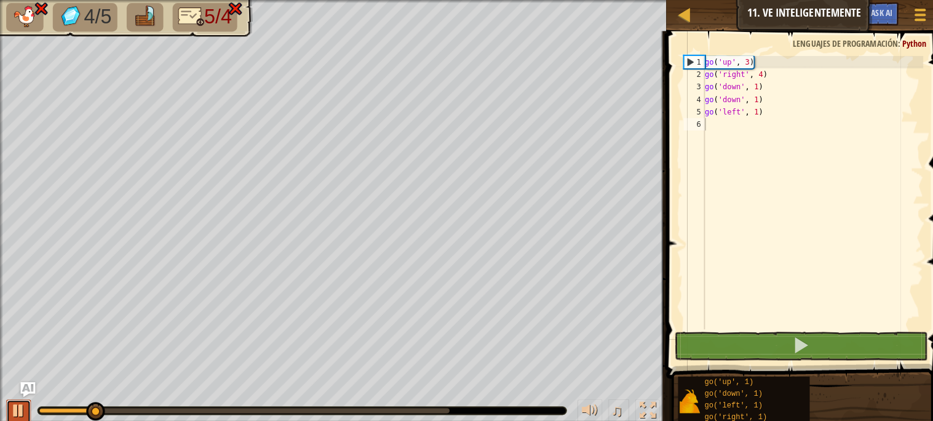
click at [20, 399] on div at bounding box center [18, 407] width 16 height 16
drag, startPoint x: 760, startPoint y: 111, endPoint x: 658, endPoint y: 137, distance: 105.2
click at [665, 129] on div "1 2 3 4 5 6 go ( 'up' , 3 ) go ( 'right' , 4 ) go ( 'down' , 1 ) go ( 'down' , …" at bounding box center [795, 227] width 277 height 380
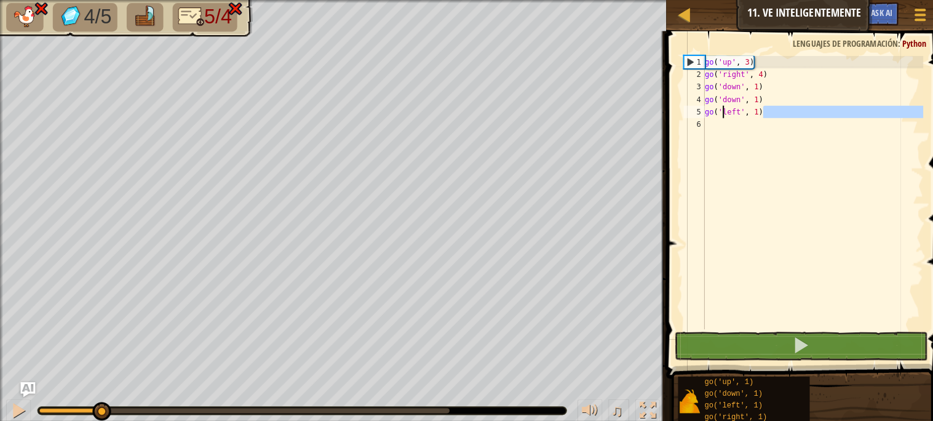
type textarea "go(' left', 1)"
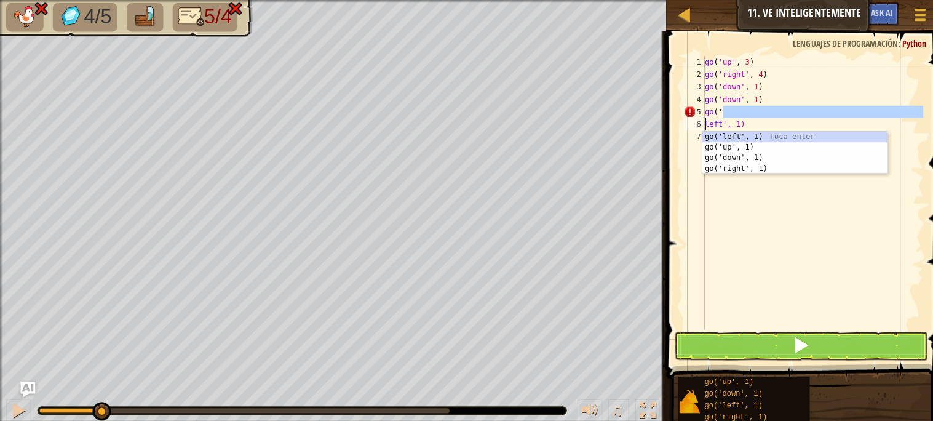
click at [835, 221] on div "go ( 'up' , 3 ) go ( 'right' , 4 ) go ( 'down' , 1 ) go ( 'down' , 1 ) go ( ' l…" at bounding box center [805, 202] width 219 height 295
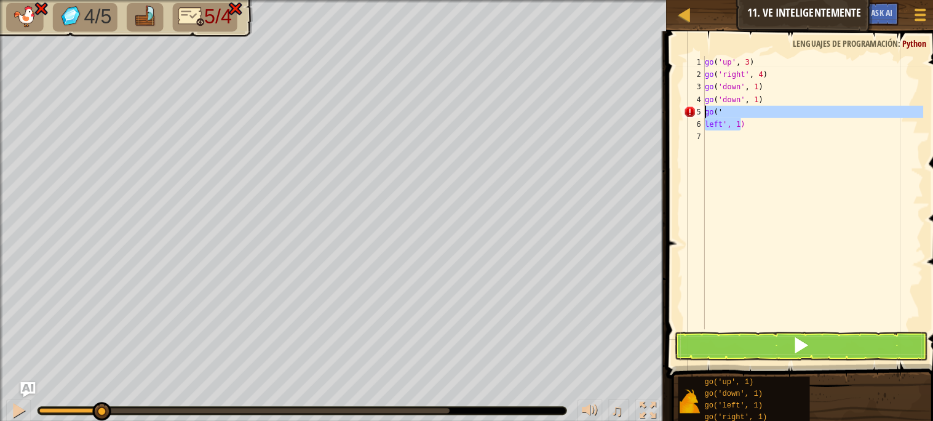
drag, startPoint x: 734, startPoint y: 124, endPoint x: 697, endPoint y: 108, distance: 39.9
click at [697, 108] on div "1 2 3 4 5 6 7 go ( 'up' , 3 ) go ( 'right' , 4 ) go ( 'down' , 1 ) go ( 'down' …" at bounding box center [795, 190] width 240 height 271
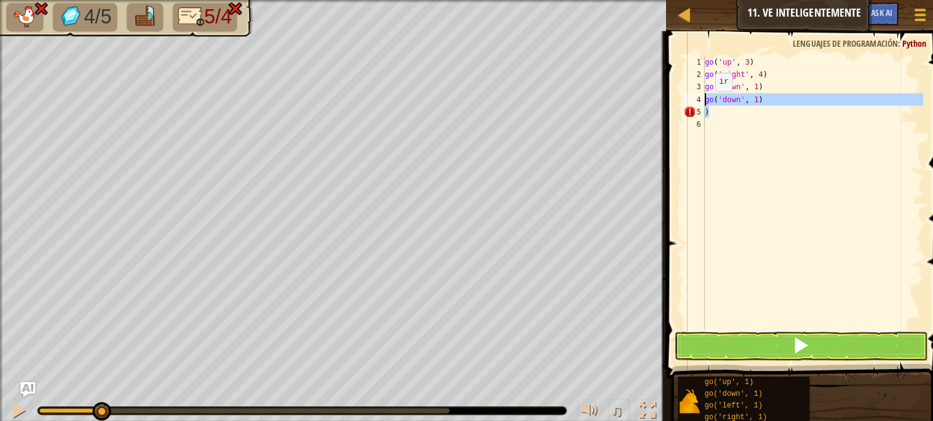
drag, startPoint x: 709, startPoint y: 106, endPoint x: 674, endPoint y: 104, distance: 34.5
click at [679, 101] on div ") 1 2 3 4 5 6 go ( 'up' , 3 ) go ( 'right' , 4 ) go ( 'down' , 1 ) go ( 'down' …" at bounding box center [795, 190] width 240 height 271
type textarea "go('down', 1) )"
type textarea "go('down', 1)"
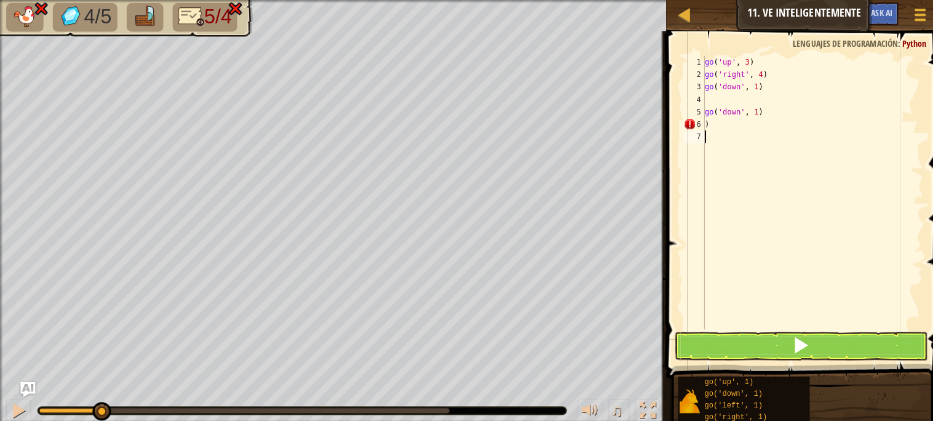
click at [756, 186] on div "go ( 'up' , 3 ) go ( 'right' , 4 ) go ( 'down' , 1 ) go ( 'down' , 1 ) )" at bounding box center [805, 202] width 219 height 295
drag, startPoint x: 901, startPoint y: 89, endPoint x: 890, endPoint y: 87, distance: 10.6
click at [901, 82] on div "go ( 'up' , 3 ) go ( 'right' , 4 ) go ( 'down' , 1 ) go ( 'down' , 1 ) )" at bounding box center [805, 202] width 219 height 295
drag, startPoint x: 834, startPoint y: 91, endPoint x: 669, endPoint y: 93, distance: 165.5
click at [669, 93] on div "go('dowgo('down', 1)n', 1) 1 2 3 4 go ( 'up' , 3 ) go ( 'right' , 4 ) go ( 'dow…" at bounding box center [795, 227] width 277 height 380
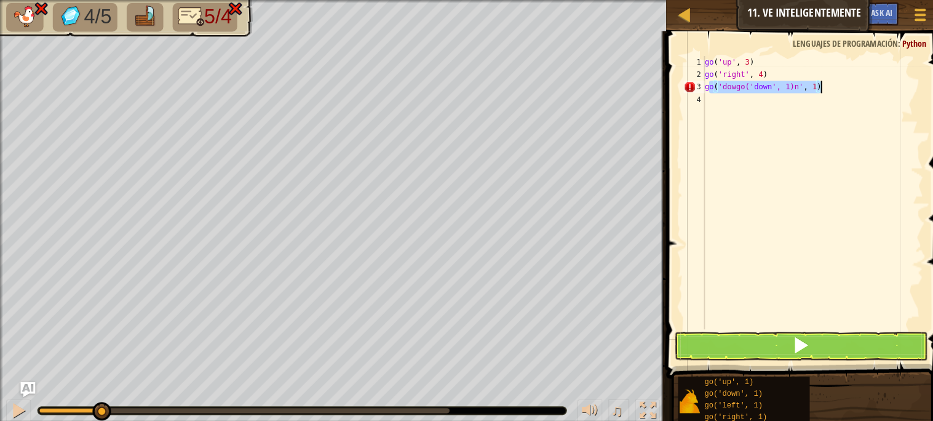
drag, startPoint x: 704, startPoint y: 88, endPoint x: 827, endPoint y: 81, distance: 123.3
click at [827, 81] on div "go ( 'up' , 3 ) go ( 'right' , 4 ) go ( 'dowgo(' down ', 1)n' , 1 )" at bounding box center [805, 202] width 219 height 295
click at [700, 82] on div "go ( 'up' , 3 ) go ( 'right' , 4 ) ggo ( 'down' , 1 )" at bounding box center [805, 202] width 219 height 295
click at [702, 84] on div "go ( 'up' , 3 ) go ( 'right' , 4 ) ggo ( 'down' , 1 )" at bounding box center [805, 202] width 219 height 295
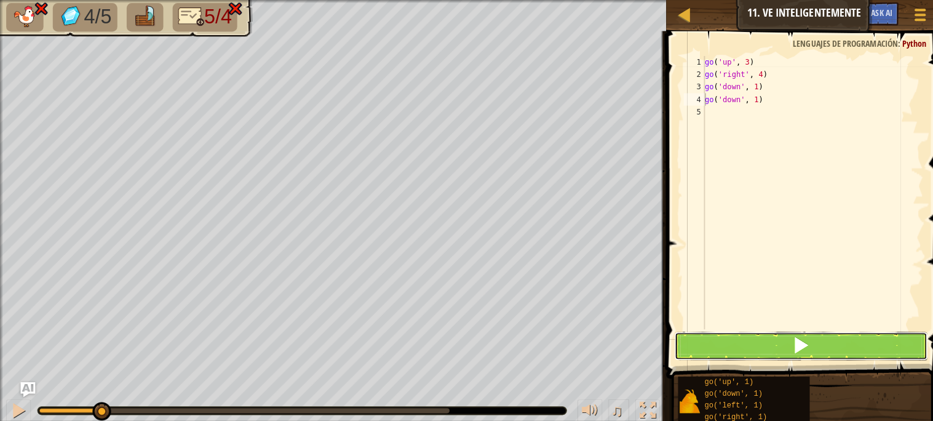
click at [730, 340] on button at bounding box center [793, 343] width 250 height 28
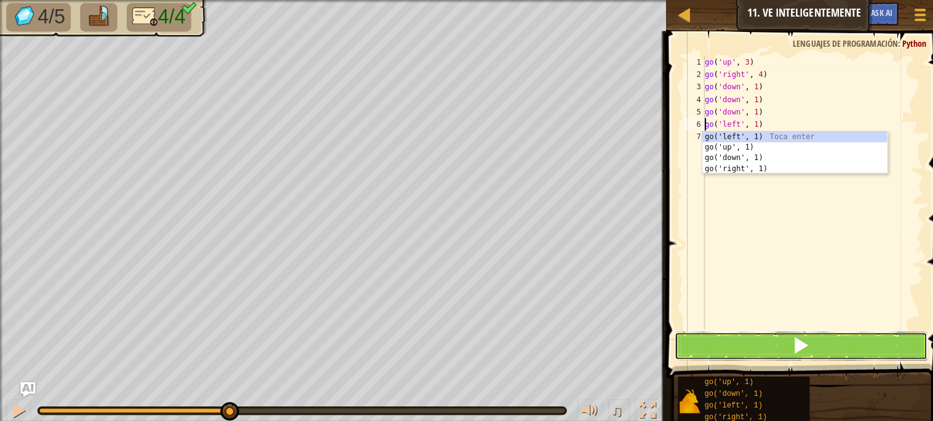
drag, startPoint x: 736, startPoint y: 346, endPoint x: 729, endPoint y: 343, distance: 7.2
click at [735, 346] on button at bounding box center [793, 343] width 250 height 28
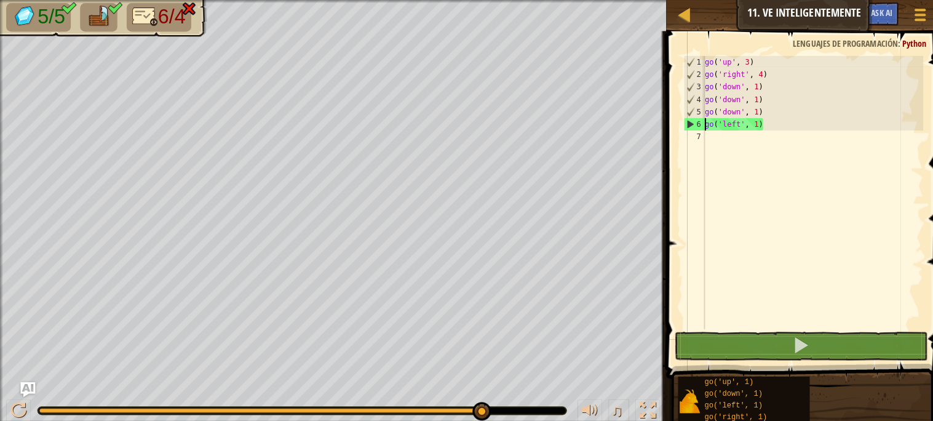
scroll to position [0, 0]
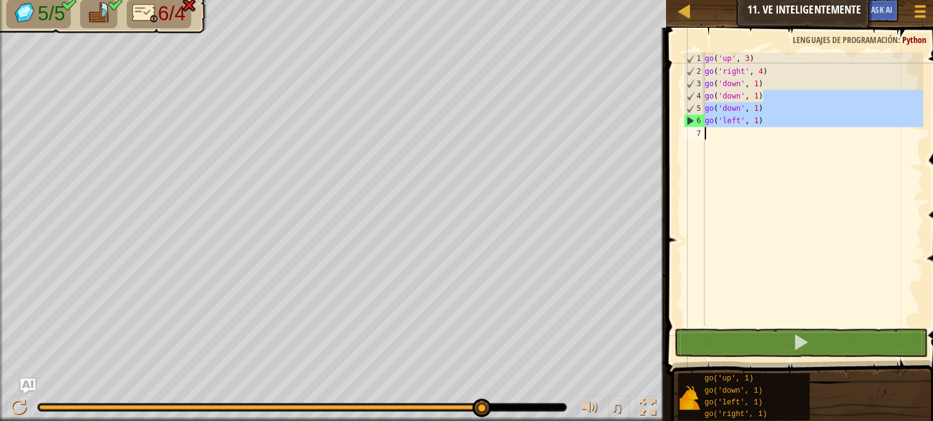
drag, startPoint x: 761, startPoint y: 98, endPoint x: 696, endPoint y: 178, distance: 102.8
click at [707, 160] on div "go ( 'up' , 3 ) go ( 'right' , 4 ) go ( 'down' , 1 ) go ( 'down' , 1 ) go ( 'do…" at bounding box center [805, 202] width 219 height 295
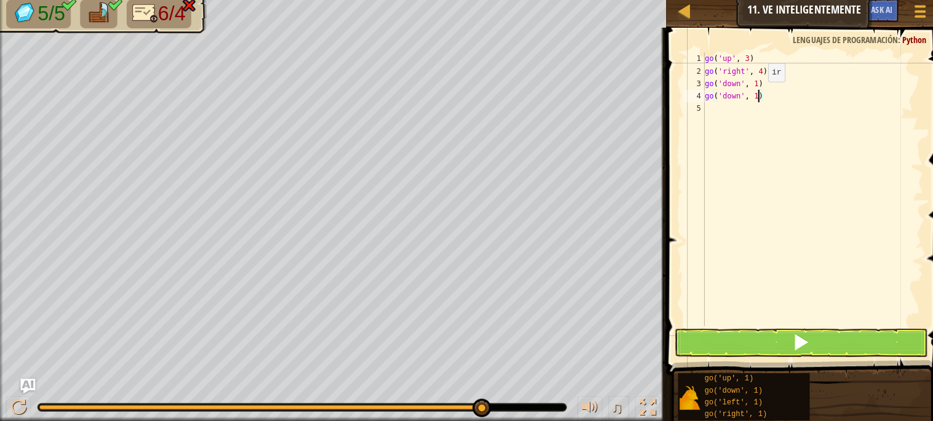
drag, startPoint x: 751, startPoint y: 96, endPoint x: 815, endPoint y: 104, distance: 63.9
click at [754, 96] on div "go ( 'up' , 3 ) go ( 'right' , 4 ) go ( 'down' , 1 ) go ( 'down' , 1 )" at bounding box center [805, 202] width 219 height 295
click at [753, 94] on div "go ( 'up' , 3 ) go ( 'right' , 4 ) go ( 'down' , 1 ) go ( 'down' , 1 )" at bounding box center [805, 190] width 219 height 271
type textarea ")"
click at [705, 100] on div "go ( 'up' , 3 ) go ( 'right' , 4 ) go ( 'down' , 1 ) )" at bounding box center [805, 202] width 219 height 295
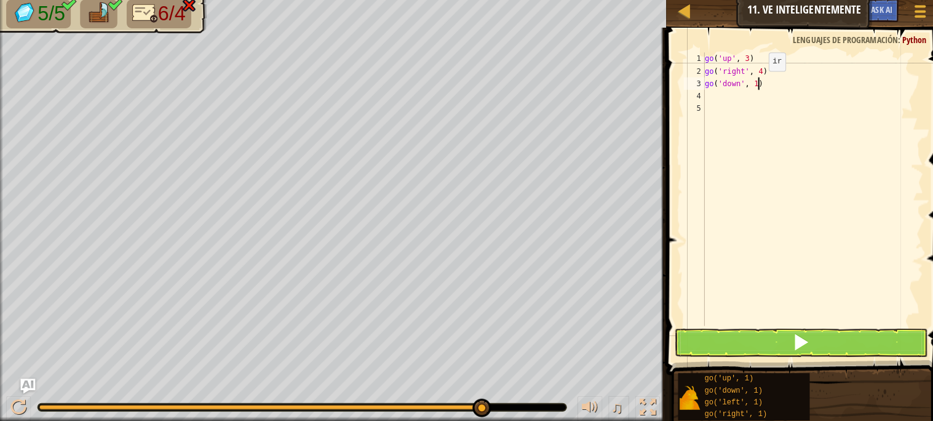
click at [751, 86] on div "go ( 'up' , 3 ) go ( 'right' , 4 ) go ( 'down' , 1 )" at bounding box center [805, 202] width 219 height 295
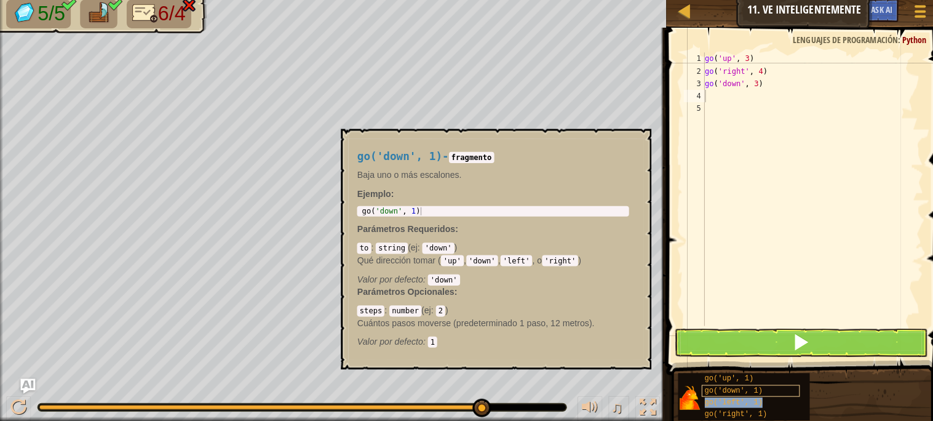
type textarea "go('left', 1)"
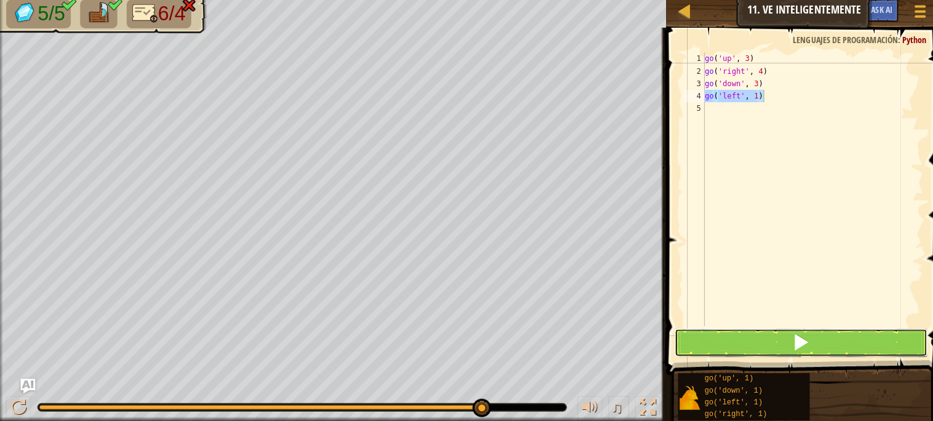
click at [763, 348] on button at bounding box center [793, 343] width 250 height 28
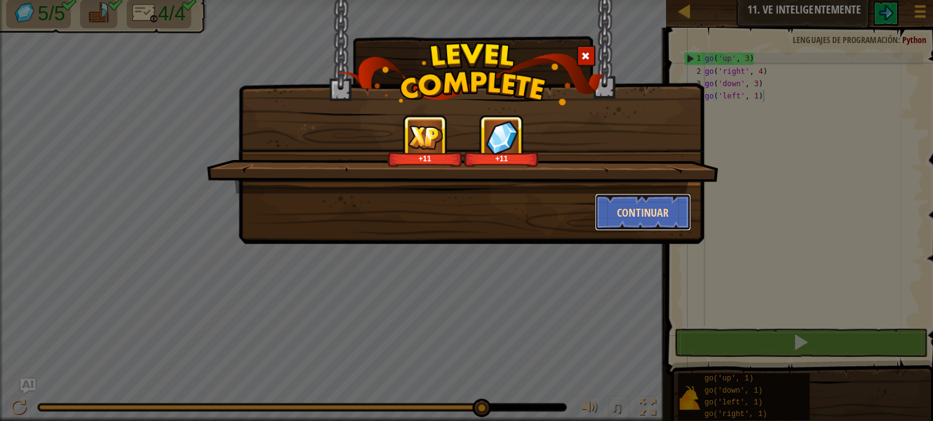
click at [626, 210] on button "Continuar" at bounding box center [637, 213] width 95 height 37
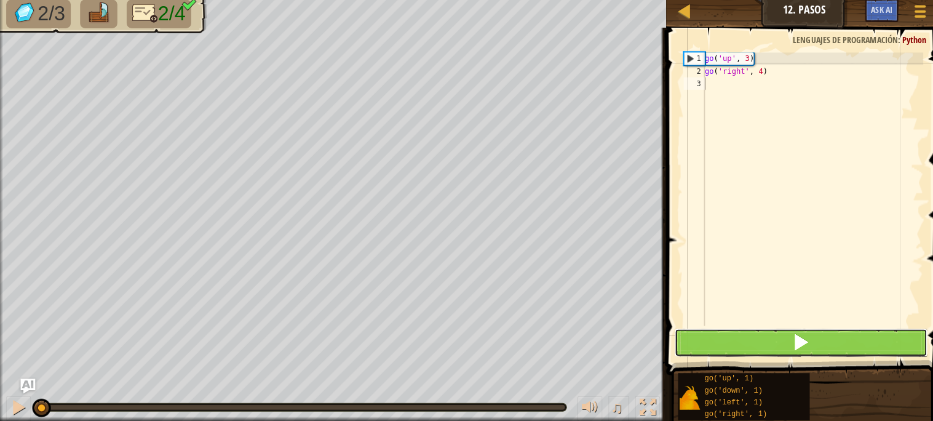
click at [690, 337] on button at bounding box center [793, 343] width 250 height 28
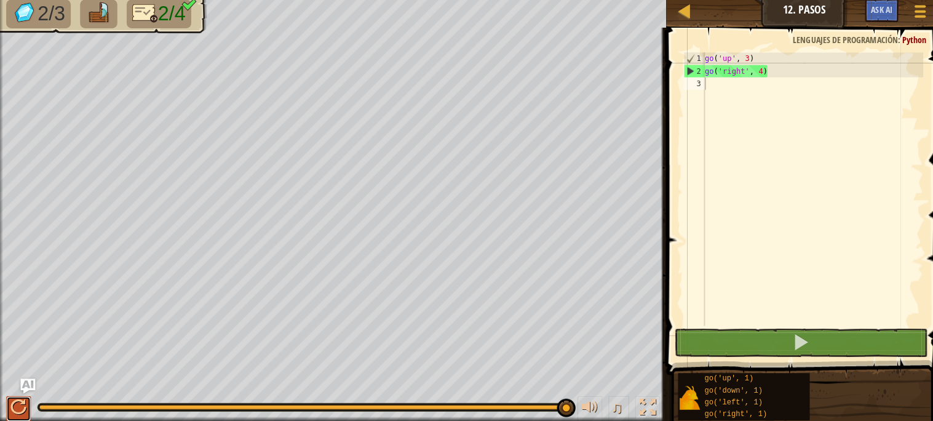
click at [22, 401] on div at bounding box center [18, 407] width 16 height 16
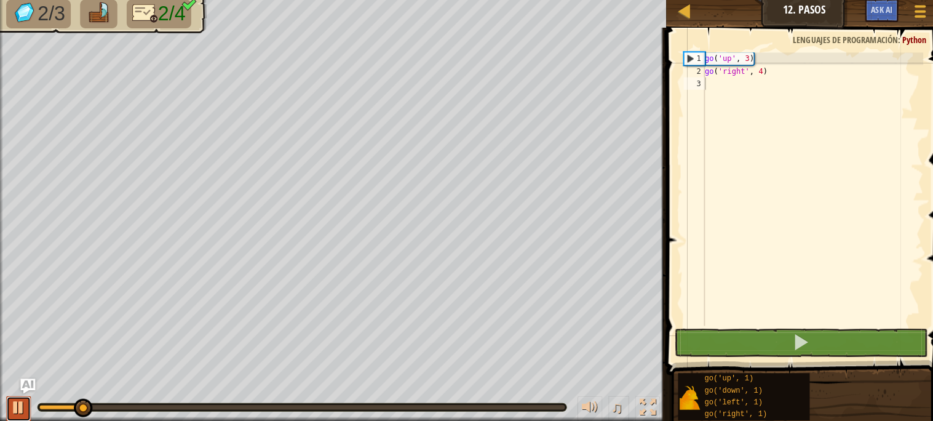
click at [14, 409] on div at bounding box center [18, 407] width 16 height 16
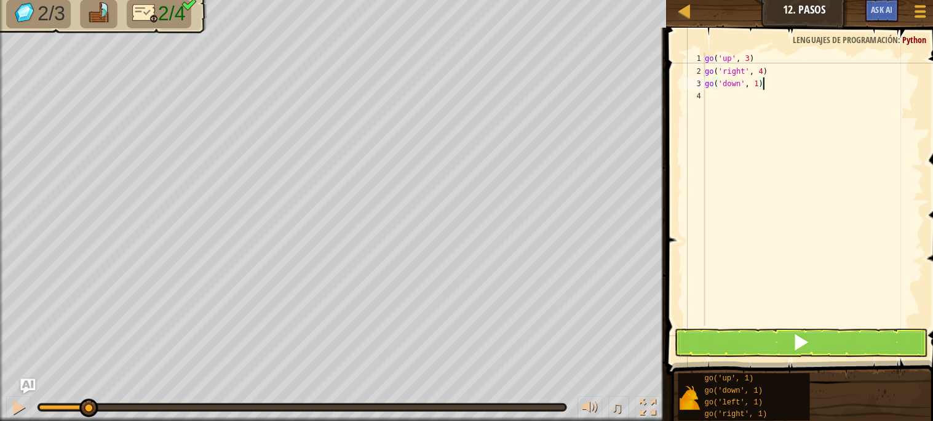
click at [754, 87] on div "go ( 'up' , 3 ) go ( 'right' , 4 ) go ( 'down' , 1 )" at bounding box center [805, 202] width 219 height 295
click at [753, 85] on div "go ( 'up' , 3 ) go ( 'right' , 4 ) go ( 'down' , 1 )" at bounding box center [805, 202] width 219 height 295
click at [775, 344] on button at bounding box center [793, 343] width 250 height 28
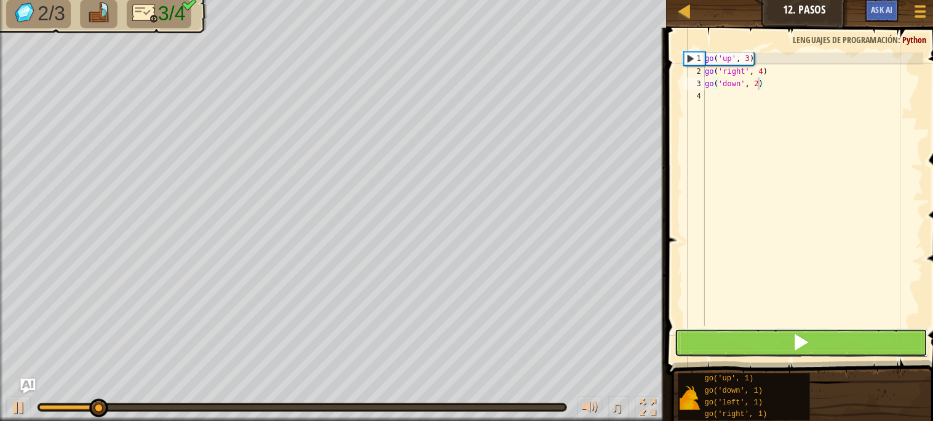
click at [777, 345] on button at bounding box center [793, 343] width 250 height 28
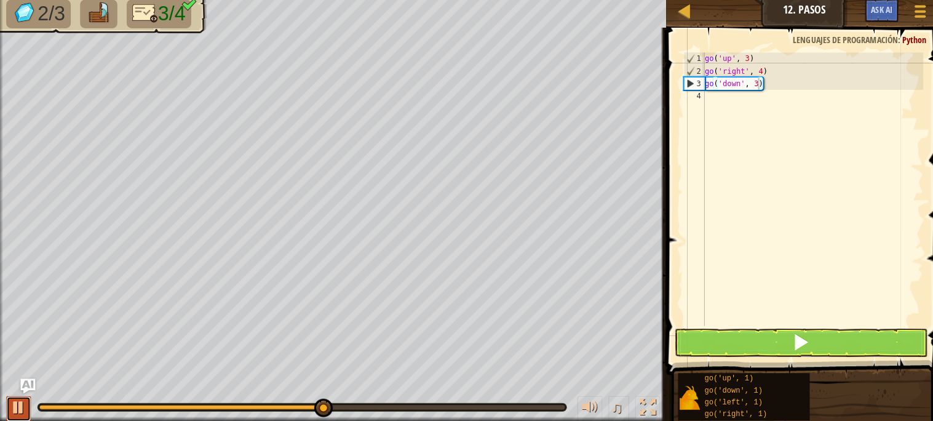
click at [13, 404] on div at bounding box center [18, 407] width 16 height 16
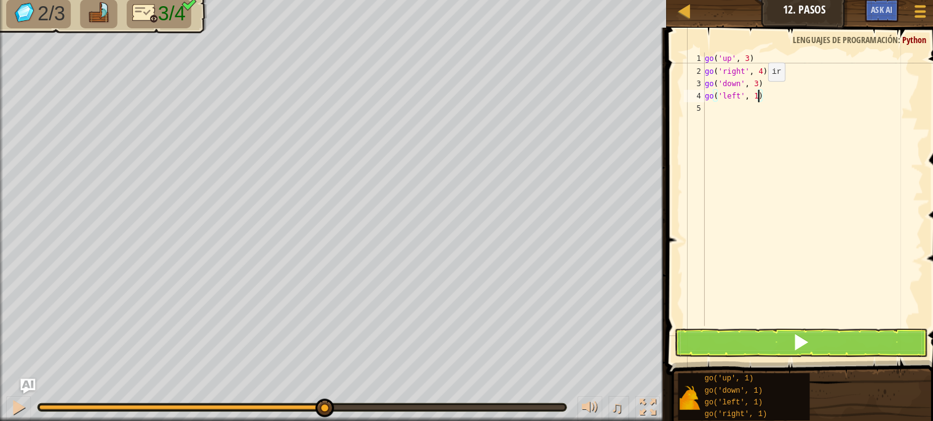
click at [751, 96] on div "go ( 'up' , 3 ) go ( 'right' , 4 ) go ( 'down' , 3 ) go ( 'left' , 1 )" at bounding box center [805, 202] width 219 height 295
type textarea "go('left', 2)"
click at [705, 343] on button at bounding box center [793, 343] width 250 height 28
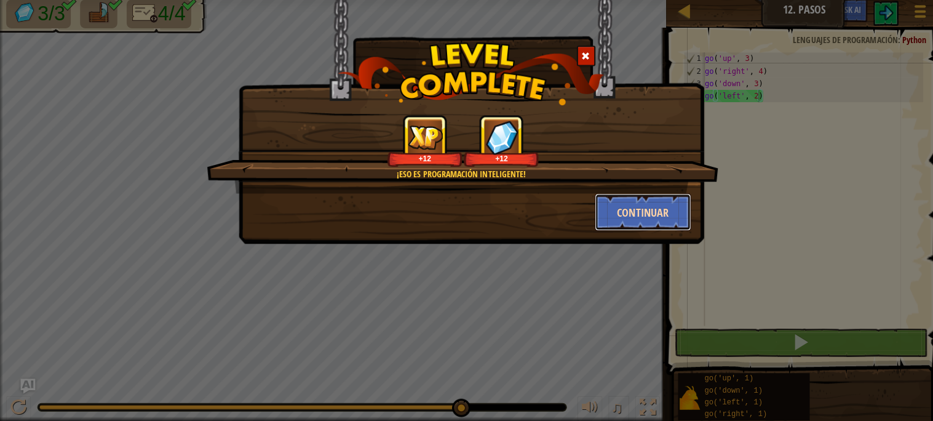
click at [612, 215] on button "Continuar" at bounding box center [637, 213] width 95 height 37
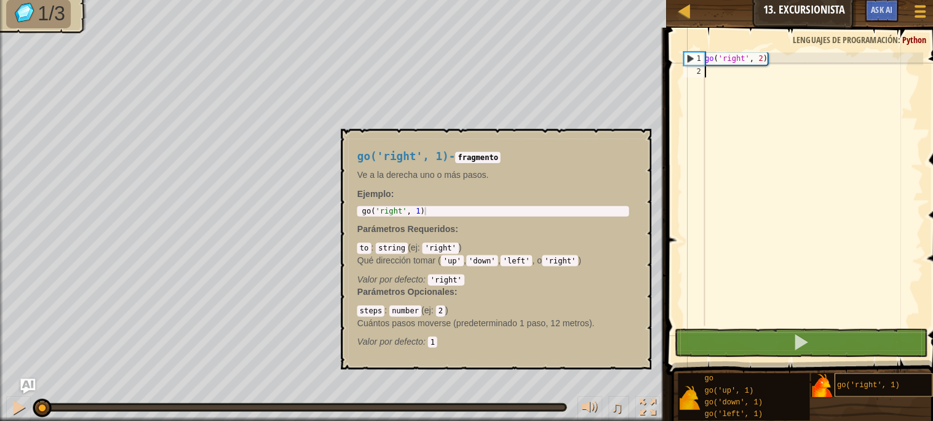
click at [0, 367] on div at bounding box center [1, 219] width 3 height 439
type textarea "go('right', 1)"
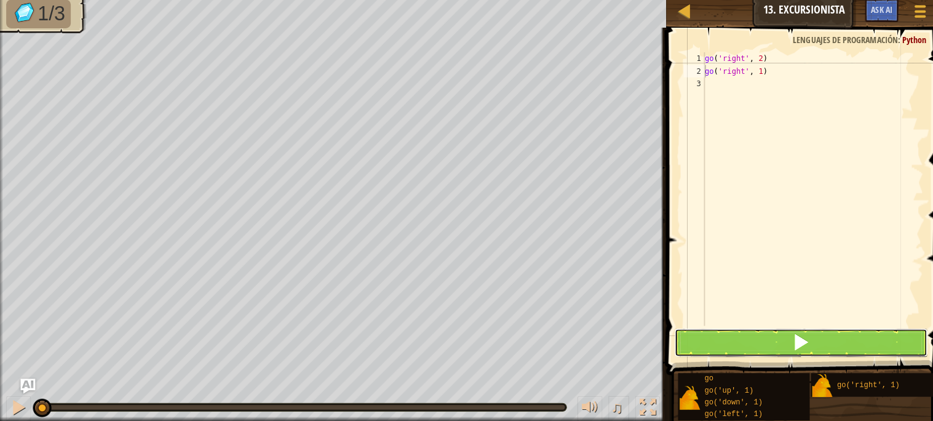
click at [759, 343] on button at bounding box center [793, 343] width 250 height 28
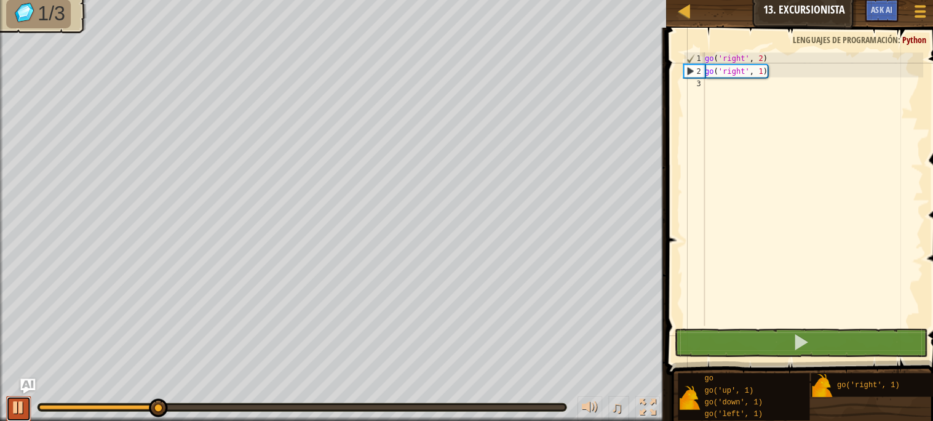
click at [17, 407] on div at bounding box center [18, 407] width 16 height 16
drag, startPoint x: 764, startPoint y: 73, endPoint x: 690, endPoint y: 78, distance: 74.0
click at [690, 78] on div "go('right', 1) 1 2 3 go ( 'right' , 2 ) go ( 'right' , 1 ) הההההההההההההההההההה…" at bounding box center [795, 190] width 240 height 271
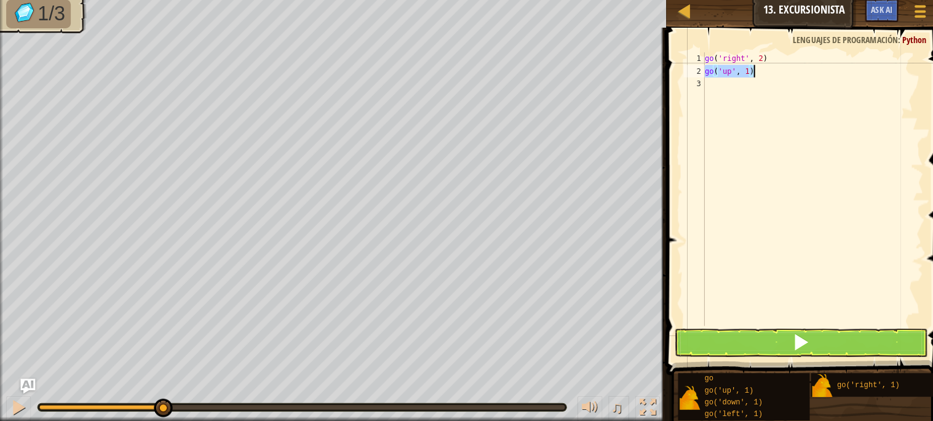
click at [745, 71] on div "go ( 'right' , 2 ) go ( 'up' , 1 )" at bounding box center [805, 190] width 219 height 271
click at [743, 73] on div "go ( 'right' , 2 ) go ( 'up' , 1 )" at bounding box center [805, 202] width 219 height 295
click at [711, 350] on button at bounding box center [793, 343] width 250 height 28
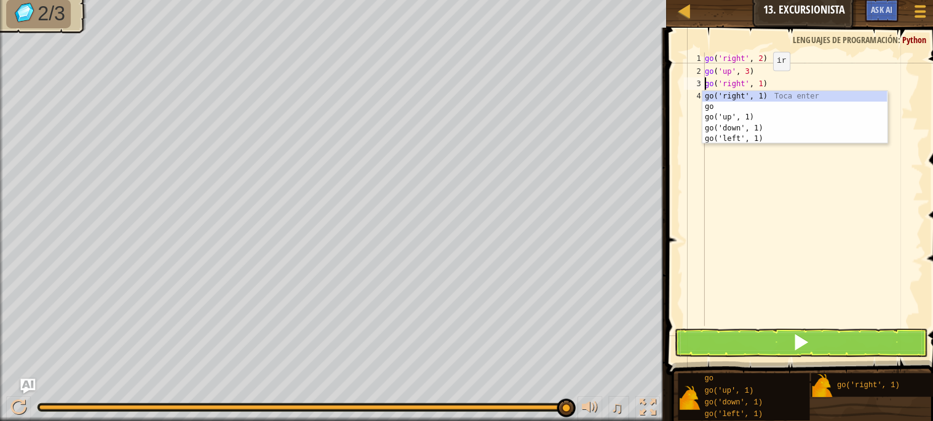
click at [756, 85] on div "go ( 'right' , 2 ) go ( 'up' , 3 ) go ( 'right' , 1 )" at bounding box center [805, 202] width 219 height 295
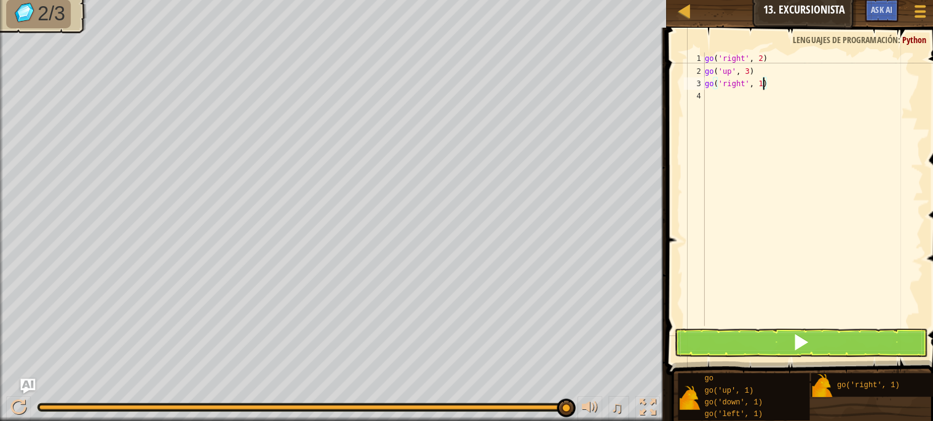
scroll to position [5, 4]
type textarea "go('right', 11)"
click at [793, 347] on span at bounding box center [793, 342] width 17 height 17
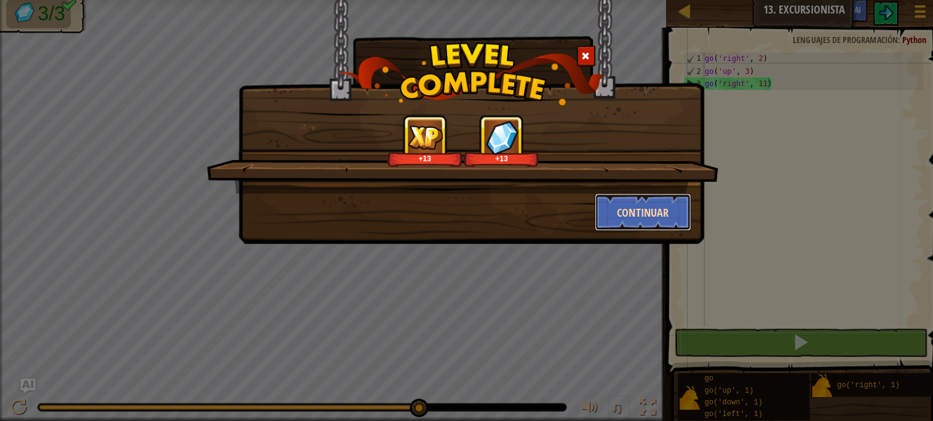
click at [623, 202] on button "Continuar" at bounding box center [637, 213] width 95 height 37
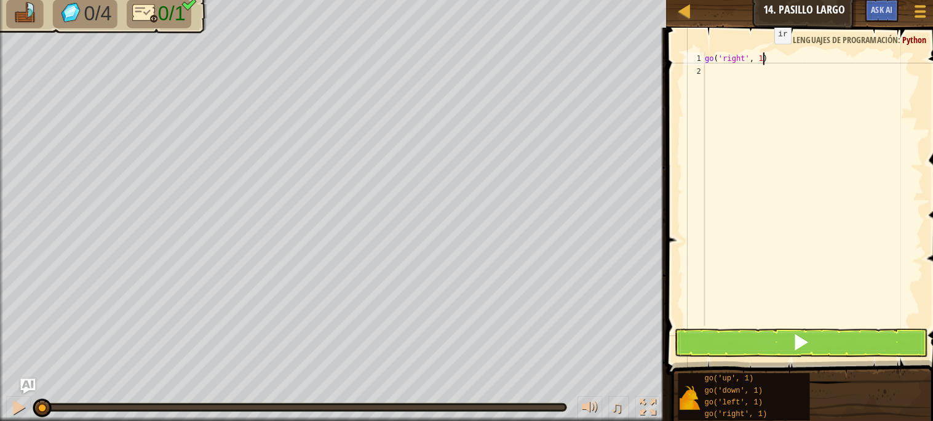
click at [758, 58] on div "go ( 'right' , 1 )" at bounding box center [805, 202] width 219 height 295
type textarea "go('right', 5)"
click at [678, 335] on button at bounding box center [793, 343] width 250 height 28
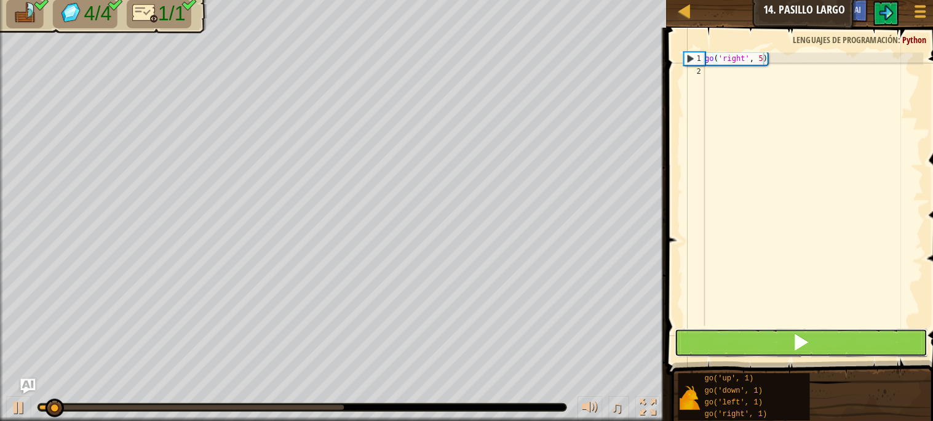
click at [766, 335] on button at bounding box center [793, 343] width 250 height 28
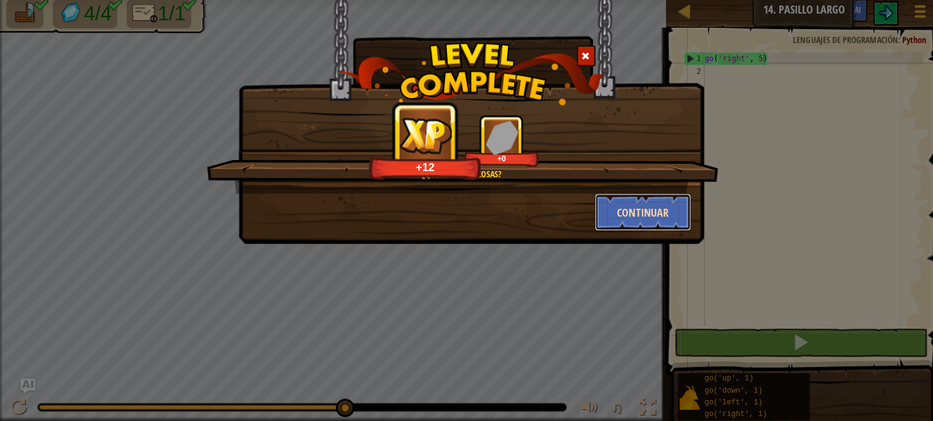
click at [654, 216] on button "Continuar" at bounding box center [637, 213] width 95 height 37
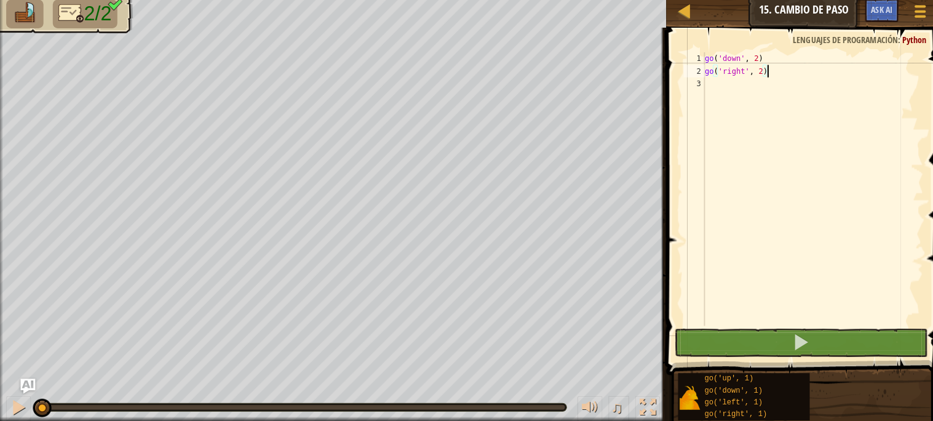
click at [0, 404] on div "♫" at bounding box center [330, 403] width 660 height 37
click at [756, 71] on div "go ( 'down' , 2 ) go ( 'right' , 2 )" at bounding box center [805, 202] width 219 height 295
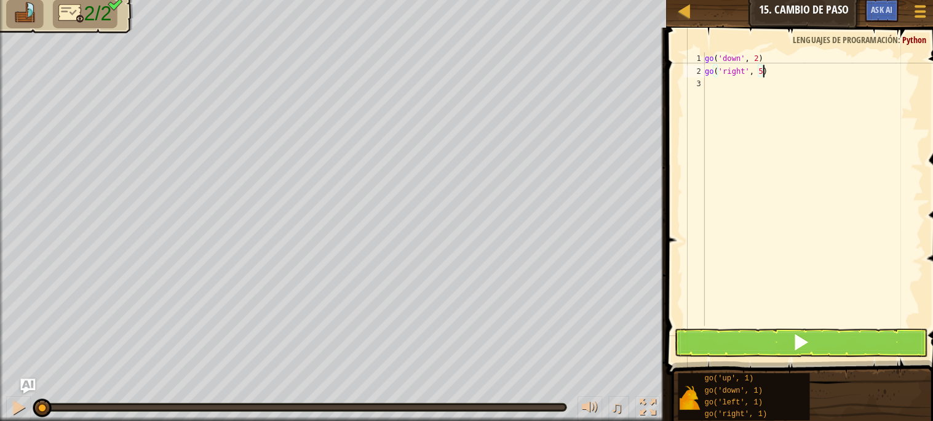
scroll to position [5, 4]
type textarea "go('right', 5)"
click at [754, 346] on button at bounding box center [793, 343] width 250 height 28
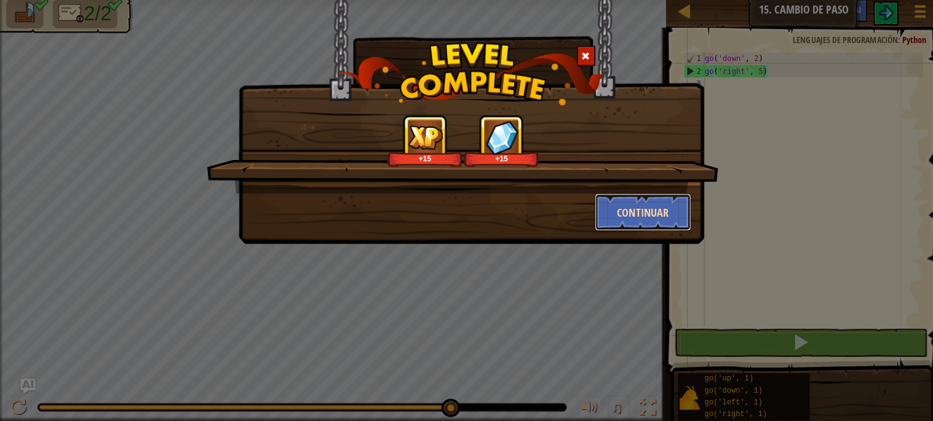
click at [615, 196] on button "Continuar" at bounding box center [637, 213] width 95 height 37
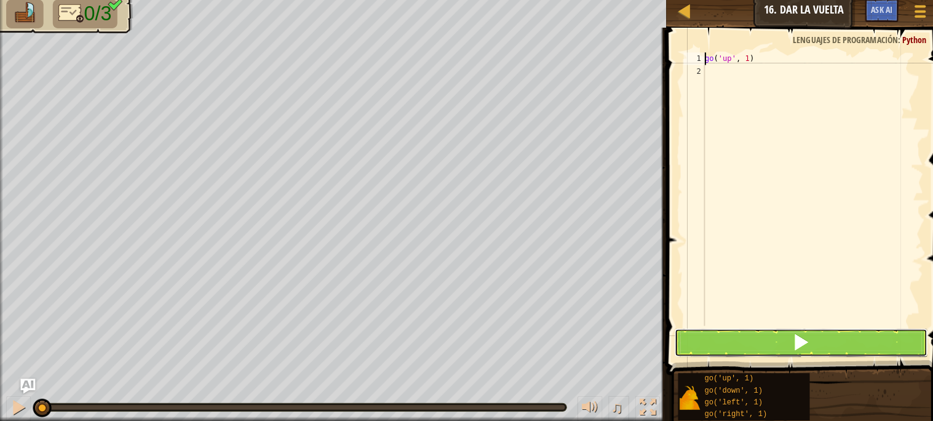
drag, startPoint x: 729, startPoint y: 345, endPoint x: 736, endPoint y: 342, distance: 8.0
click at [729, 345] on button at bounding box center [793, 343] width 250 height 28
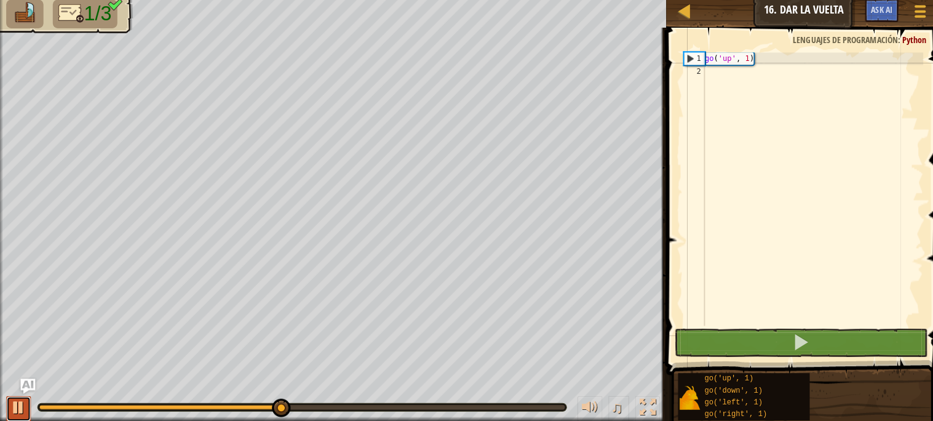
click at [27, 403] on button at bounding box center [18, 408] width 25 height 25
click at [743, 60] on div "go ( 'up' , 1 )" at bounding box center [805, 202] width 219 height 295
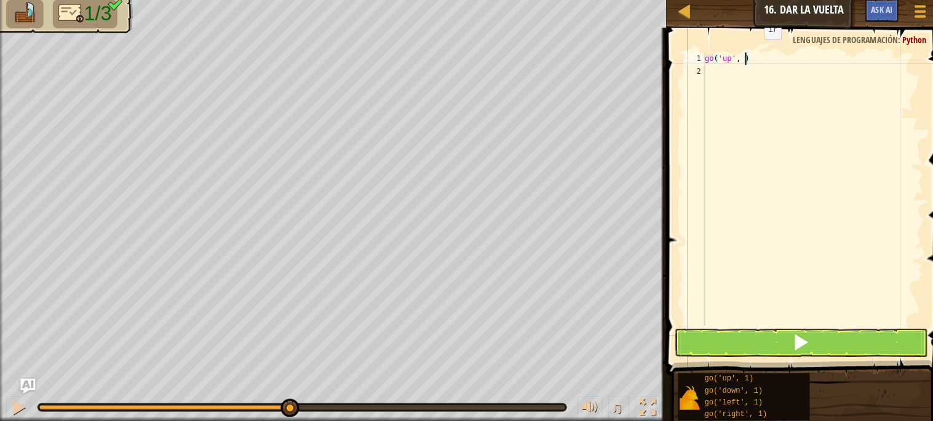
scroll to position [5, 2]
click at [756, 73] on div "go ( 'up' , 2 ) go ( 'right' , 1 )" at bounding box center [805, 202] width 219 height 295
click at [754, 84] on div "go ( 'up' , 2 ) go ( 'right' , 3 ) go ( 'down' , 1 )" at bounding box center [805, 202] width 219 height 295
click at [751, 84] on div "go ( 'up' , 2 ) go ( 'right' , 3 ) go ( 'down' , 1 )" at bounding box center [805, 202] width 219 height 295
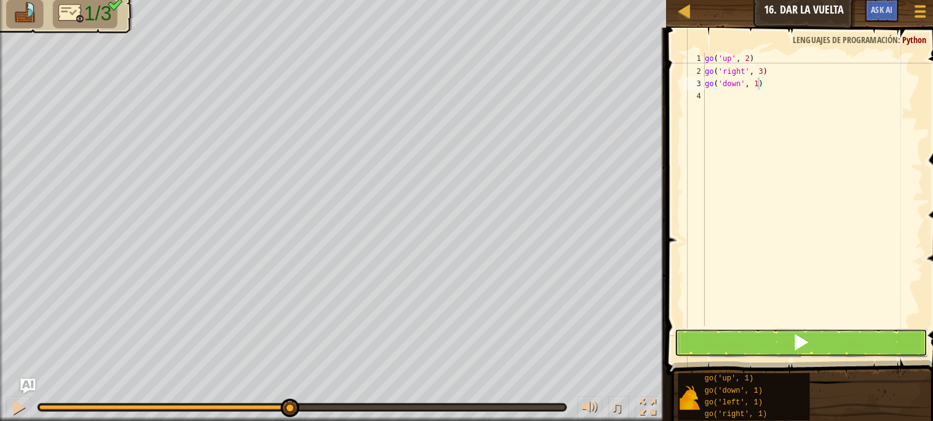
click at [716, 350] on button at bounding box center [793, 343] width 250 height 28
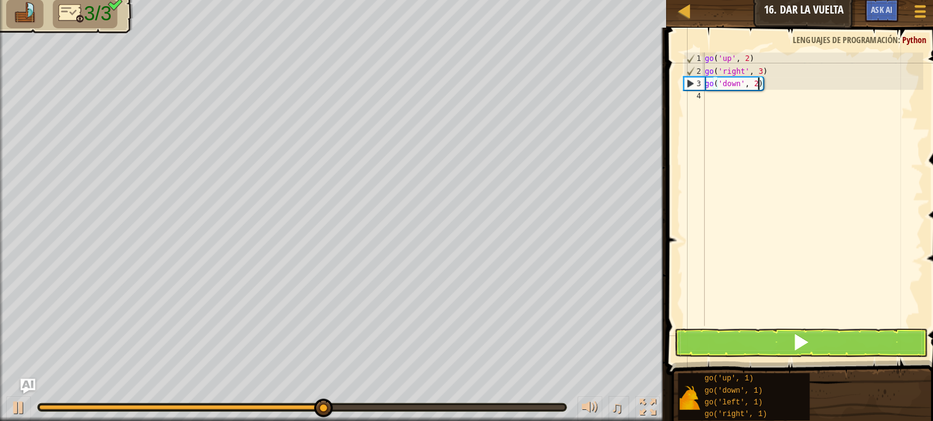
type textarea "go('down', 2)"
click at [740, 333] on button at bounding box center [793, 343] width 250 height 28
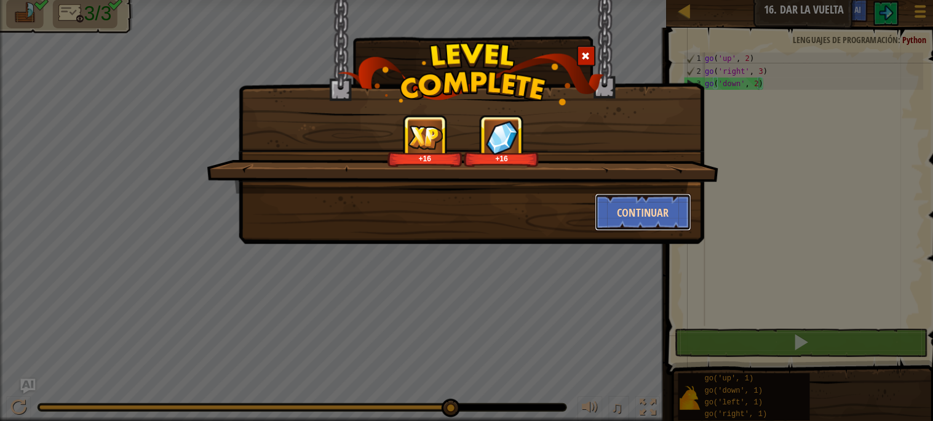
click at [625, 207] on button "Continuar" at bounding box center [637, 213] width 95 height 37
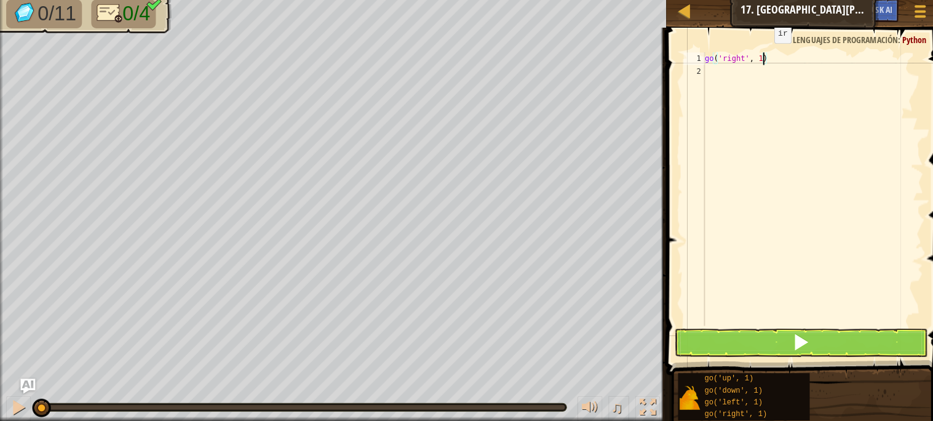
click at [758, 58] on div "go ( 'right' , 1 )" at bounding box center [805, 202] width 219 height 295
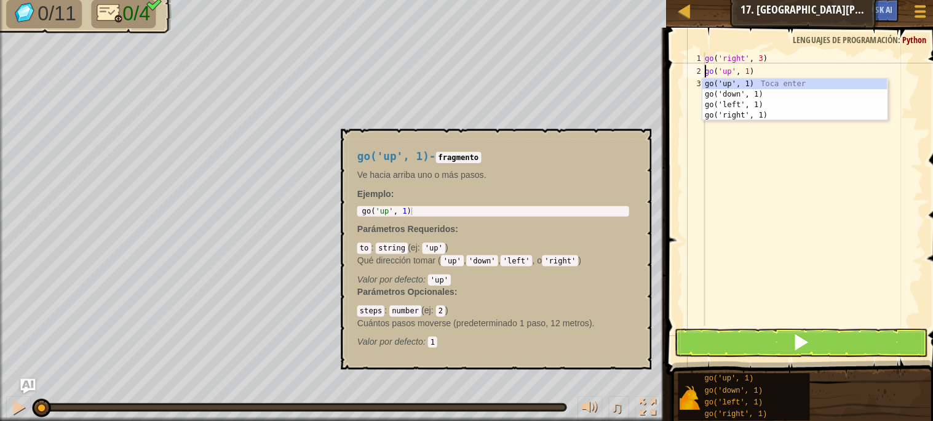
scroll to position [5, 3]
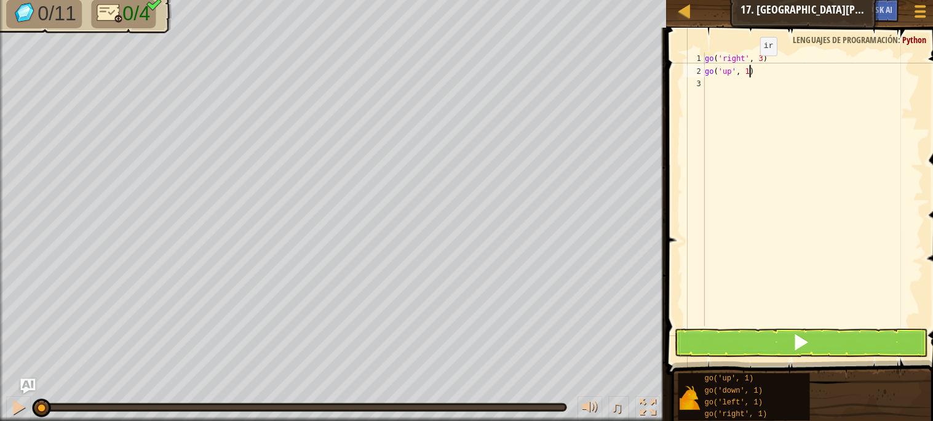
click at [743, 71] on div "go ( 'right' , 3 ) go ( 'up' , 1 )" at bounding box center [805, 202] width 219 height 295
click at [753, 82] on div "go ( 'right' , 3 ) go ( 'up' , 4 ) go ( 'left' , 1 )" at bounding box center [805, 202] width 219 height 295
click at [745, 339] on button at bounding box center [793, 343] width 250 height 28
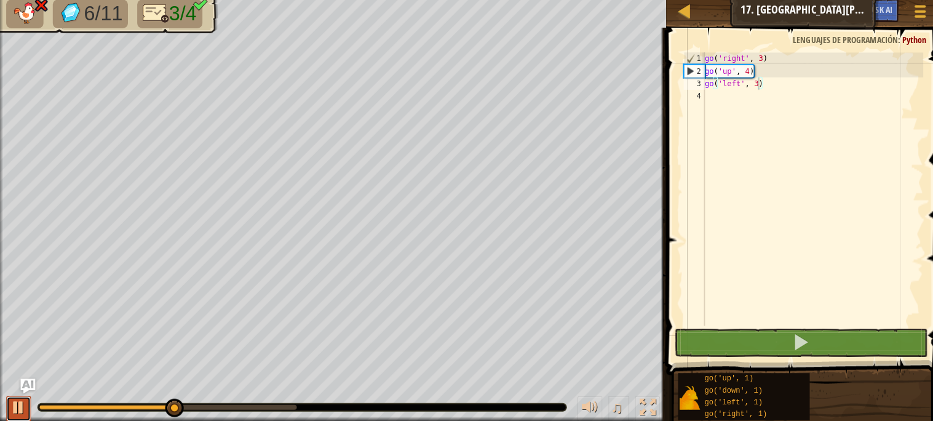
click at [19, 403] on div at bounding box center [18, 407] width 16 height 16
click at [745, 77] on div "go ( 'right' , 3 ) go ( 'up' , 4 ) go ( 'left' , 3 )" at bounding box center [805, 202] width 219 height 295
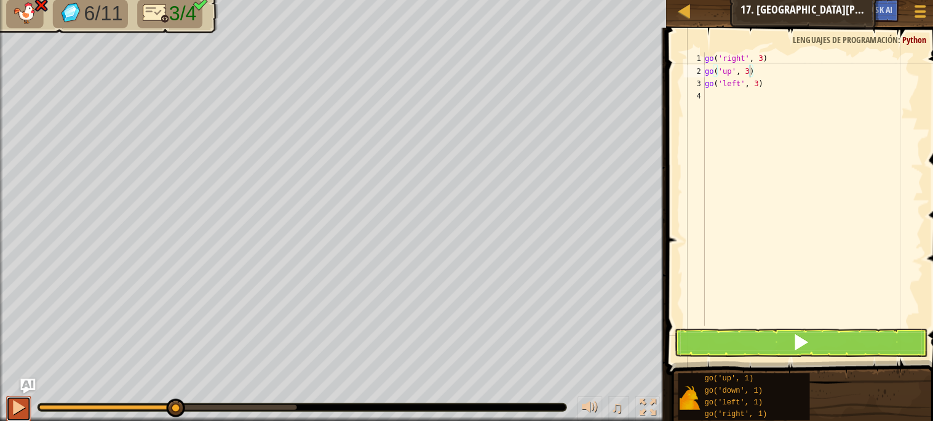
click at [16, 410] on div at bounding box center [18, 407] width 16 height 16
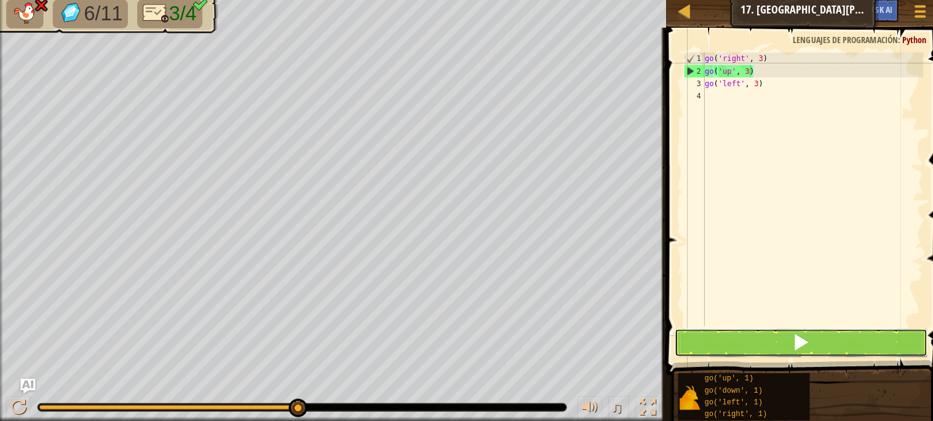
click at [756, 345] on button at bounding box center [793, 343] width 250 height 28
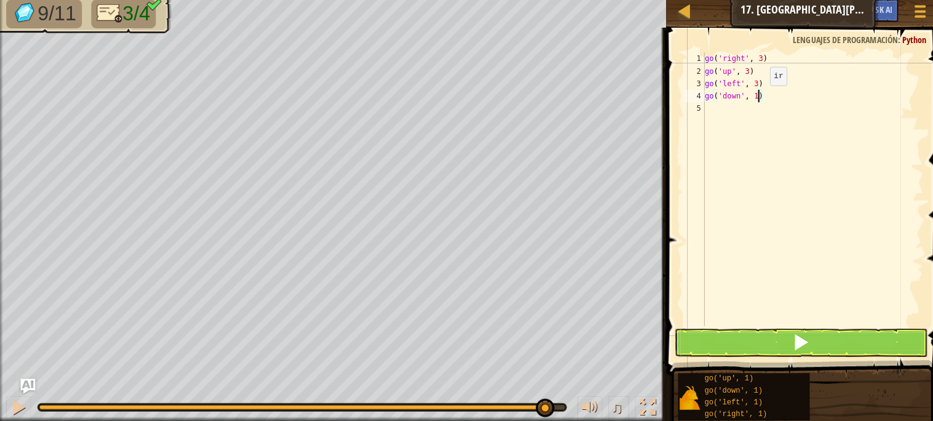
click at [753, 100] on div "go ( 'right' , 3 ) go ( 'up' , 3 ) go ( 'left' , 3 ) go ( 'down' , 1 )" at bounding box center [805, 202] width 219 height 295
type textarea "go('down', 2)"
click at [732, 340] on button at bounding box center [793, 343] width 250 height 28
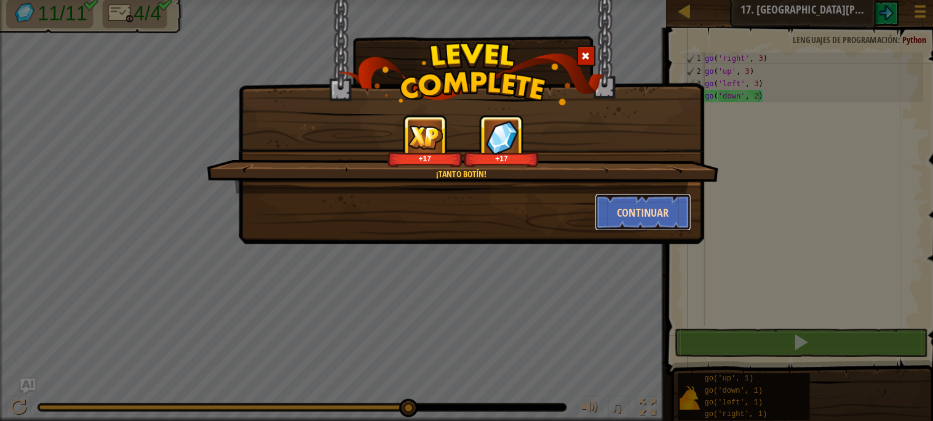
click at [609, 212] on button "Continuar" at bounding box center [637, 213] width 95 height 37
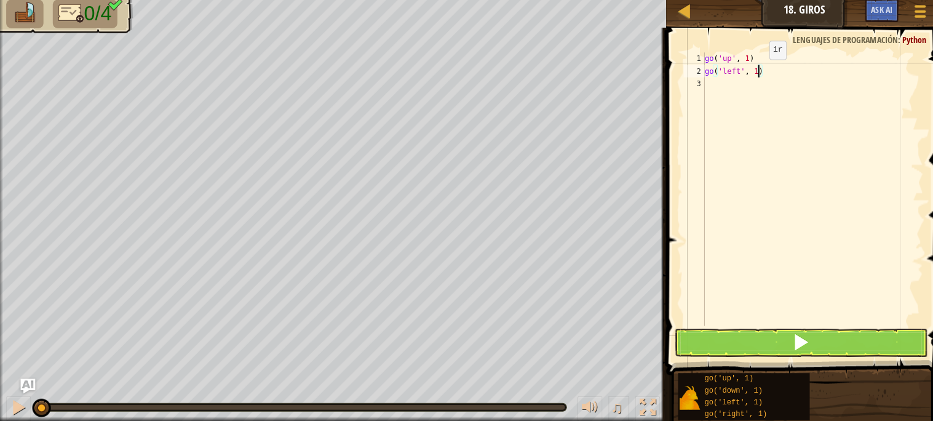
click at [753, 74] on div "go ( 'up' , 1 ) go ( 'left' , 1 )" at bounding box center [805, 202] width 219 height 295
drag, startPoint x: 726, startPoint y: 360, endPoint x: 726, endPoint y: 350, distance: 10.5
click at [726, 353] on div "go('left', 2) 1 2 3 go ( 'up' , 1 ) go ( 'left' , 2 ) ההההההההההההההההההההההההה…" at bounding box center [795, 223] width 277 height 384
click at [726, 349] on button at bounding box center [793, 343] width 250 height 28
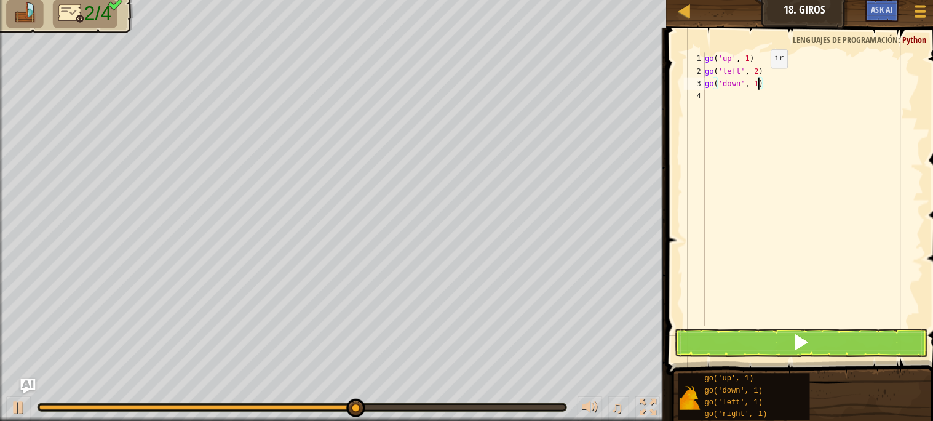
click at [753, 82] on div "go ( 'up' , 1 ) go ( 'left' , 2 ) go ( 'down' , 1 )" at bounding box center [805, 202] width 219 height 295
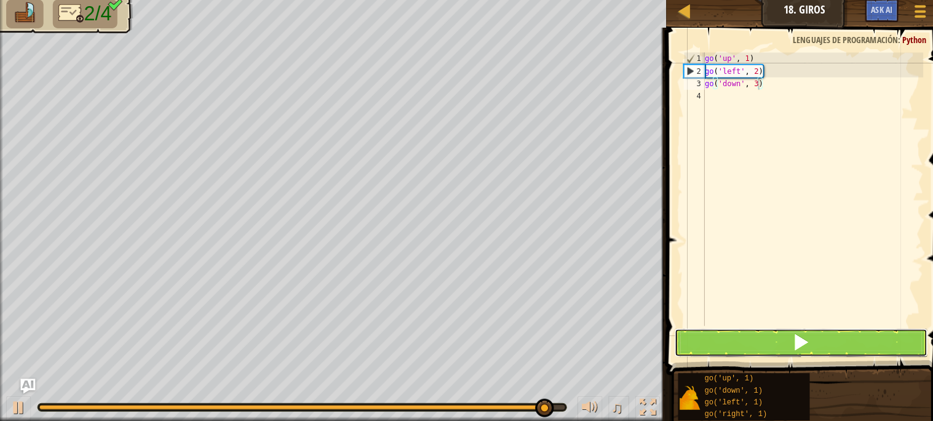
click at [726, 343] on button at bounding box center [793, 343] width 250 height 28
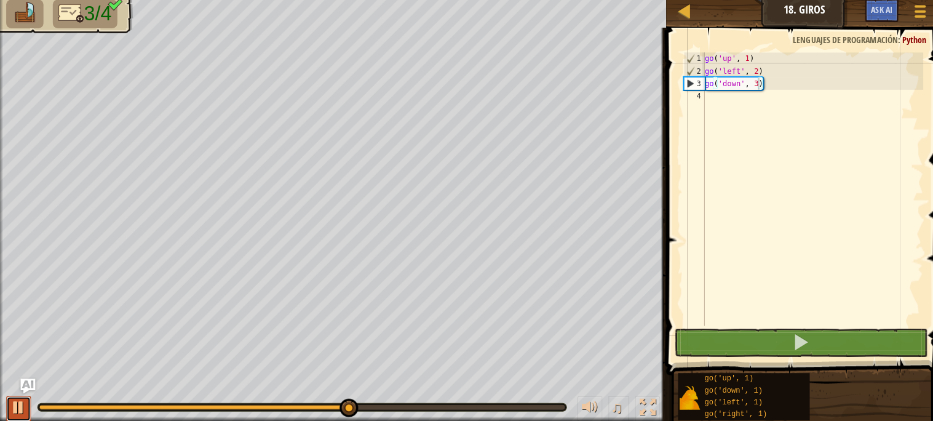
click at [23, 402] on div at bounding box center [18, 407] width 16 height 16
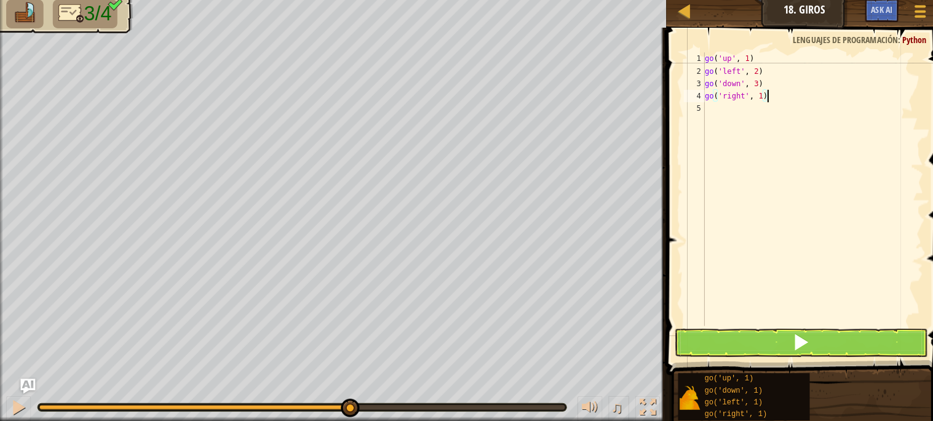
click at [759, 99] on div "go ( 'up' , 1 ) go ( 'left' , 2 ) go ( 'down' , 3 ) go ( 'right' , 1 )" at bounding box center [805, 202] width 219 height 295
click at [757, 100] on div "go ( 'up' , 1 ) go ( 'left' , 2 ) go ( 'down' , 3 ) go ( 'right' , 1 )" at bounding box center [805, 202] width 219 height 295
click at [743, 107] on div "go ( 'up' , 1 ) go ( 'left' , 2 ) go ( 'down' , 3 ) go ( 'right' , 4 ) go ( 'up…" at bounding box center [805, 202] width 219 height 295
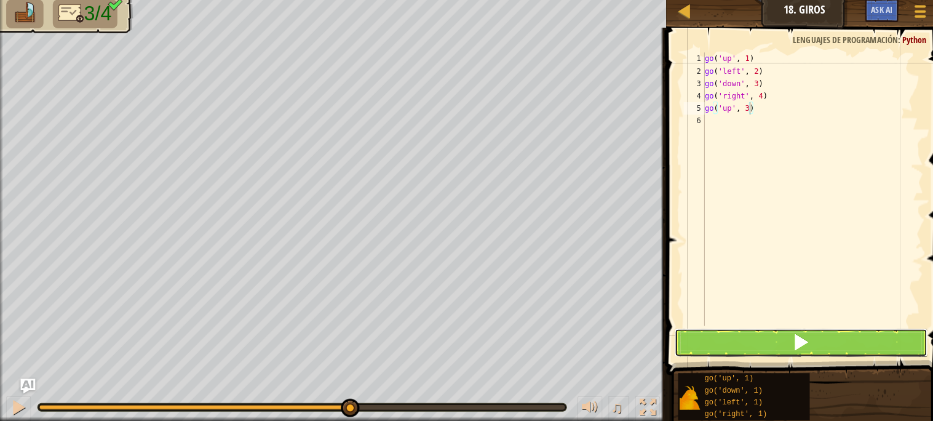
click at [769, 340] on button at bounding box center [793, 343] width 250 height 28
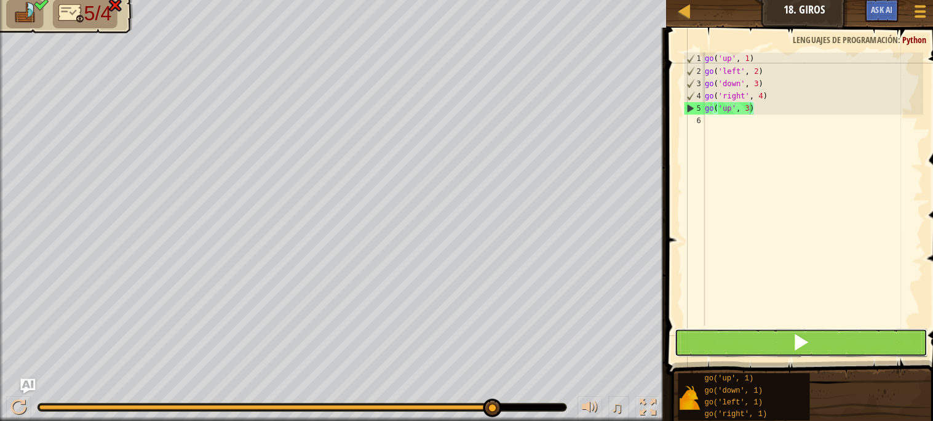
click at [717, 338] on button at bounding box center [793, 343] width 250 height 28
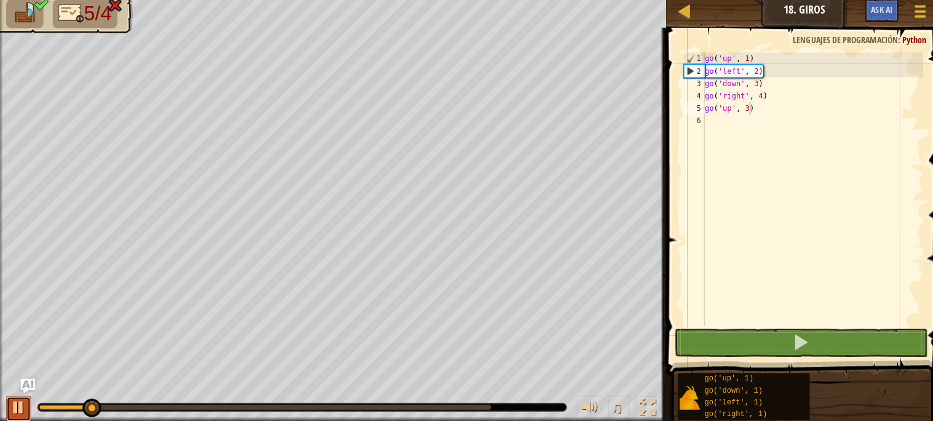
click at [20, 408] on div at bounding box center [18, 407] width 16 height 16
drag, startPoint x: 721, startPoint y: 114, endPoint x: 662, endPoint y: 123, distance: 60.4
click at [665, 118] on div "go('up', 3) 1 2 3 4 5 6 go ( 'up' , 1 ) go ( 'left' , 2 ) go ( 'down' , 3 ) go …" at bounding box center [795, 227] width 277 height 380
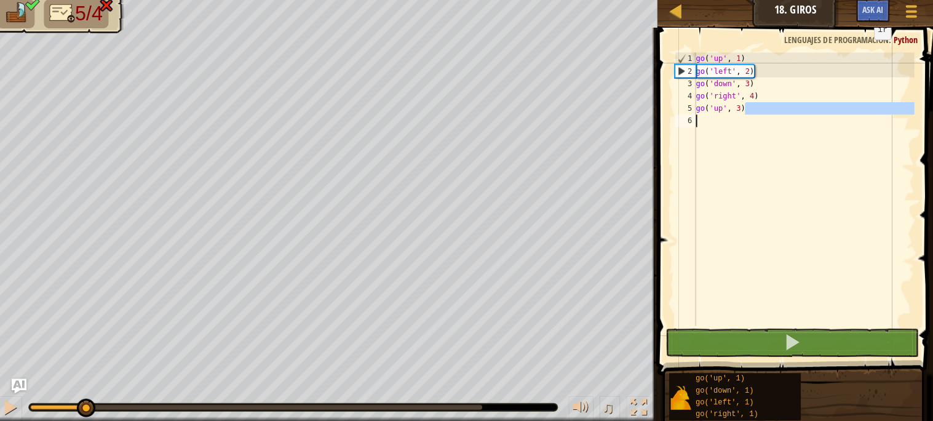
scroll to position [0, 0]
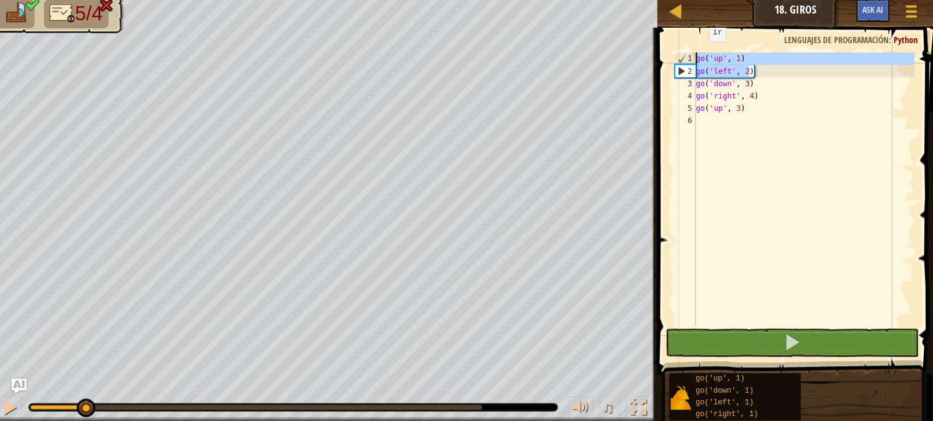
drag, startPoint x: 752, startPoint y: 72, endPoint x: 698, endPoint y: 53, distance: 56.8
click at [698, 53] on div "go('up', 3) 1 2 3 4 5 6 go ( 'up' , 1 ) go ( 'left' , 2 ) go ( 'down' , 3 ) go …" at bounding box center [795, 227] width 277 height 380
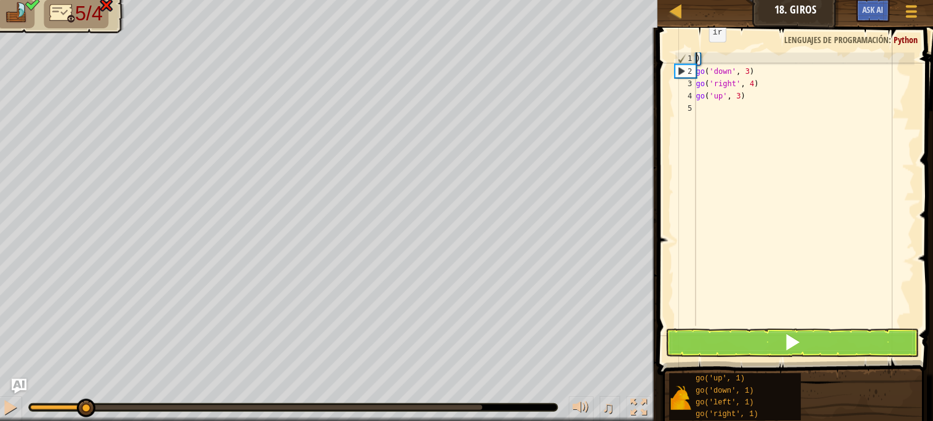
scroll to position [5, 0]
drag, startPoint x: 753, startPoint y: 71, endPoint x: 831, endPoint y: 84, distance: 79.2
click at [828, 79] on div ") go ( 'down' , 3 ) go ( 'right' , 4 ) go ( 'up' , 3 )" at bounding box center [805, 202] width 219 height 295
type textarea "go('down', 3)"
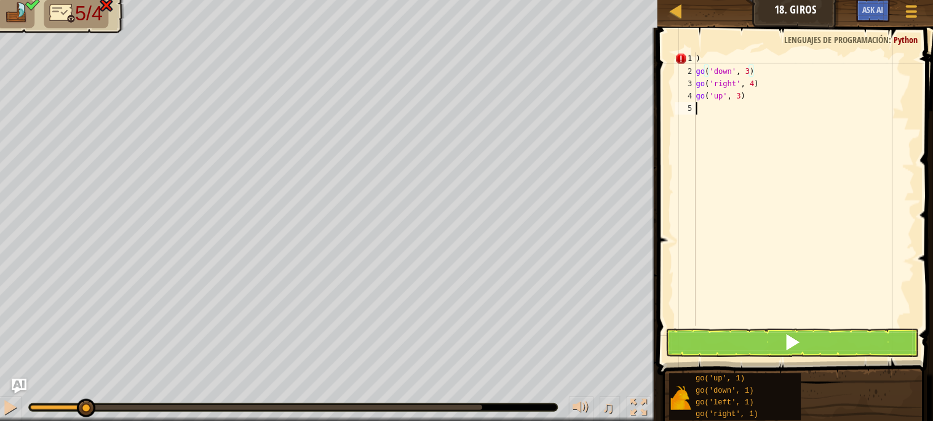
click at [787, 159] on div ") go ( 'down' , 3 ) go ( 'right' , 4 ) go ( 'up' , 3 )" at bounding box center [805, 202] width 219 height 295
type textarea ")"
click at [702, 62] on div ") go ( 'down' , 3 ) go ( 'right' , 4 ) go ( 'up' , 3 )" at bounding box center [805, 202] width 219 height 295
click at [748, 58] on div "go ( 'left' , 1 ) go ( 'down' , 3 ) go ( 'right' , 4 ) go ( 'up' , 3 )" at bounding box center [805, 190] width 219 height 271
click at [752, 62] on div "go ( 'left' , 1 ) go ( 'down' , 3 ) go ( 'right' , 4 ) go ( 'up' , 3 )" at bounding box center [805, 202] width 219 height 295
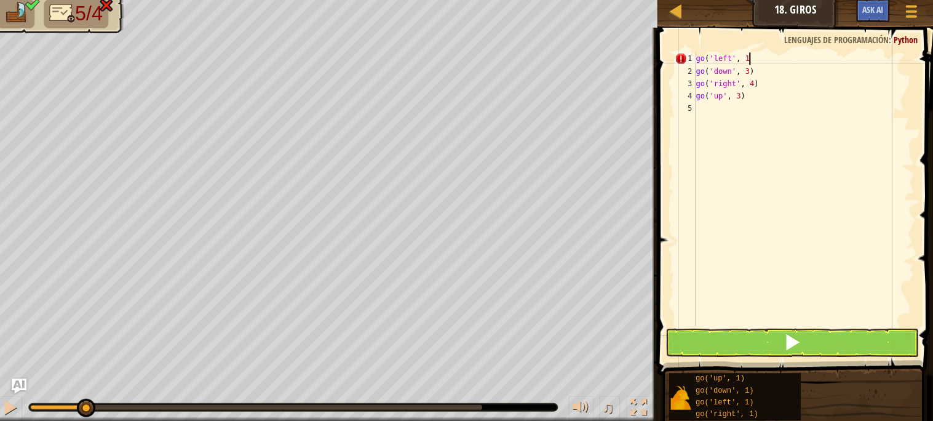
type textarea "go('left', 12"
click at [630, 55] on div "Mapa Júnior 18. Giros Menú del Juego Ask AI 1 ההההההההההההההההההההההההההההההההה…" at bounding box center [466, 210] width 933 height 421
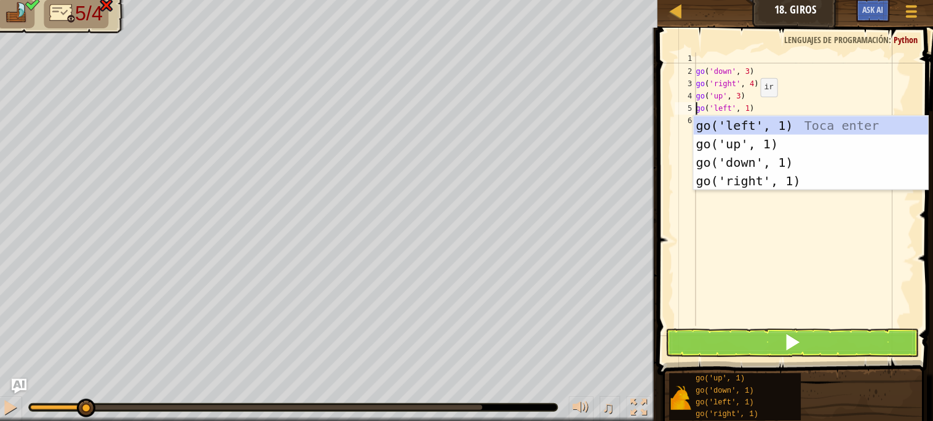
click at [752, 111] on div "go ( 'down' , 3 ) go ( 'right' , 4 ) go ( 'up' , 3 ) go ( 'left' , 1 )" at bounding box center [805, 202] width 219 height 295
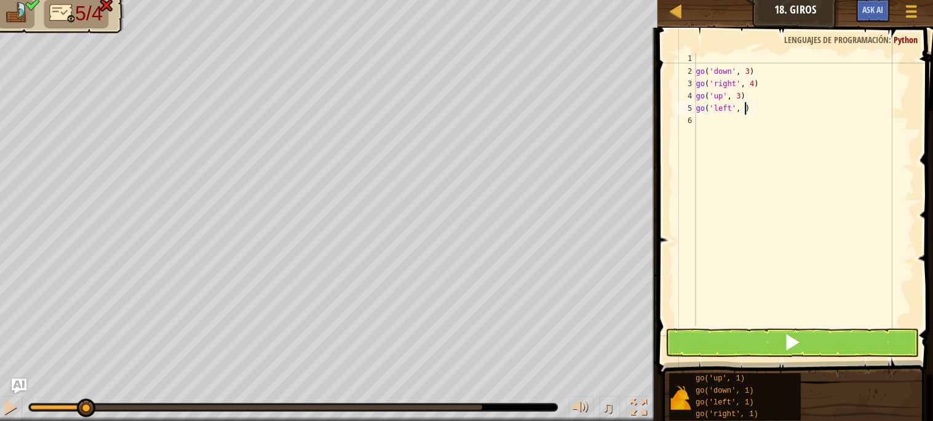
scroll to position [5, 4]
click at [730, 345] on button at bounding box center [793, 343] width 250 height 28
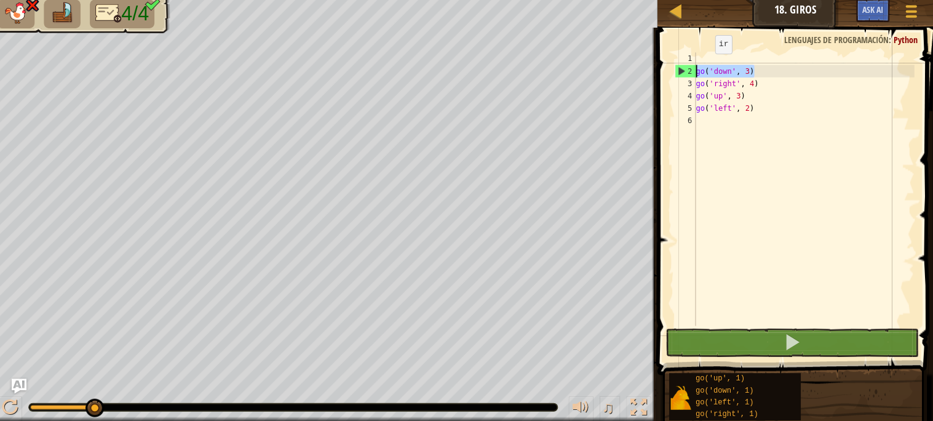
drag, startPoint x: 759, startPoint y: 70, endPoint x: 685, endPoint y: 77, distance: 74.8
click at [685, 77] on div "go('left', 2) 1 2 3 4 5 6 go ( 'down' , 3 ) go ( 'right' , 4 ) go ( 'up' , 3 ) …" at bounding box center [795, 190] width 240 height 271
type textarea "go('down', 3)"
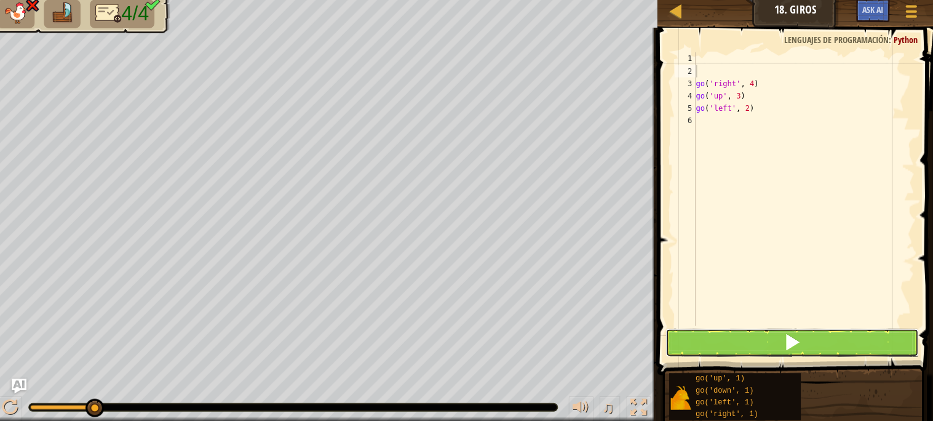
click at [770, 335] on button at bounding box center [793, 343] width 250 height 28
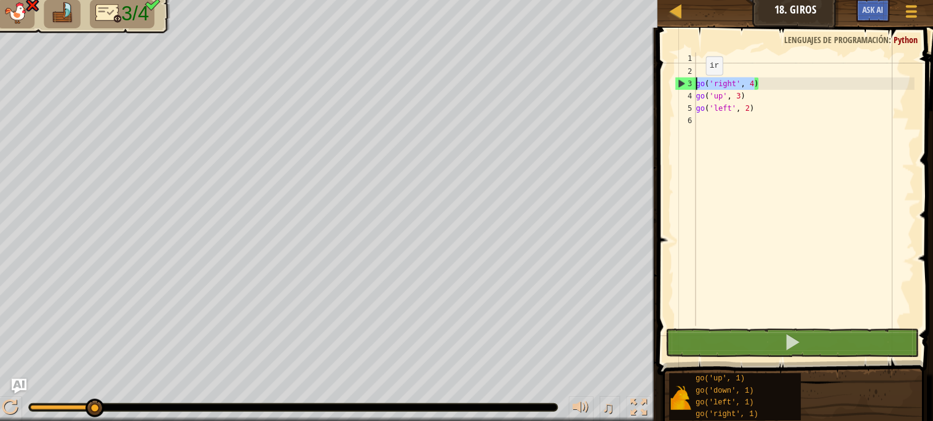
drag, startPoint x: 756, startPoint y: 84, endPoint x: 673, endPoint y: 84, distance: 82.5
click at [673, 84] on div "1 2 3 4 5 6 go ( 'right' , 4 ) go ( 'up' , 3 ) go ( 'left' , 2 ) הההההההההההההה…" at bounding box center [795, 227] width 277 height 380
type textarea ")"
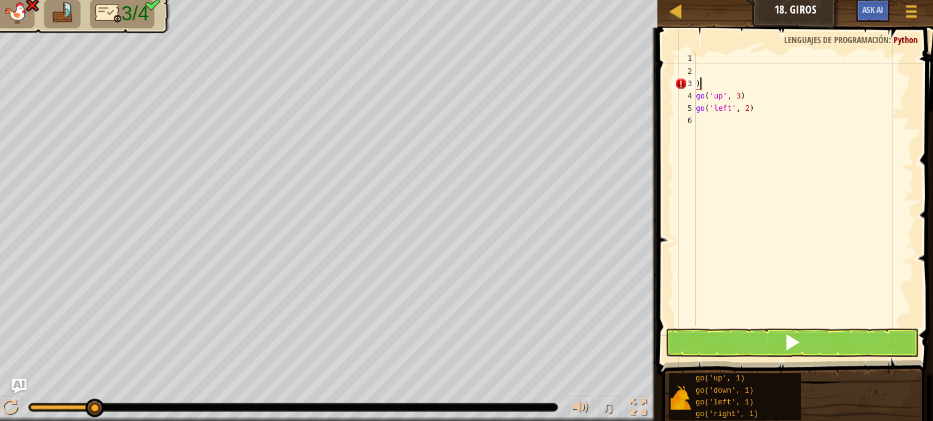
click at [702, 87] on div ") go ( 'up' , 3 ) go ( 'left' , 2 )" at bounding box center [805, 202] width 219 height 295
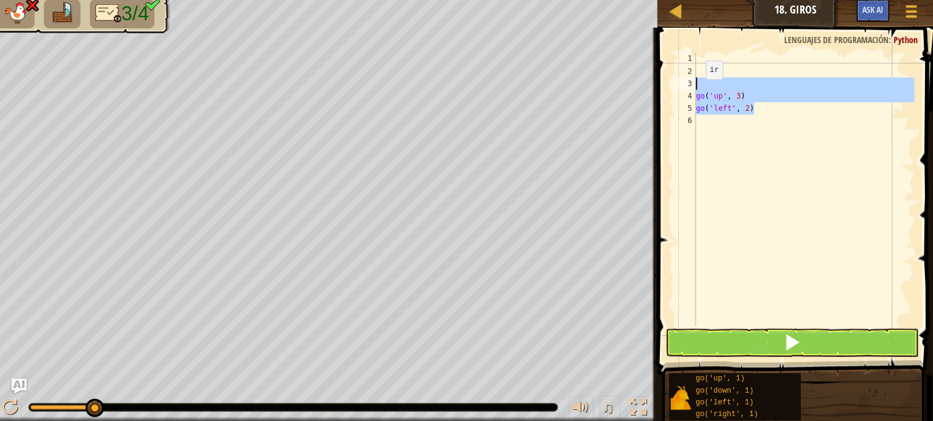
drag, startPoint x: 756, startPoint y: 110, endPoint x: 690, endPoint y: 100, distance: 66.7
click at [692, 98] on div "1 2 3 4 5 6 go ( 'up' , 3 ) go ( 'left' , 2 ) ההההההההההההההההההההההההההההההההה…" at bounding box center [795, 190] width 240 height 271
type textarea "go('up', 3) go('left', 2)"
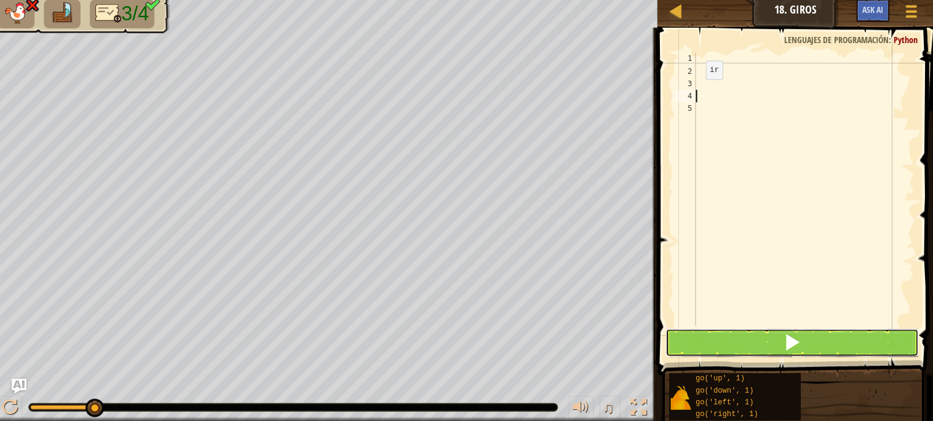
click at [740, 334] on button at bounding box center [793, 343] width 250 height 28
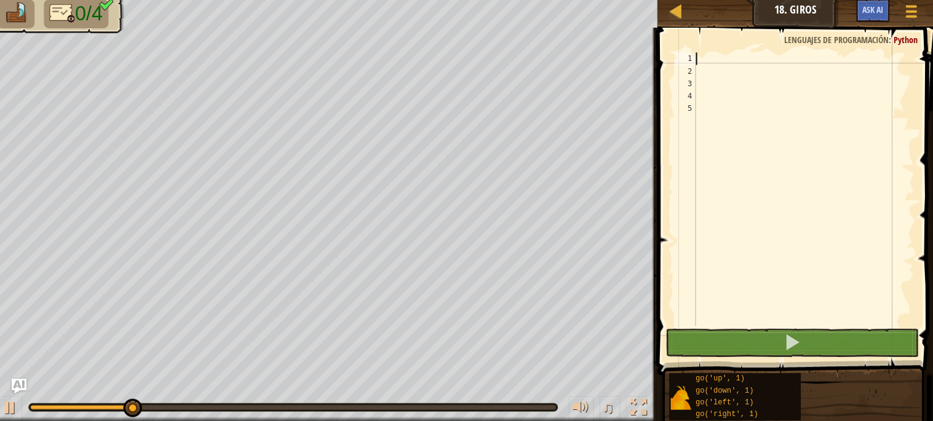
click at [709, 62] on div at bounding box center [805, 202] width 219 height 295
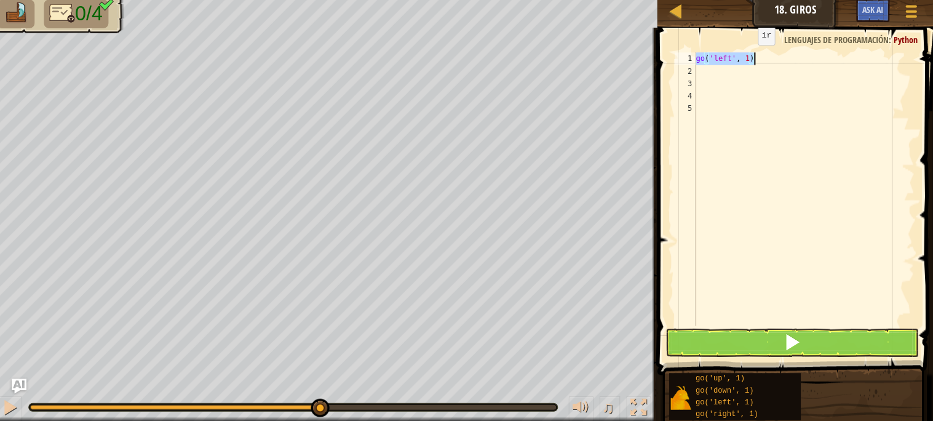
click at [750, 60] on div "go ( 'left' , 1 )" at bounding box center [805, 190] width 219 height 271
click at [750, 72] on div "go ( 'left' , 2 ) go ( 'down' , 1 )" at bounding box center [805, 190] width 219 height 271
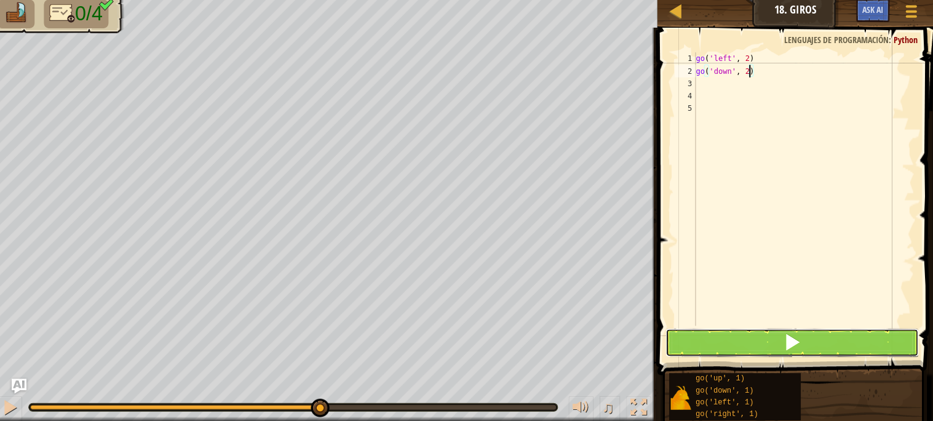
click at [784, 351] on button at bounding box center [793, 343] width 250 height 28
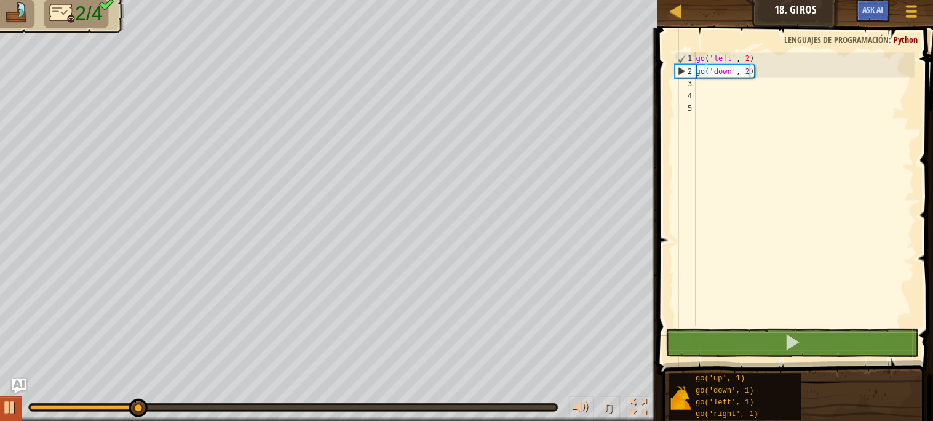
click at [19, 395] on div "♫" at bounding box center [330, 403] width 660 height 37
click at [17, 399] on div at bounding box center [18, 407] width 16 height 16
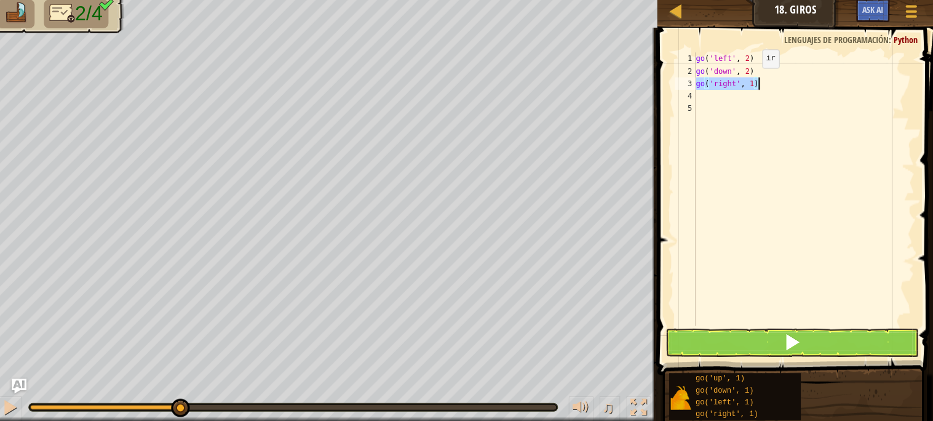
click at [755, 83] on div "go ( 'left' , 2 ) go ( 'down' , 2 ) go ( 'right' , 1 )" at bounding box center [805, 190] width 219 height 271
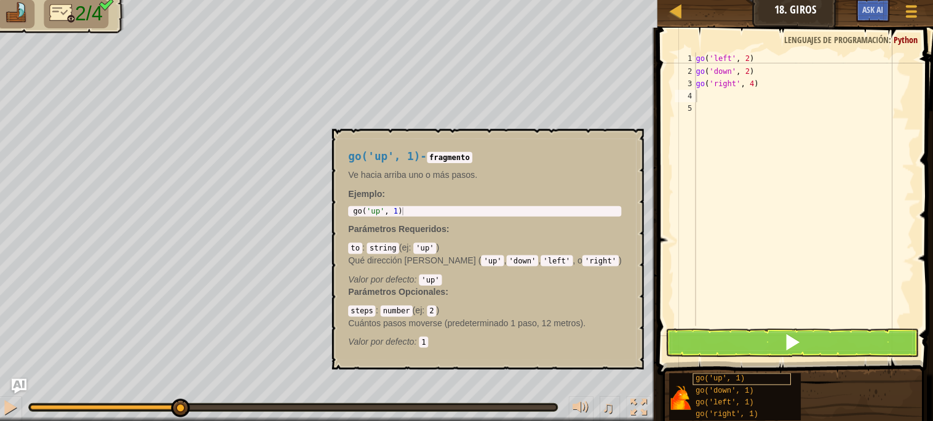
scroll to position [5, 3]
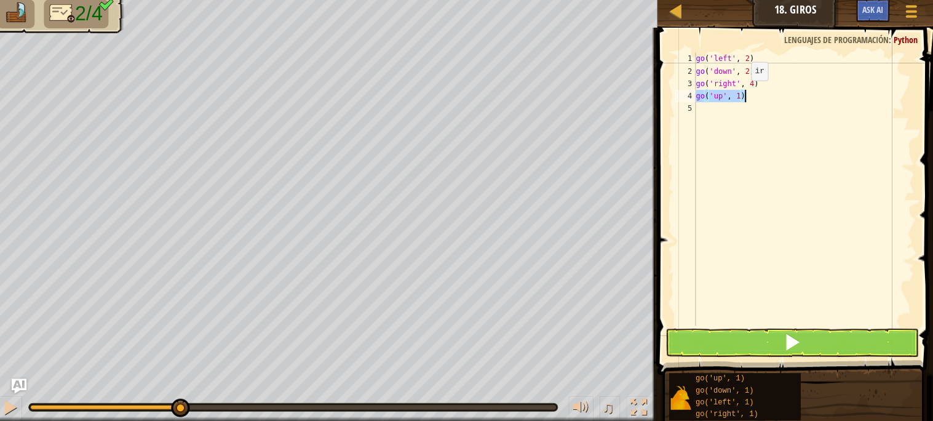
drag, startPoint x: 743, startPoint y: 95, endPoint x: 759, endPoint y: 90, distance: 16.7
click at [745, 95] on div "go ( 'left' , 2 ) go ( 'down' , 2 ) go ( 'right' , 4 ) go ( 'up' , 1 )" at bounding box center [805, 190] width 219 height 271
click at [743, 97] on div "go ( 'left' , 2 ) go ( 'down' , 2 ) go ( 'right' , 4 ) go ( 'up' , 1 )" at bounding box center [805, 190] width 219 height 271
type textarea "go('up', 3)"
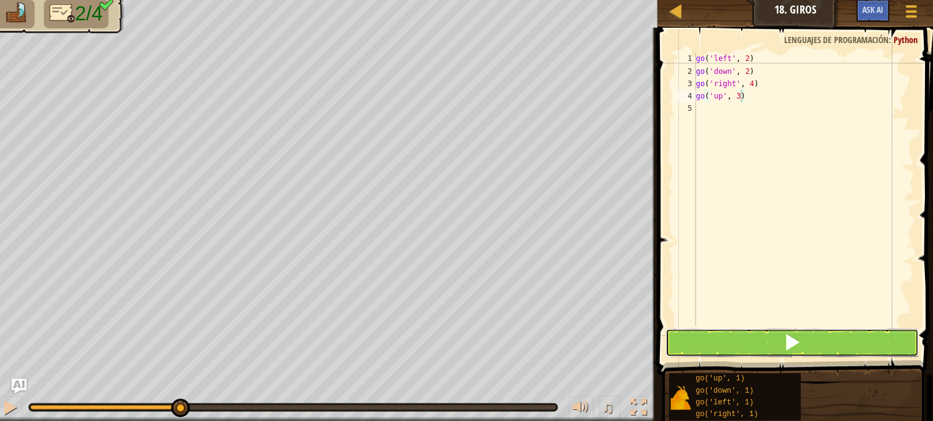
click at [733, 343] on button at bounding box center [793, 343] width 250 height 28
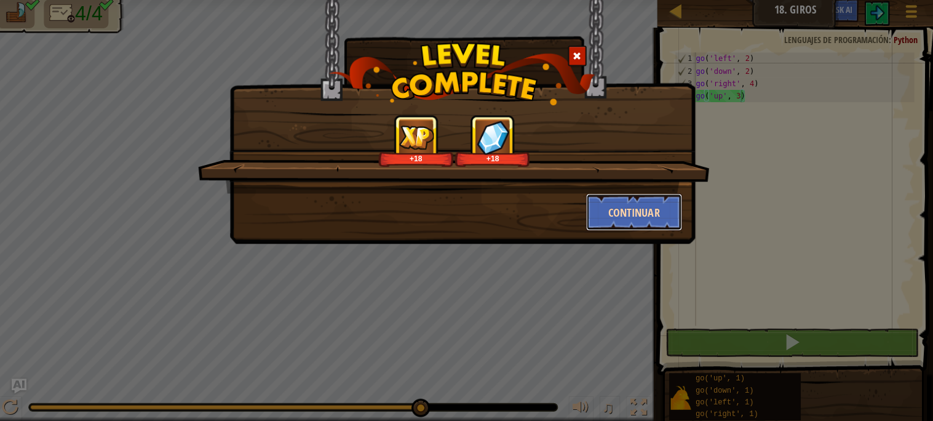
click at [643, 222] on button "Continuar" at bounding box center [637, 213] width 95 height 37
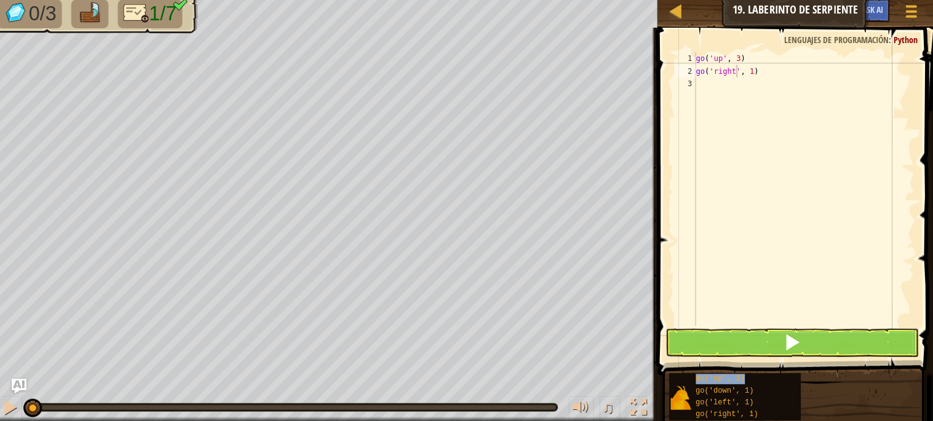
type textarea "go('righgo('up', 1)t', 1)"
click at [644, 76] on div "Mapa Júnior 19. Laberinto de Serpiente Menú del Juego Ask AI 1 הההההההההההההההה…" at bounding box center [466, 210] width 933 height 421
click at [822, 342] on button at bounding box center [793, 343] width 250 height 28
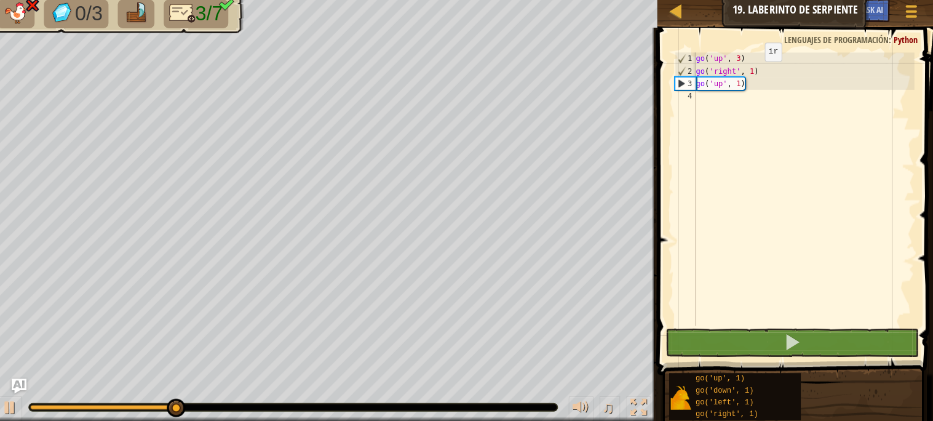
click at [757, 76] on div "go ( 'up' , 3 ) go ( 'right' , 1 ) go ( 'up' , 1 )" at bounding box center [805, 202] width 219 height 295
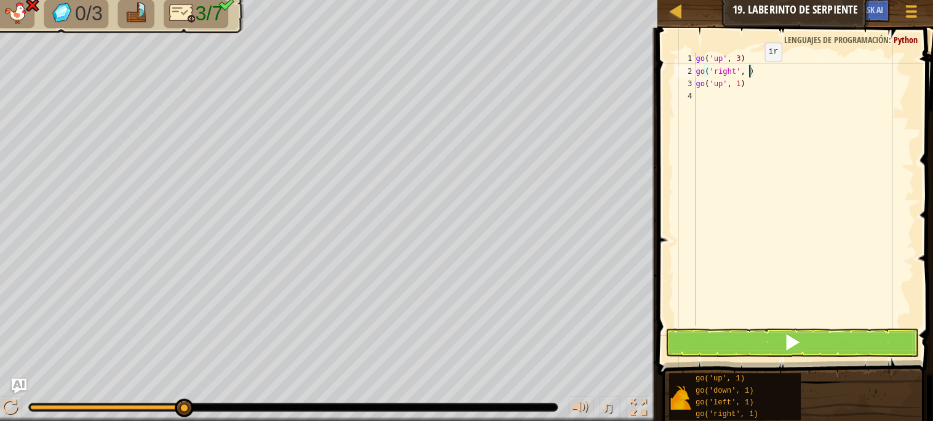
scroll to position [5, 4]
click at [756, 97] on div "go ( 'up' , 3 ) go ( 'right' , 2 ) go ( 'up' , 1 ) go ( 'right' , 1 )" at bounding box center [805, 202] width 219 height 295
click at [751, 110] on div "go ( 'up' , 3 ) go ( 'right' , 2 ) go ( 'up' , 1 ) go ( 'right' , 2 ) go ( 'dow…" at bounding box center [805, 202] width 219 height 295
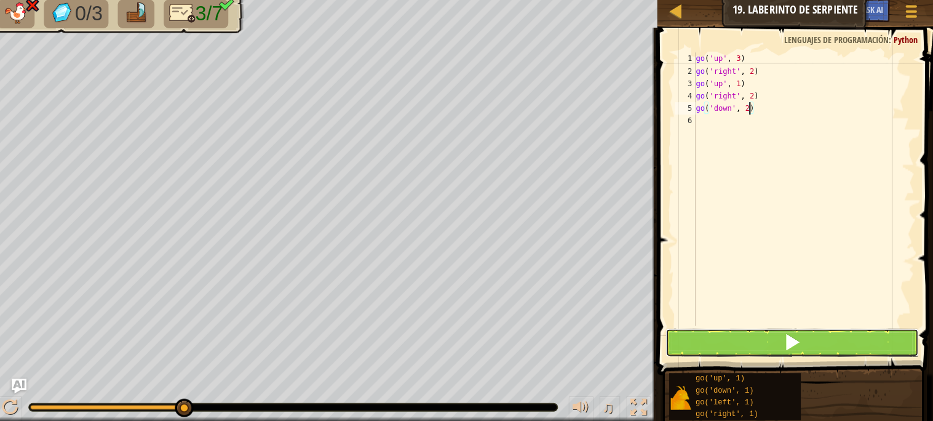
click at [745, 342] on button at bounding box center [793, 343] width 250 height 28
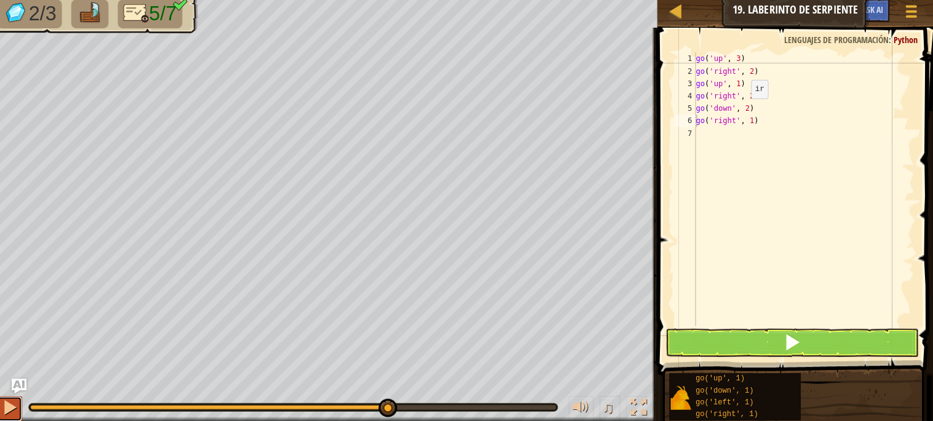
click at [8, 406] on button at bounding box center [18, 408] width 25 height 25
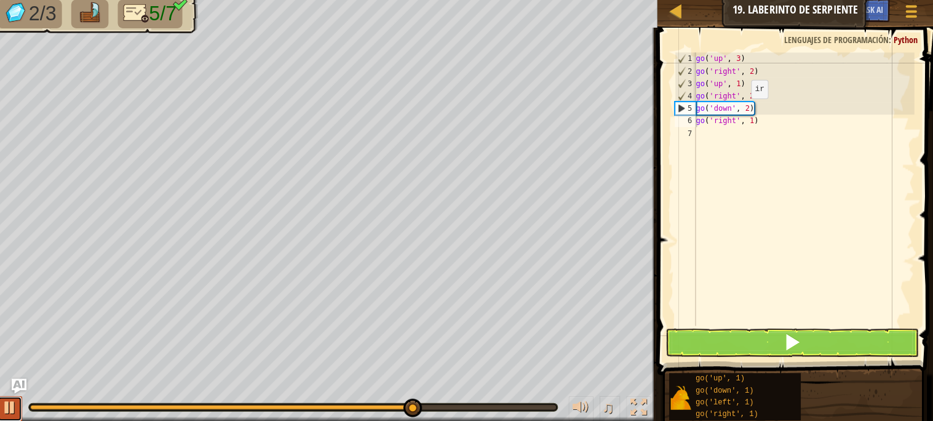
click at [15, 401] on div at bounding box center [18, 407] width 16 height 16
click at [754, 124] on div "go ( 'up' , 3 ) go ( 'right' , 2 ) go ( 'up' , 1 ) go ( 'right' , 2 ) go ( 'dow…" at bounding box center [805, 202] width 219 height 295
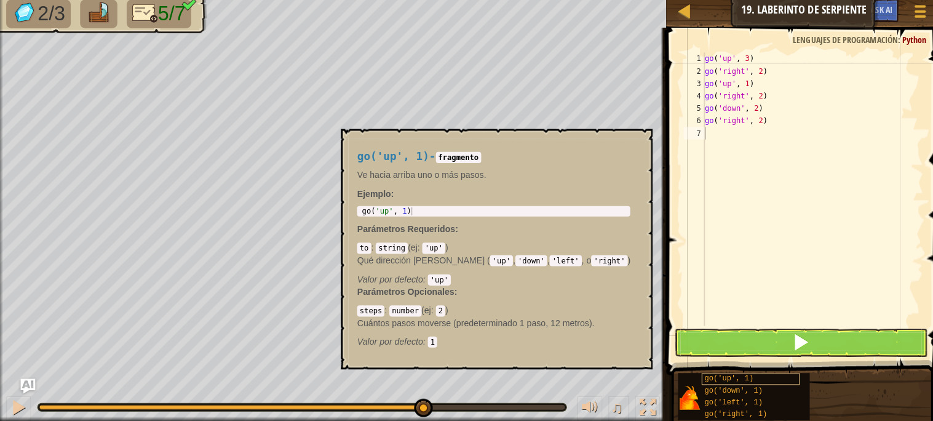
scroll to position [5, 3]
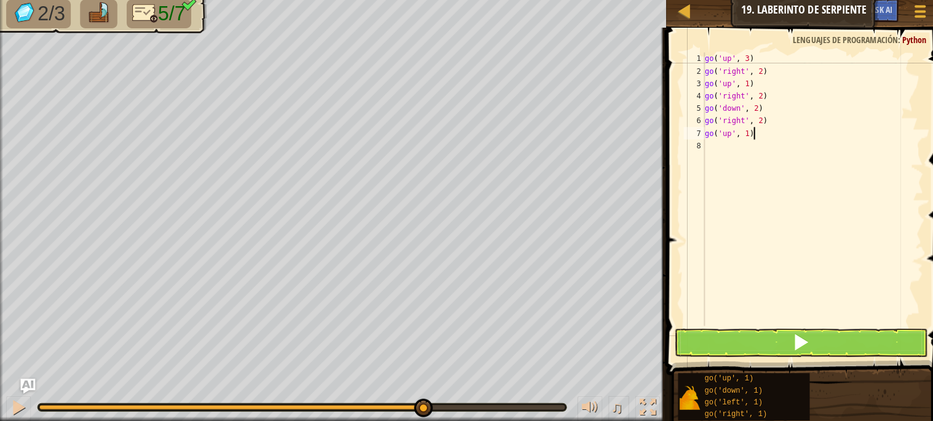
click at [745, 134] on div "go ( 'up' , 3 ) go ( 'right' , 2 ) go ( 'up' , 1 ) go ( 'right' , 2 ) go ( 'dow…" at bounding box center [805, 202] width 219 height 295
click at [743, 134] on div "go ( 'up' , 3 ) go ( 'right' , 2 ) go ( 'up' , 1 ) go ( 'right' , 2 ) go ( 'dow…" at bounding box center [805, 202] width 219 height 295
type textarea "go('up', 3)"
click at [791, 346] on span at bounding box center [793, 342] width 17 height 17
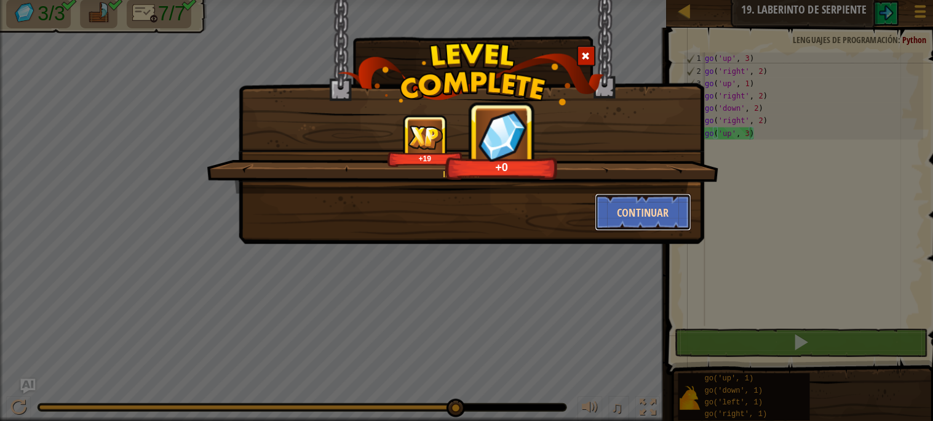
click at [602, 207] on button "Continuar" at bounding box center [637, 213] width 95 height 37
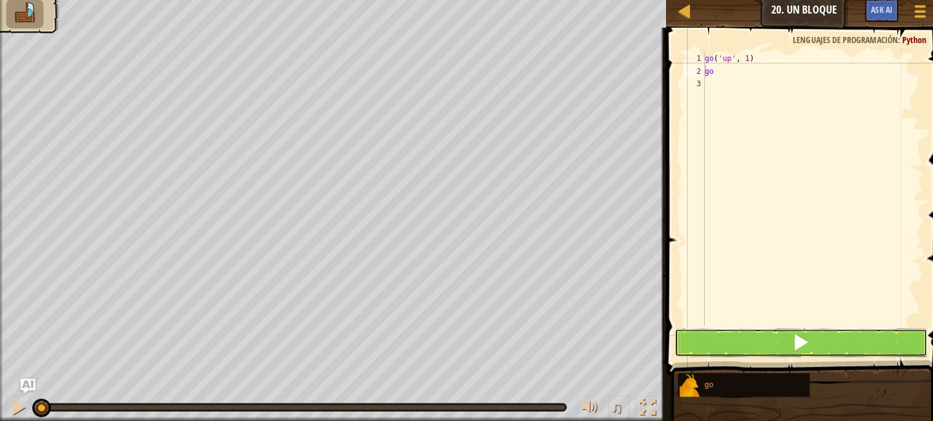
click at [755, 342] on button at bounding box center [793, 343] width 250 height 28
click at [712, 335] on button at bounding box center [793, 343] width 250 height 28
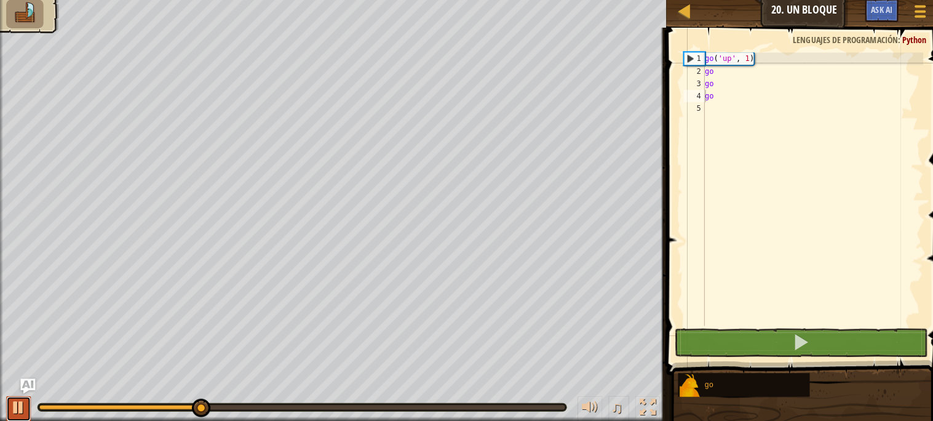
click at [14, 408] on div at bounding box center [18, 407] width 16 height 16
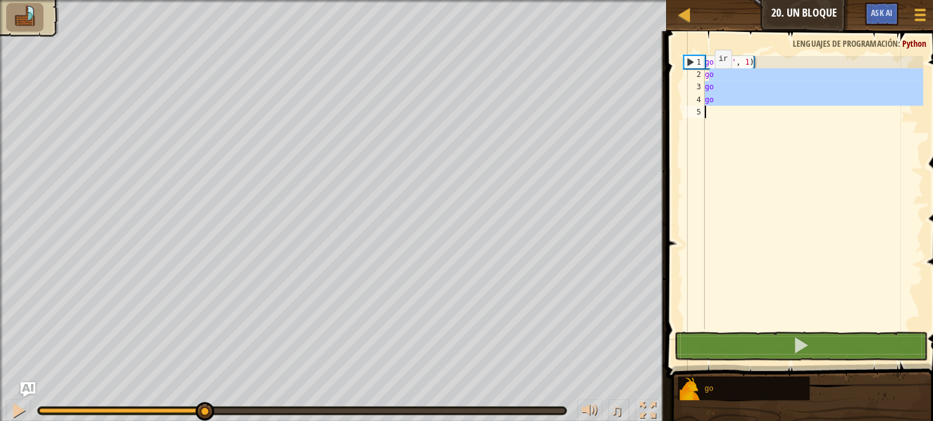
drag, startPoint x: 698, startPoint y: 79, endPoint x: 688, endPoint y: 116, distance: 38.4
click at [688, 116] on div "go 1 2 3 4 5 go ( 'up' , 1 ) go go go ההההההההההההההההההההההההההההההההההההההההה…" at bounding box center [795, 190] width 240 height 271
type textarea "g"
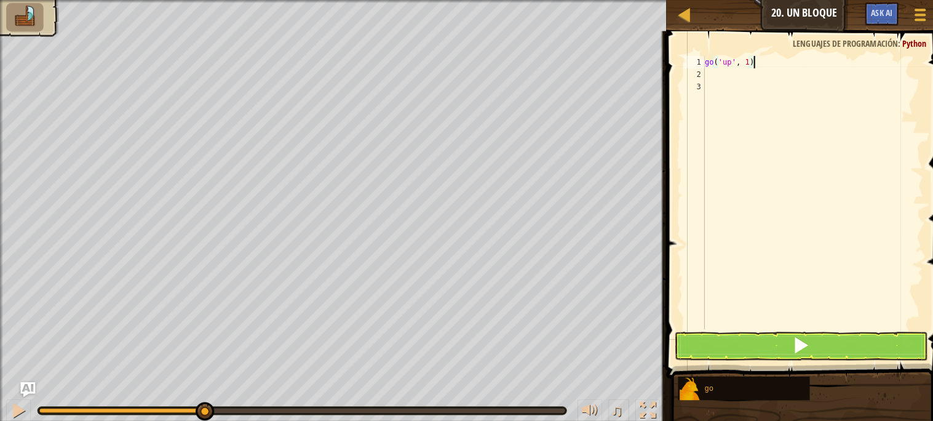
click at [753, 64] on div "go ( 'up' , 1 )" at bounding box center [805, 202] width 219 height 295
type textarea "go('up', 1)g"
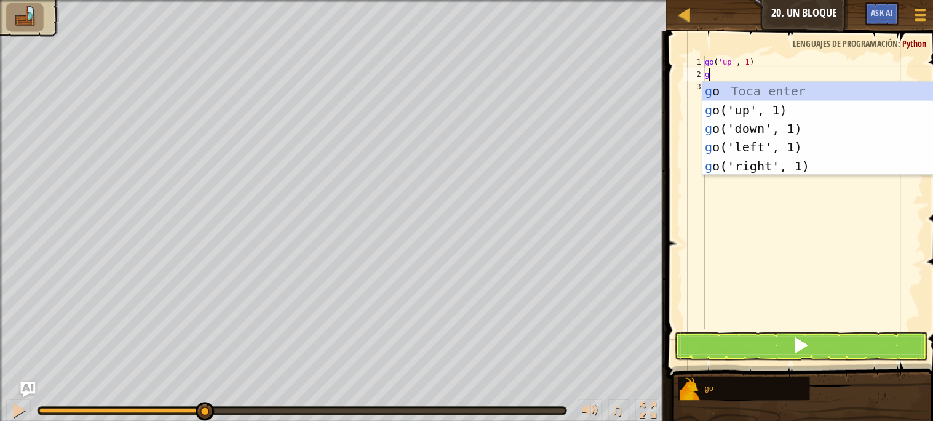
click at [699, 72] on div "go ( 'up' , 1 ) g" at bounding box center [805, 202] width 219 height 295
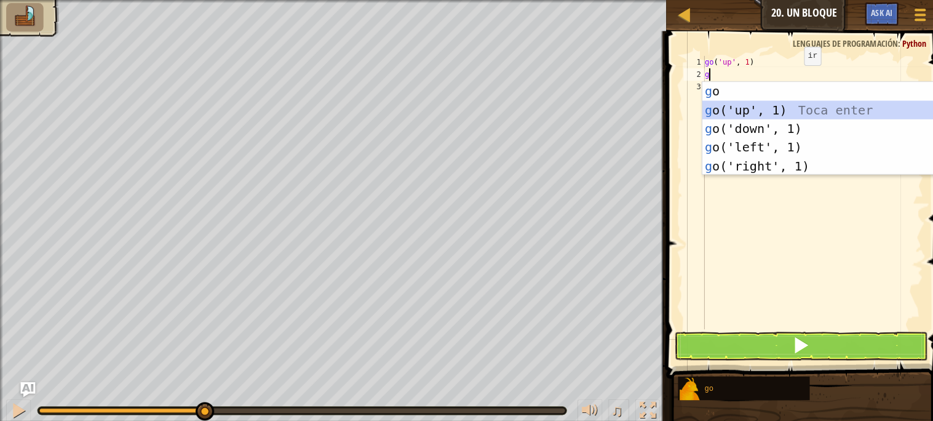
click at [750, 105] on div "g o Toca enter g o('up', 1) Toca enter g o('down', 1) Toca enter g o('left', 1)…" at bounding box center [812, 145] width 233 height 129
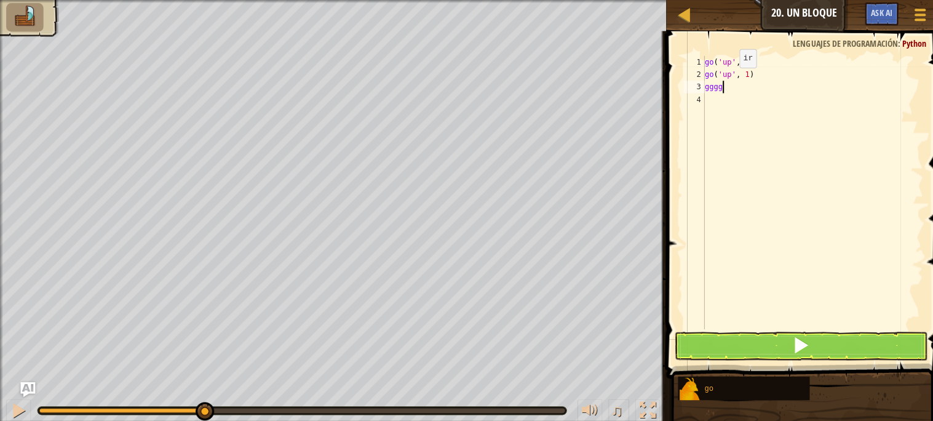
scroll to position [5, 1]
click at [717, 99] on div "go ( 'up' , 1 ) go ( 'up' , 1 ) ggggg" at bounding box center [805, 202] width 219 height 295
drag, startPoint x: 797, startPoint y: 98, endPoint x: 684, endPoint y: 81, distance: 114.5
click at [684, 81] on div "gggggggggggggggggggggg 1 2 3 4 5 go ( 'up' , 1 ) go ( 'up' , 1 ) ggggg gggggggg…" at bounding box center [795, 190] width 240 height 271
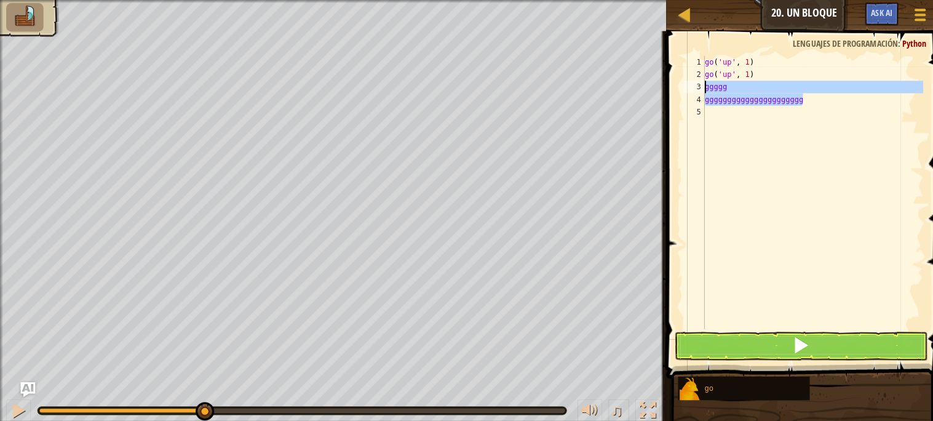
type textarea "ggggg gggggggggggggggggggggg"
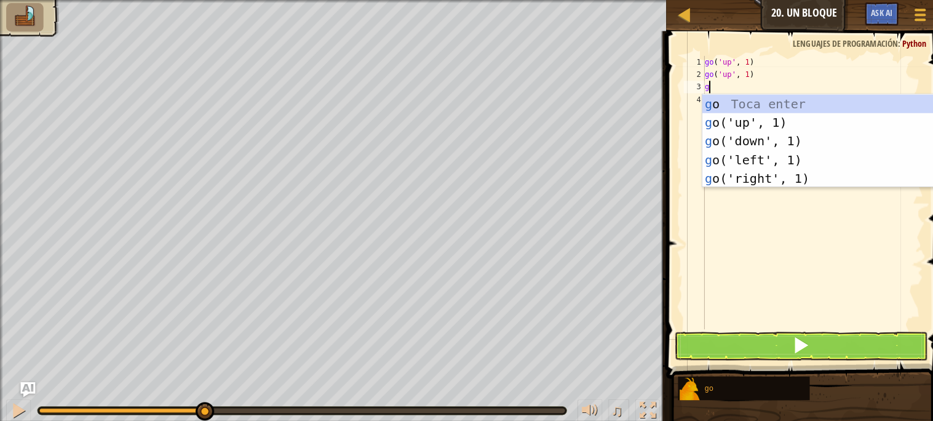
click at [702, 98] on div "g o Toca enter g o('up', 1) Toca enter g o('down', 1) Toca enter g o('left', 1)…" at bounding box center [812, 158] width 233 height 129
type textarea "go('up', 1)"
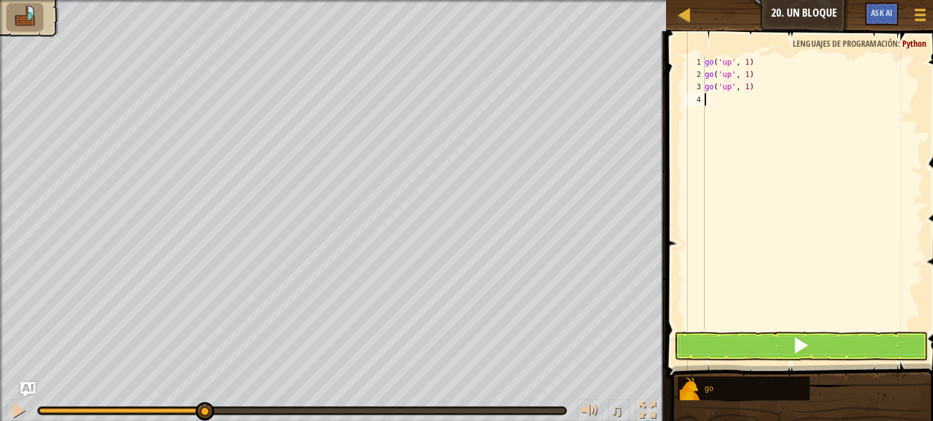
click at [709, 160] on div "go ( 'up' , 1 ) go ( 'up' , 1 ) go ( 'up' , 1 )" at bounding box center [805, 202] width 219 height 295
click at [738, 348] on button at bounding box center [793, 343] width 250 height 28
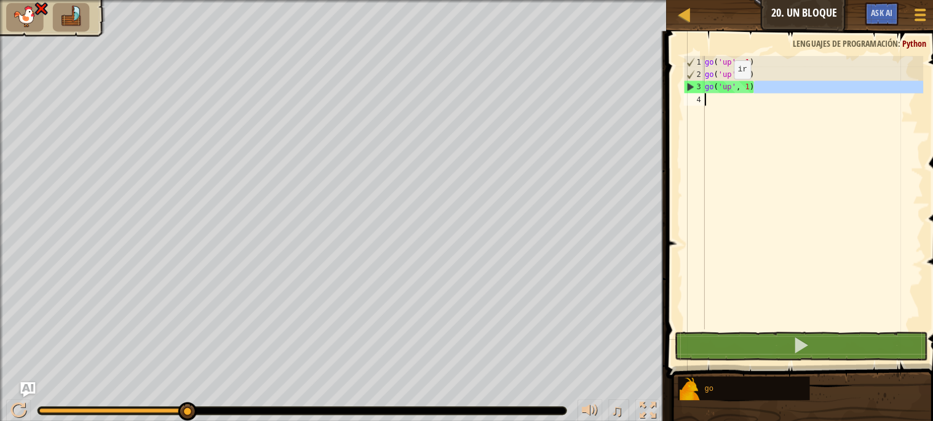
click at [649, 106] on div "Mapa Júnior 20. Un bloque Menú del Juego Ask AI 1 ההההההההההההההההההההההההההההה…" at bounding box center [466, 210] width 933 height 421
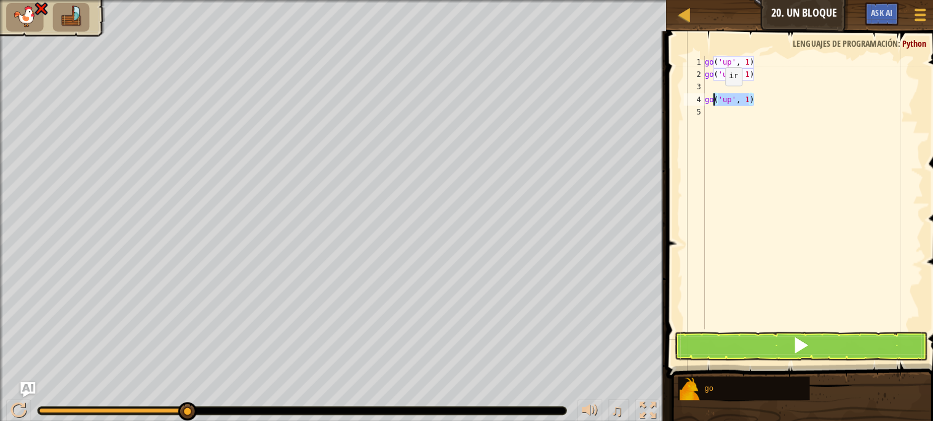
drag, startPoint x: 753, startPoint y: 98, endPoint x: 659, endPoint y: 97, distance: 93.5
click at [665, 97] on div "go('up', 1) 1 2 3 4 5 go ( 'up' , 1 ) go ( 'up' , 1 ) go ( 'up' , 1 ) ההההההההה…" at bounding box center [795, 227] width 277 height 380
type textarea "go('up', 1)"
click at [710, 85] on div "go ( 'up' , 1 ) go ( 'up' , 1 )" at bounding box center [805, 202] width 219 height 295
click at [734, 54] on div "g 1 2 3 4 5 go ( 'up' , 1 ) go ( 'up' , 1 ) ההההההההההההההההההההההההההההההההההה…" at bounding box center [795, 227] width 277 height 380
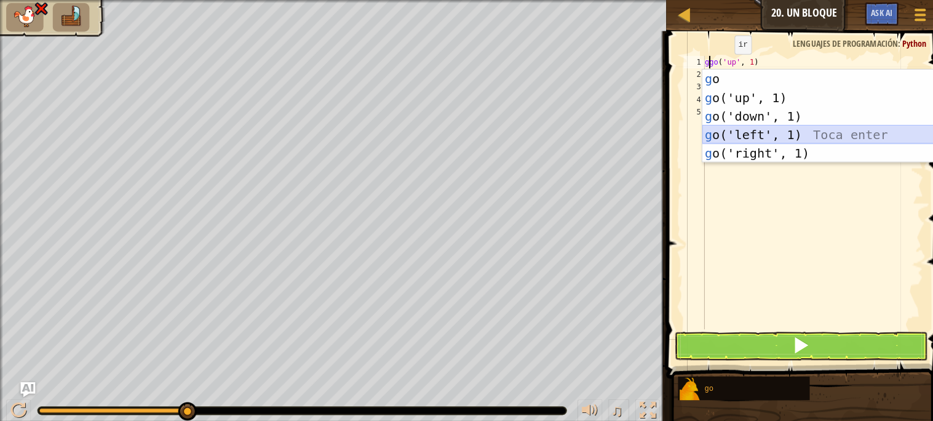
click at [750, 130] on div "g o Toca enter g o('up', 1) Toca enter g o('down', 1) Toca enter g o('left', 1)…" at bounding box center [812, 133] width 233 height 129
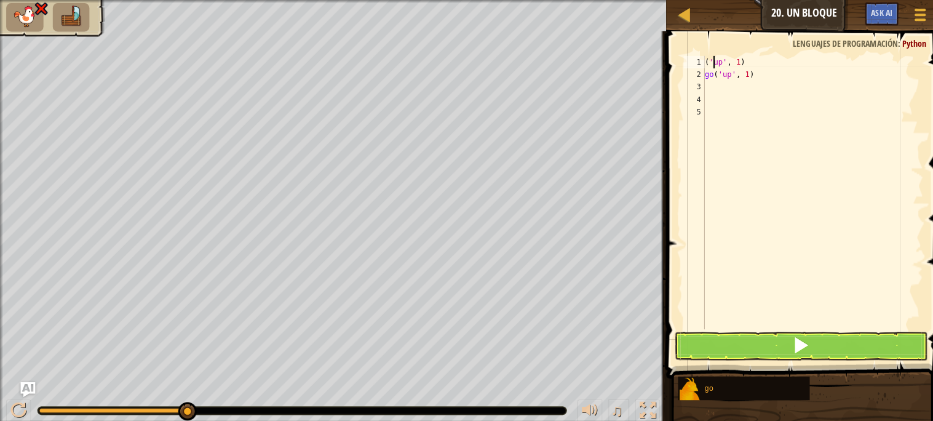
click at [707, 63] on div "( 'up' , 1 ) go ( 'up' , 1 )" at bounding box center [805, 202] width 219 height 295
click at [703, 62] on div "( 'up' , 1 ) go ( 'up' , 1 )" at bounding box center [805, 202] width 219 height 295
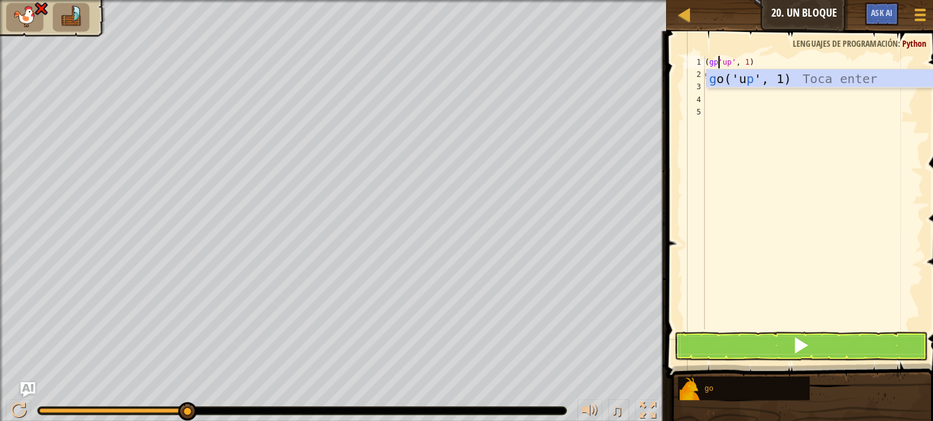
scroll to position [5, 1]
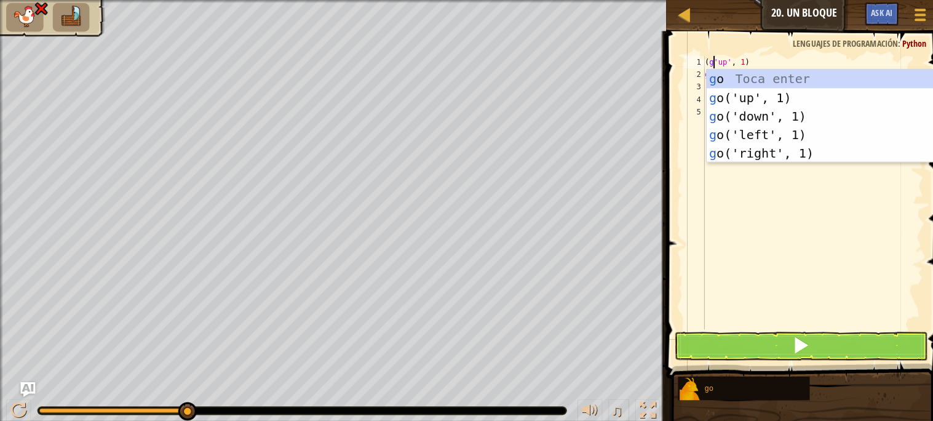
type textarea "(go'up', 1)"
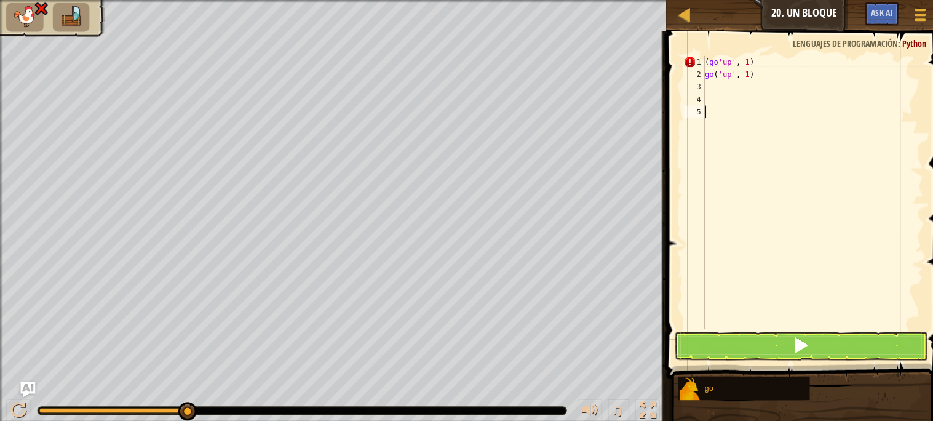
drag, startPoint x: 723, startPoint y: 292, endPoint x: 738, endPoint y: 277, distance: 21.3
click at [729, 285] on div "( go 'up' , 1 ) go ( 'up' , 1 )" at bounding box center [805, 202] width 219 height 295
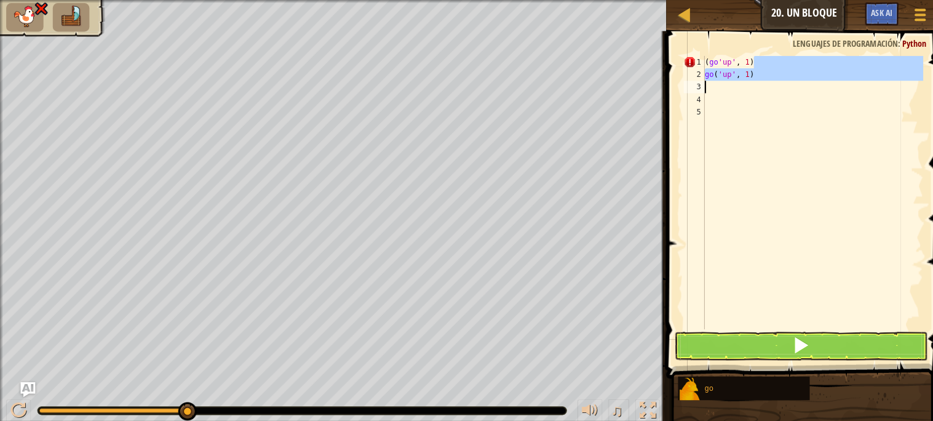
drag, startPoint x: 746, startPoint y: 62, endPoint x: 716, endPoint y: 80, distance: 35.4
click at [716, 80] on div "( go 'up' , 1 ) go ( 'up' , 1 )" at bounding box center [805, 202] width 219 height 295
type textarea "(go'up', 1)"
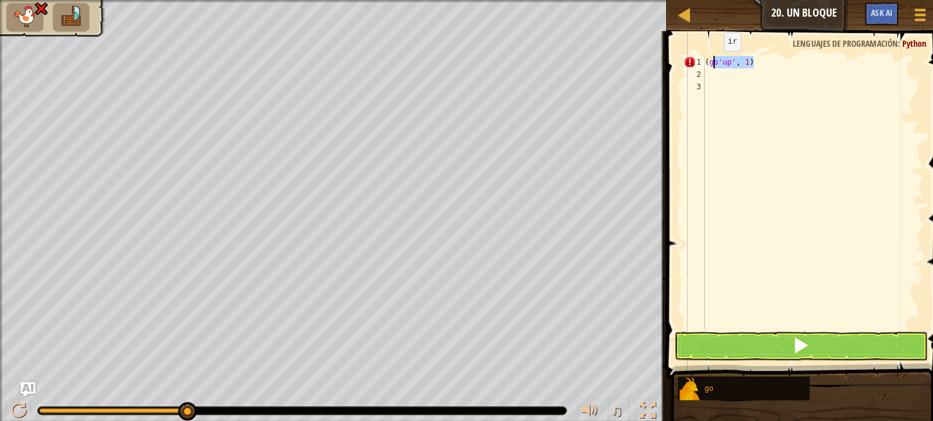
drag, startPoint x: 750, startPoint y: 56, endPoint x: 697, endPoint y: 62, distance: 52.7
click at [697, 62] on div "(go'up', 1) 1 2 3 ( go 'up' , 1 ) ההההההההההההההההההההההההההההההההההההההההההההה…" at bounding box center [795, 190] width 240 height 271
click at [0, 0] on div "go Toca enter go ('up', 1) Toca enter go ('down', 1) Toca enter go ('left', 1) …" at bounding box center [0, 0] width 0 height 0
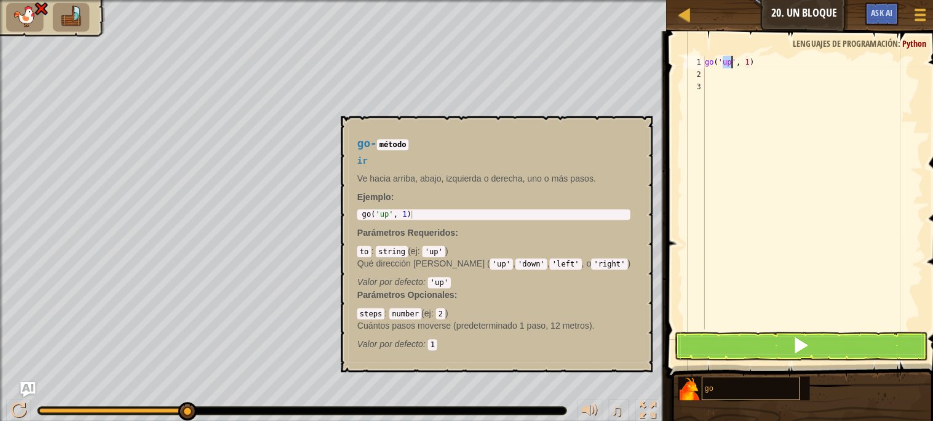
type textarea "go('up', 1)"
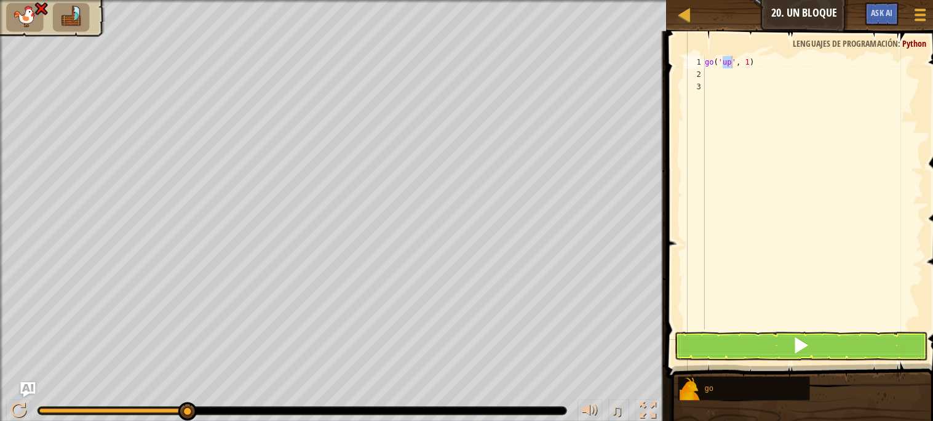
click at [702, 71] on div "go ( 'up' , 1 )" at bounding box center [805, 202] width 219 height 295
type textarea "g"
click at [716, 81] on div "go ( 'up' , 1 )" at bounding box center [805, 202] width 219 height 295
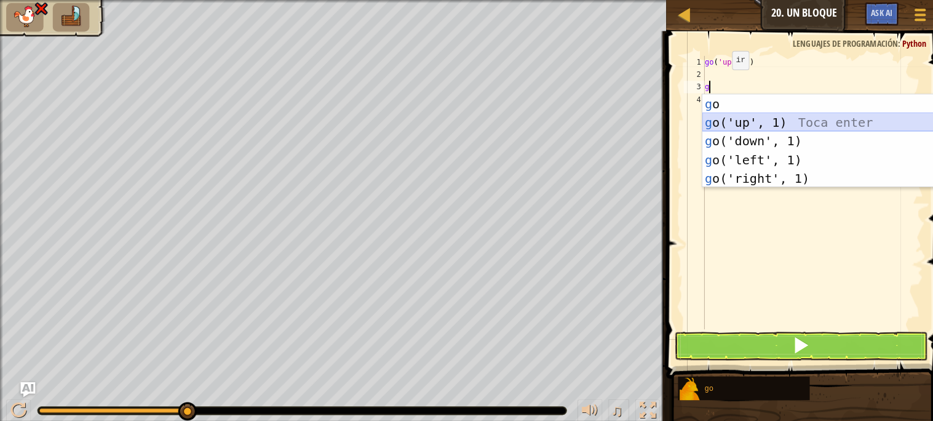
click at [742, 119] on div "g o Toca enter g o('up', 1) Toca enter g o('down', 1) Toca enter g o('left', 1)…" at bounding box center [812, 158] width 233 height 129
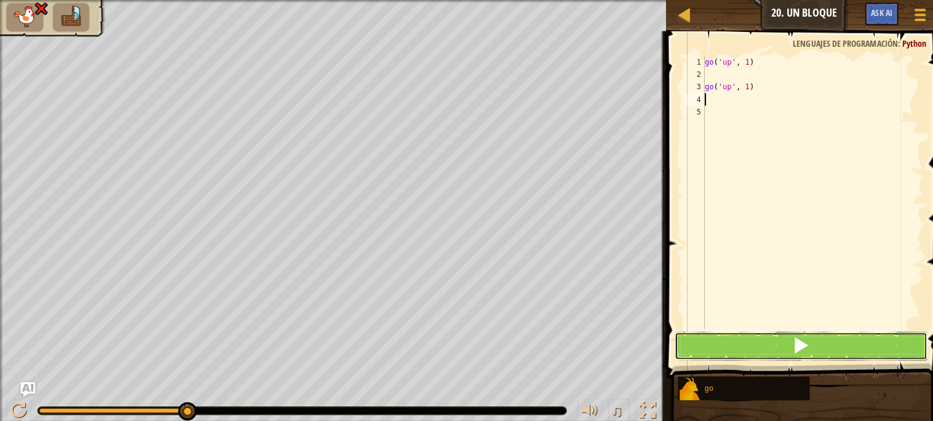
click at [717, 351] on button at bounding box center [793, 343] width 250 height 28
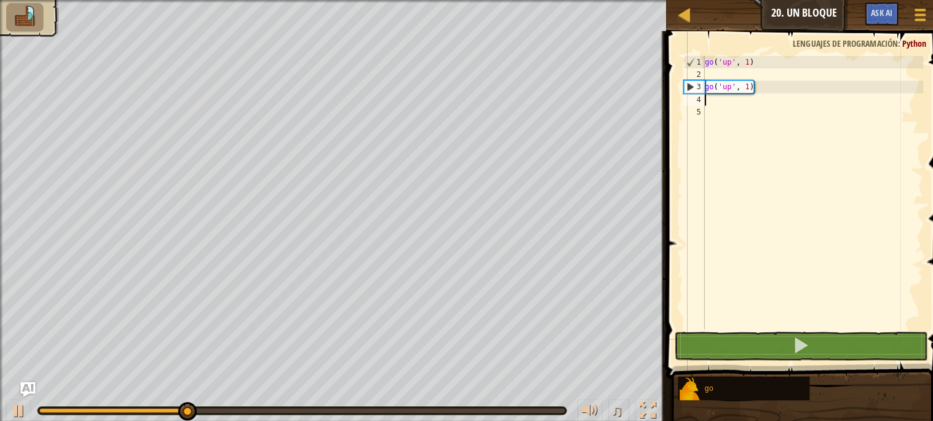
type textarea "g"
drag, startPoint x: 696, startPoint y: 108, endPoint x: 693, endPoint y: 128, distance: 20.5
click at [693, 0] on body "Mapa Júnior 20. Un bloque Menú del Juego Ask AI 1 ההההההההההההההההההההההההההההה…" at bounding box center [466, 0] width 933 height 0
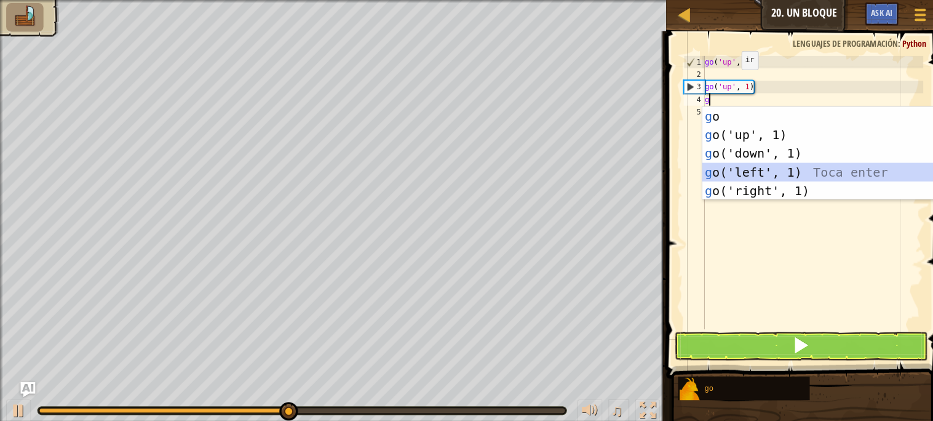
click at [743, 167] on div "g o Toca enter g o('up', 1) Toca enter g o('down', 1) Toca enter g o('left', 1)…" at bounding box center [812, 170] width 233 height 129
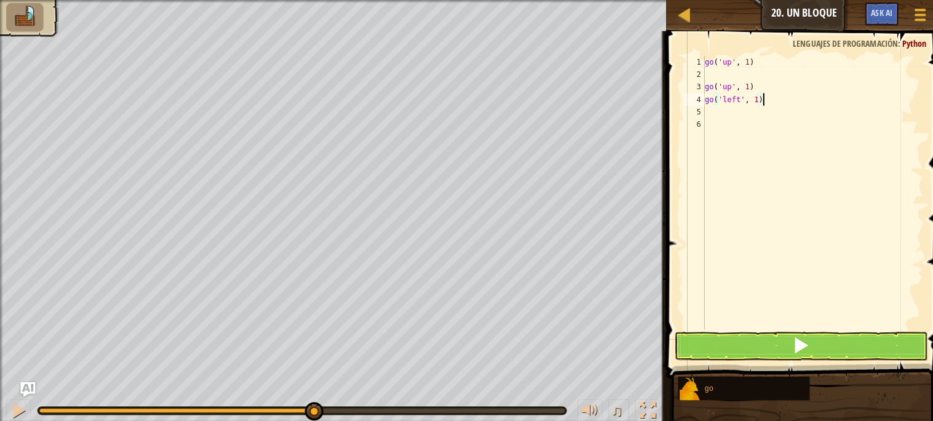
click at [754, 94] on div "go ( 'up' , 1 ) go ( 'up' , 1 ) go ( 'left' , 1 )" at bounding box center [805, 202] width 219 height 295
click at [753, 96] on div "go ( 'up' , 1 ) go ( 'up' , 1 ) go ( 'left' , 1 )" at bounding box center [805, 202] width 219 height 295
type textarea "go('left', 3)"
drag, startPoint x: 698, startPoint y: 110, endPoint x: 731, endPoint y: 119, distance: 34.5
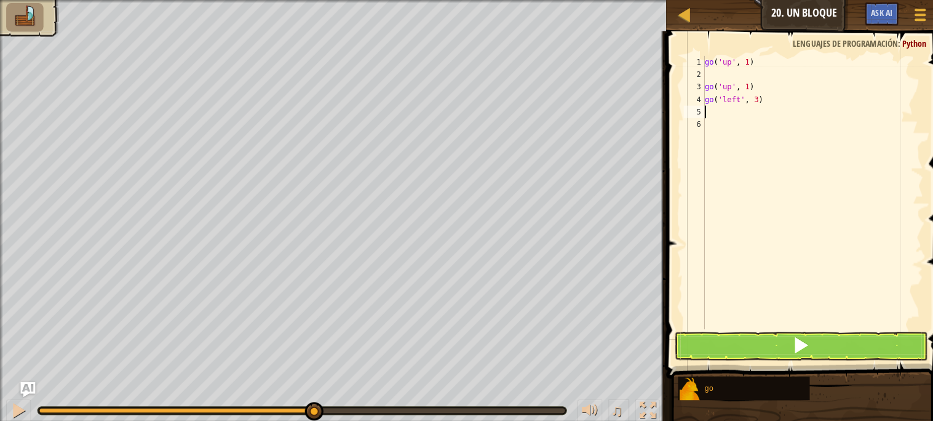
click at [702, 110] on div "go ( 'up' , 1 ) go ( 'up' , 1 ) go ( 'left' , 3 )" at bounding box center [805, 202] width 219 height 295
click at [732, 62] on div "go ( 'up' , 1 ) go ( 'up' , 1 ) go ( 'left' , 3 ) g" at bounding box center [805, 202] width 219 height 295
click at [700, 112] on div "go ( 'up' , 1 ) go ( 'up' , 1 ) go ( 'left' , 3 ) g" at bounding box center [805, 202] width 219 height 295
type textarea "g"
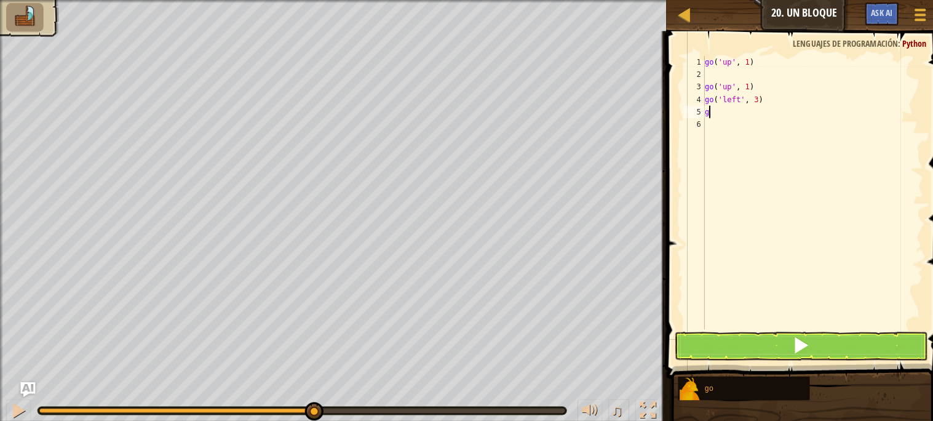
click at [708, 114] on div "go ( 'up' , 1 ) go ( 'up' , 1 ) go ( 'left' , 3 ) g" at bounding box center [805, 202] width 219 height 295
type textarea "g"
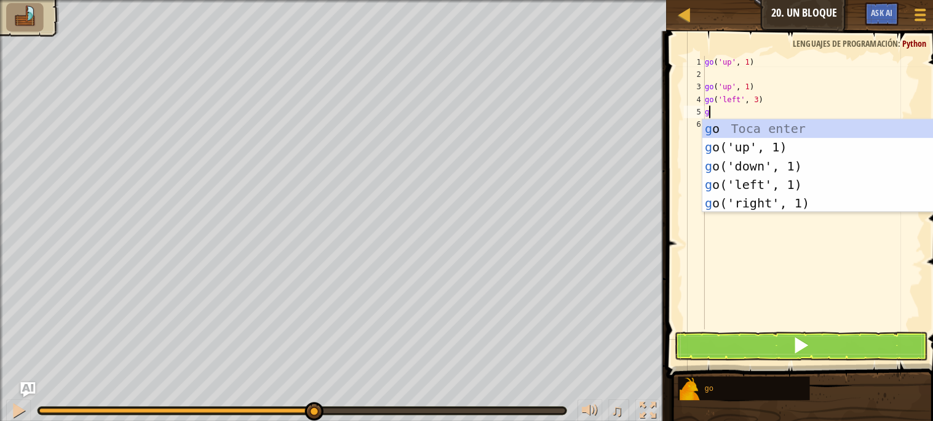
click at [706, 113] on div "go ( 'up' , 1 ) go ( 'up' , 1 ) go ( 'left' , 3 ) g" at bounding box center [805, 202] width 219 height 295
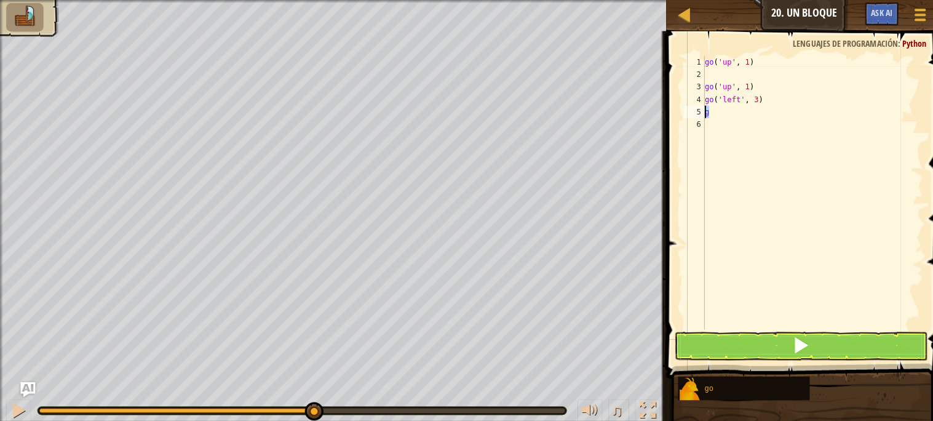
drag, startPoint x: 703, startPoint y: 108, endPoint x: 678, endPoint y: 111, distance: 25.4
click at [683, 110] on div "g 1 2 3 4 5 6 go ( 'up' , 1 ) go ( 'up' , 1 ) go ( 'left' , 3 ) g ההההההההההההה…" at bounding box center [795, 190] width 240 height 271
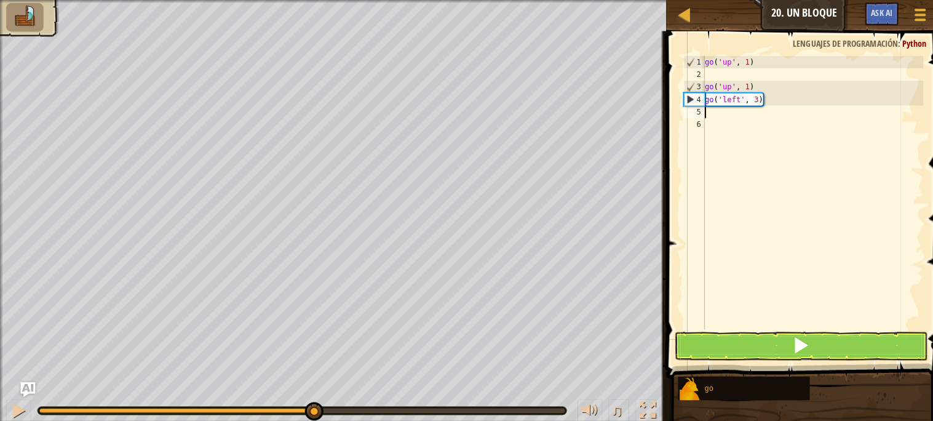
type textarea "g"
drag, startPoint x: 674, startPoint y: 114, endPoint x: 741, endPoint y: 120, distance: 66.7
click at [689, 120] on div "g 1 2 3 4 5 6 go ( 'up' , 1 ) go ( 'up' , 1 ) go ( 'left' , 3 ) g ההההההההההההה…" at bounding box center [795, 190] width 240 height 271
drag, startPoint x: 748, startPoint y: 114, endPoint x: 733, endPoint y: 86, distance: 31.7
click at [738, 96] on div "go ( 'up' , 1 ) go ( 'up' , 1 ) go ( 'left' , 3 ) g" at bounding box center [805, 202] width 219 height 295
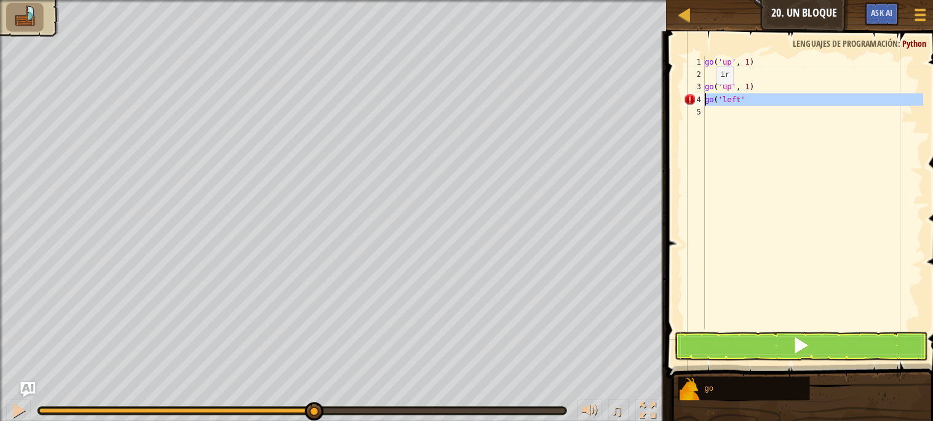
drag, startPoint x: 750, startPoint y: 105, endPoint x: 683, endPoint y: 92, distance: 67.7
click at [683, 92] on div "go('left' 1 2 3 4 5 go ( 'up' , 1 ) go ( 'up' , 1 ) go ( 'left' ההההההההההההההה…" at bounding box center [795, 190] width 240 height 271
type textarea "go('left'"
click at [749, 138] on div "go ( 'up' , 1 ) go ( 'up' , 1 )" at bounding box center [805, 202] width 219 height 295
type textarea "g"
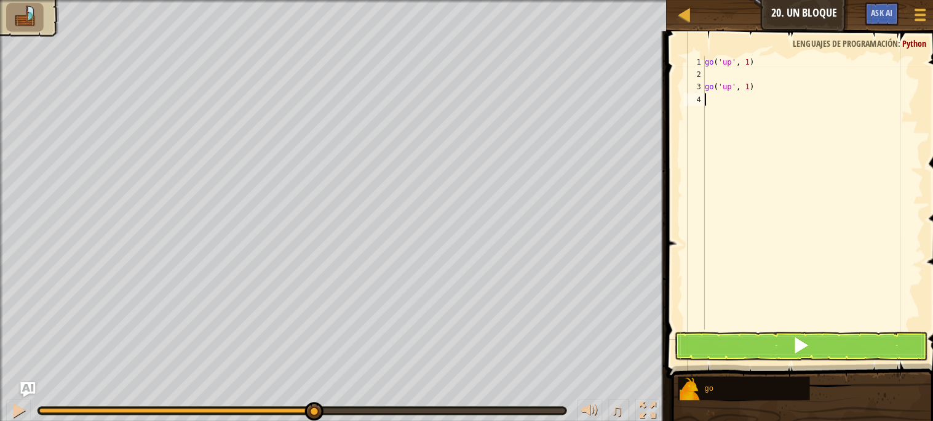
click at [708, 0] on body "Mapa Júnior 20. Un bloque Menú del Juego Ask AI 1 ההההההההההההההההההההההההההההה…" at bounding box center [466, 0] width 933 height 0
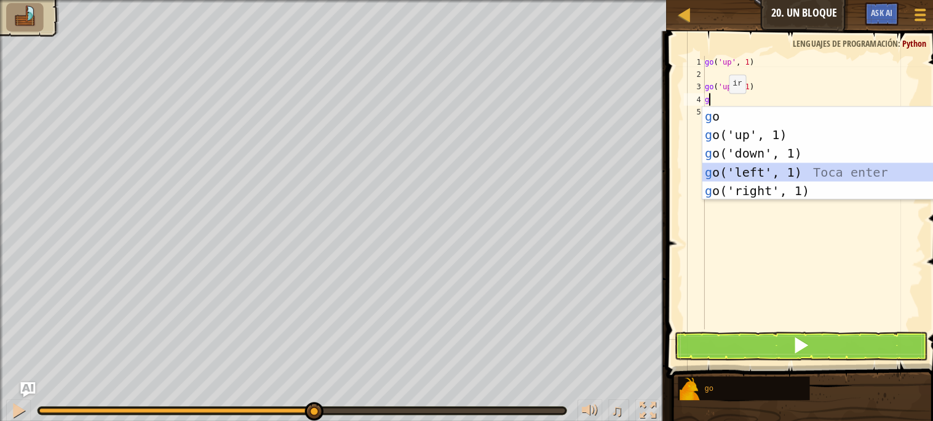
drag, startPoint x: 731, startPoint y: 145, endPoint x: 721, endPoint y: 169, distance: 26.2
click at [701, 153] on div "g o Toca enter g o('up', 1) Toca enter g o('down', 1) Toca enter g o('left', 1)…" at bounding box center [812, 170] width 233 height 129
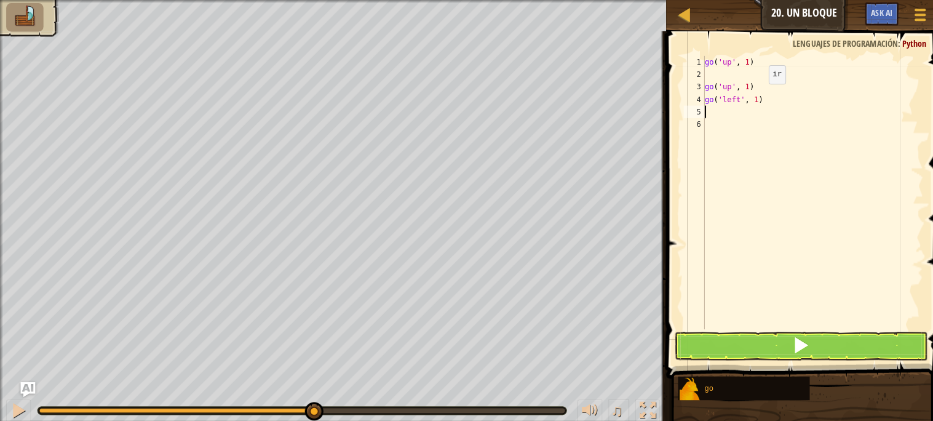
click at [752, 98] on div "go ( 'up' , 1 ) go ( 'up' , 1 ) go ( 'left' , 1 )" at bounding box center [805, 202] width 219 height 295
type textarea "go('left', 3)"
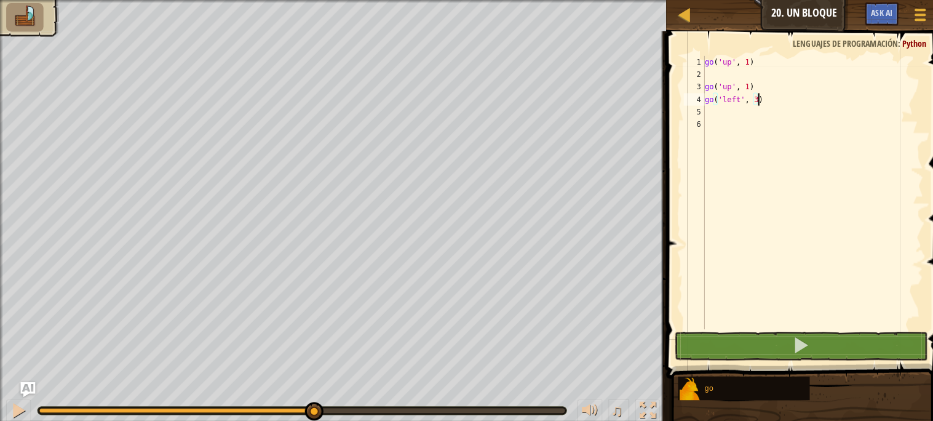
scroll to position [5, 4]
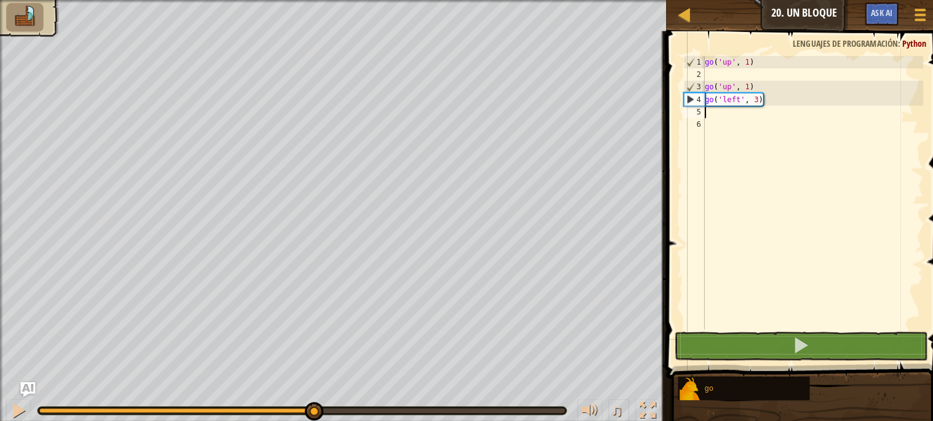
click at [698, 110] on div "go ( 'up' , 1 ) go ( 'up' , 1 ) go ( 'left' , 3 )" at bounding box center [805, 202] width 219 height 295
type textarea "g"
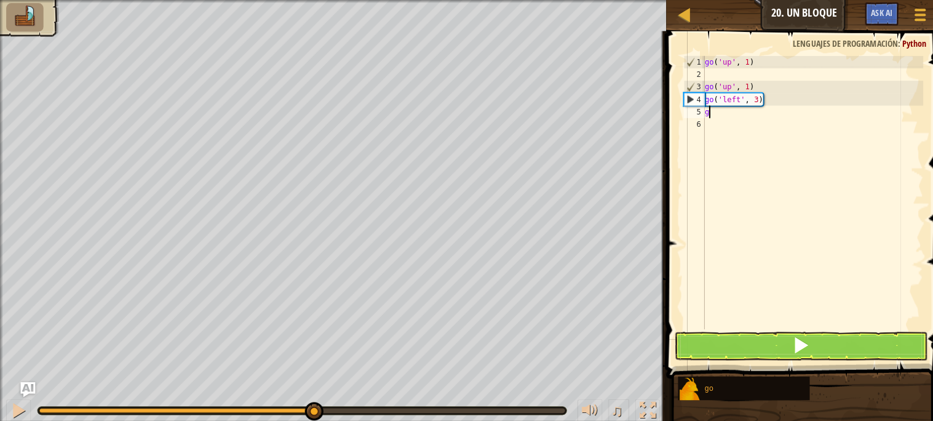
click at [709, 113] on div "go ( 'up' , 1 ) go ( 'up' , 1 ) go ( 'left' , 3 ) g" at bounding box center [805, 202] width 219 height 295
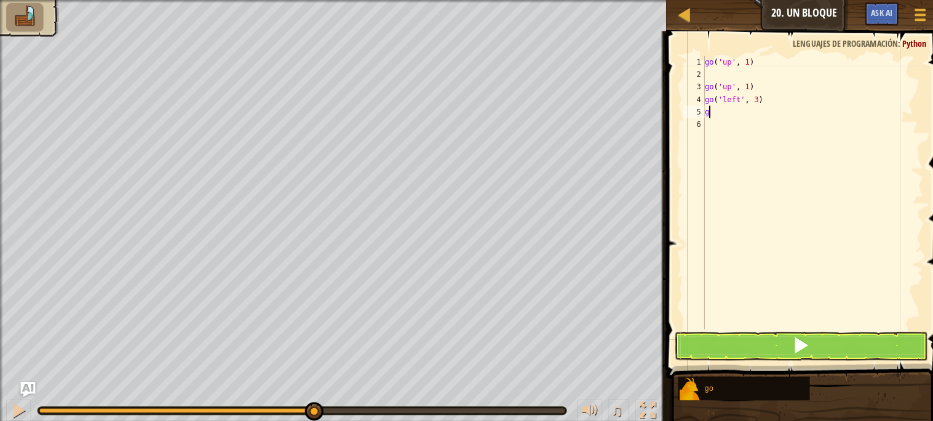
click at [730, 111] on div "go ( 'up' , 1 ) go ( 'up' , 1 ) go ( 'left' , 3 ) g" at bounding box center [805, 202] width 219 height 295
type textarea "ggggggggggggggggggggggggg"
drag, startPoint x: 820, startPoint y: 113, endPoint x: 673, endPoint y: 113, distance: 146.5
click at [673, 113] on div "ggggggggggggggggggggggggg 1 2 3 4 5 6 go ( 'up' , 1 ) go ( 'up' , 1 ) go ( 'lef…" at bounding box center [795, 227] width 277 height 380
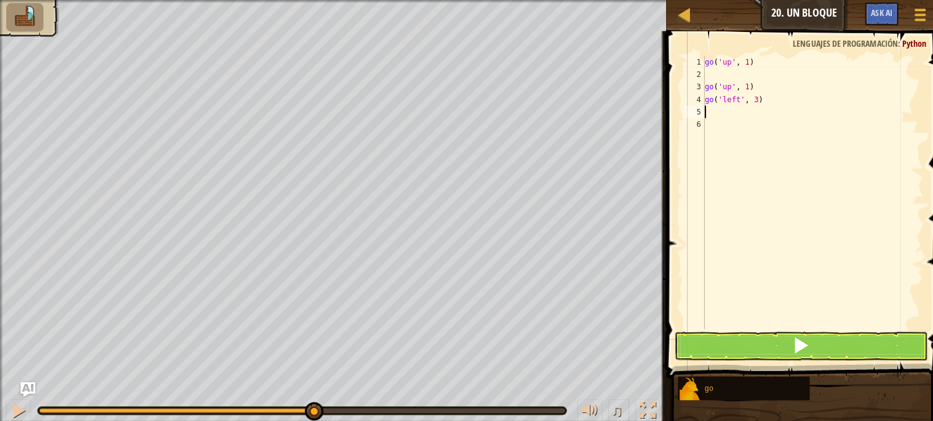
scroll to position [5, 0]
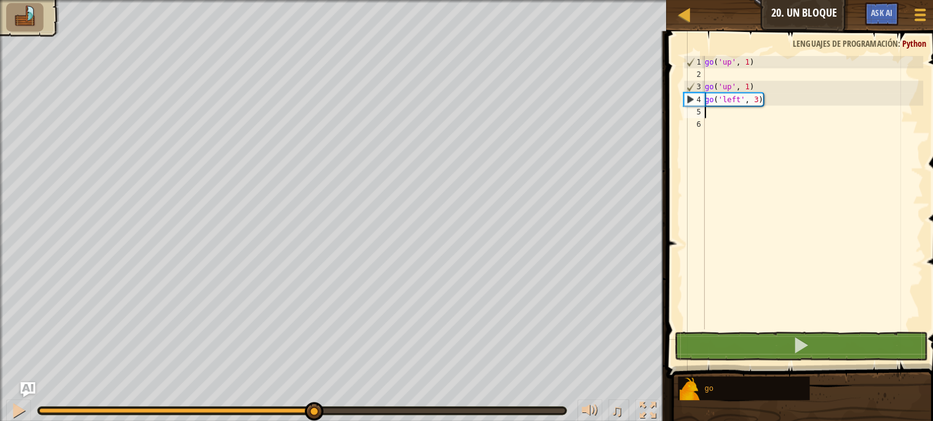
type textarea "g"
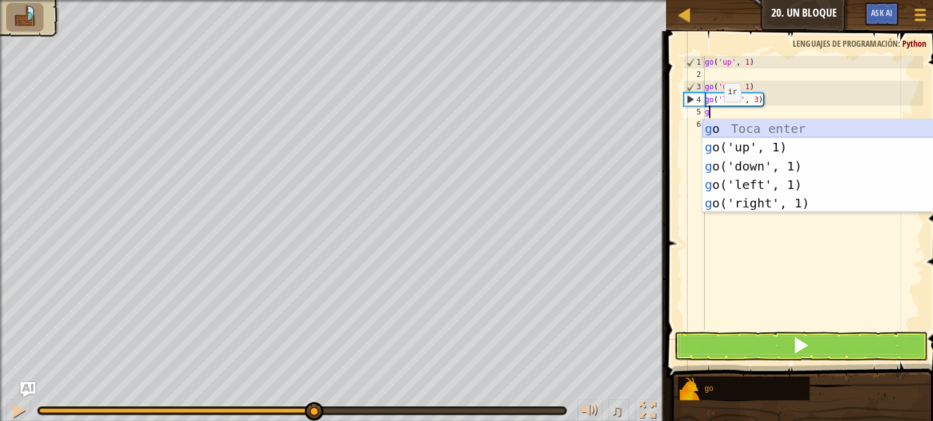
drag, startPoint x: 705, startPoint y: 113, endPoint x: 703, endPoint y: 122, distance: 9.4
click at [703, 0] on body "Mapa Júnior 20. Un bloque Menú del Juego Ask AI 1 ההההההההההההההההההההההההההההה…" at bounding box center [466, 0] width 933 height 0
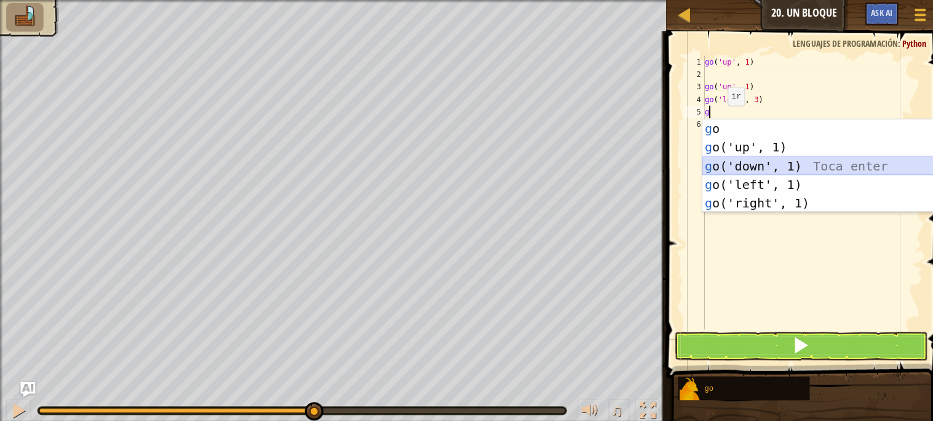
drag, startPoint x: 751, startPoint y: 162, endPoint x: 734, endPoint y: 157, distance: 17.5
click at [734, 161] on div "g o Toca enter g o('up', 1) Toca enter g o('down', 1) Toca enter g o('left', 1)…" at bounding box center [812, 182] width 233 height 129
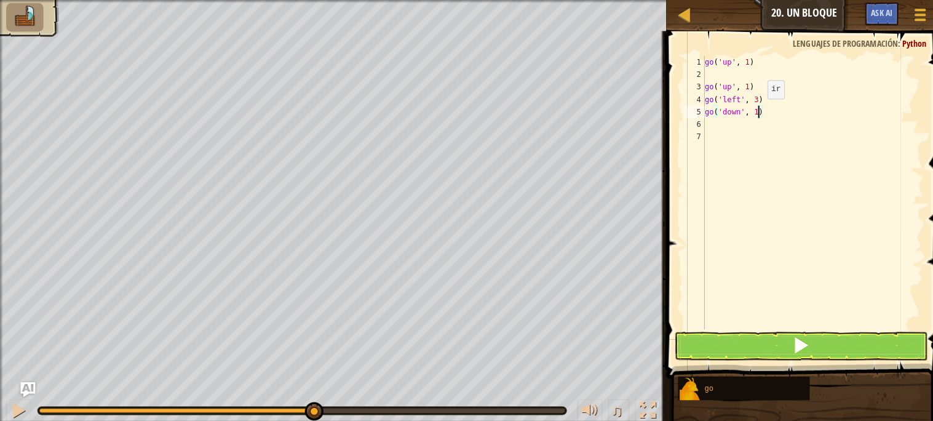
click at [750, 110] on div "go ( 'up' , 1 ) go ( 'up' , 1 ) go ( 'left' , 3 ) go ( 'down' , 1 )" at bounding box center [805, 202] width 219 height 295
type textarea "go('down', 2)"
click at [697, 121] on div "6" at bounding box center [688, 123] width 21 height 12
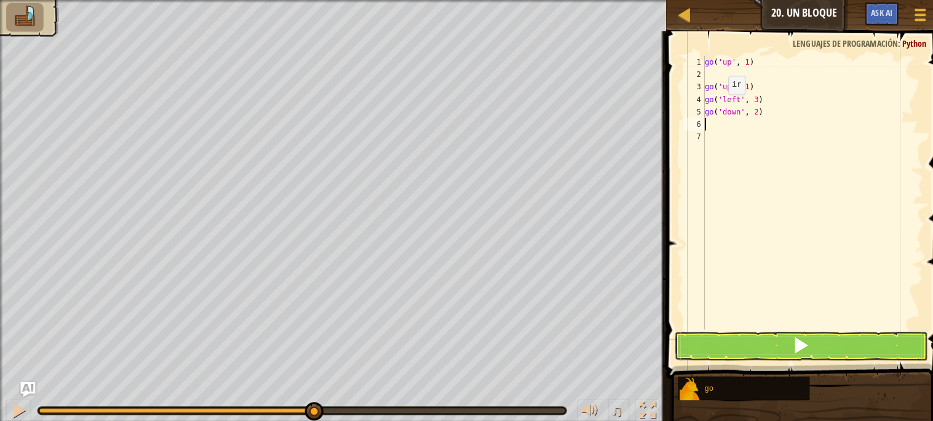
type textarea "g"
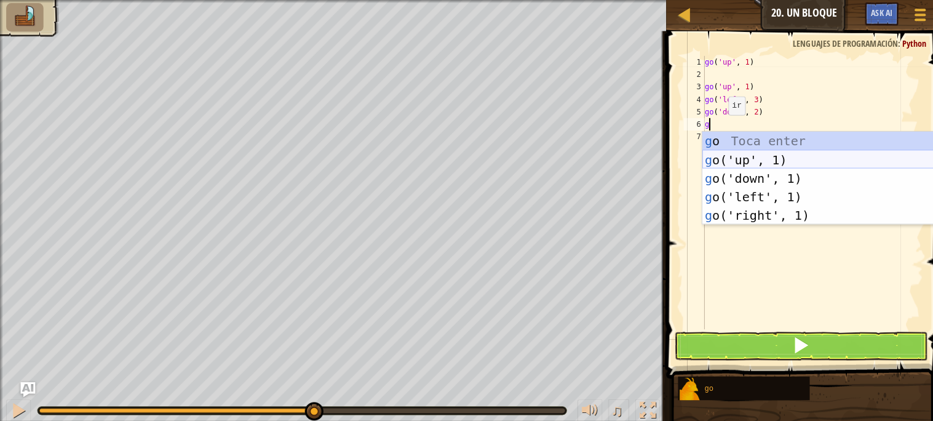
click at [713, 0] on body "Mapa Júnior 20. Un bloque Menú del Juego Ask AI 1 ההההההההההההההההההההההההההההה…" at bounding box center [466, 0] width 933 height 0
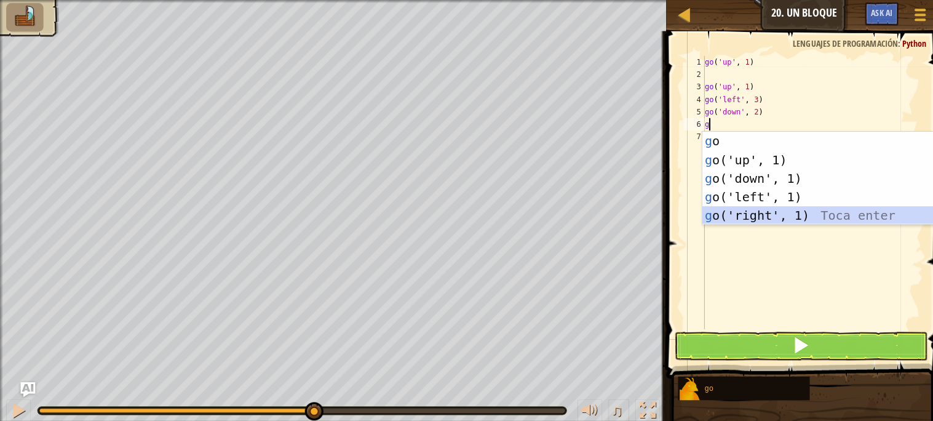
drag, startPoint x: 742, startPoint y: 212, endPoint x: 726, endPoint y: 127, distance: 86.4
click at [726, 0] on body "Mapa Júnior 20. Un bloque Menú del Juego Ask AI 1 ההההההההההההההההההההההההההההה…" at bounding box center [466, 0] width 933 height 0
click at [730, 210] on div "g o Toca enter g o('up', 1) Toca enter g o('down', 1) Toca enter g o('left', 1)…" at bounding box center [812, 194] width 233 height 129
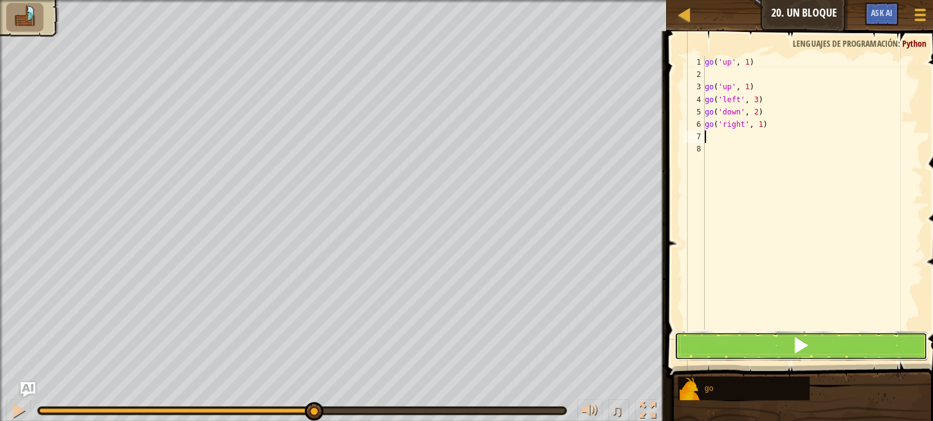
click at [740, 350] on button at bounding box center [793, 343] width 250 height 28
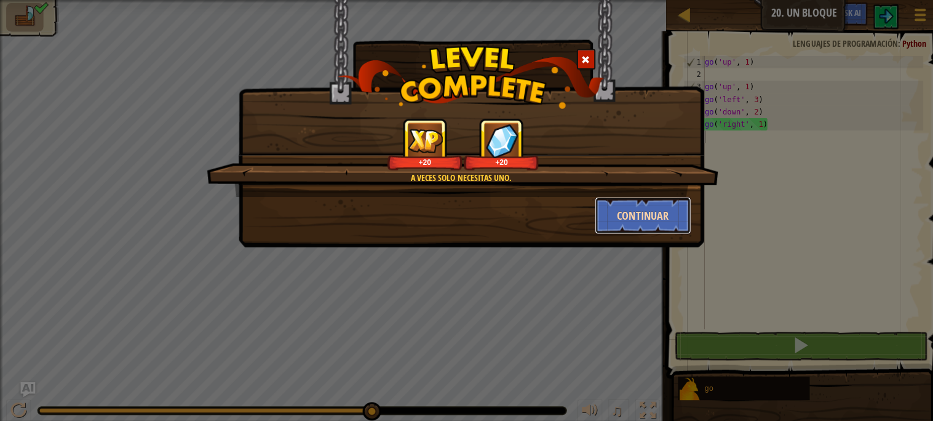
click at [618, 218] on button "Continuar" at bounding box center [637, 213] width 95 height 37
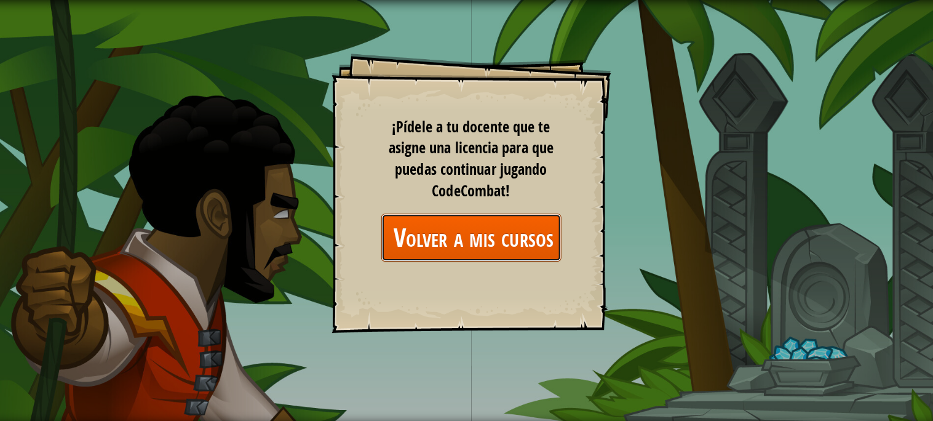
click at [495, 236] on link "Volver a mis cursos" at bounding box center [467, 235] width 178 height 47
